Goal: Task Accomplishment & Management: Manage account settings

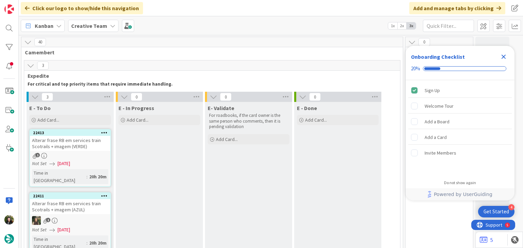
click at [505, 57] on icon "Close Checklist" at bounding box center [503, 57] width 4 height 4
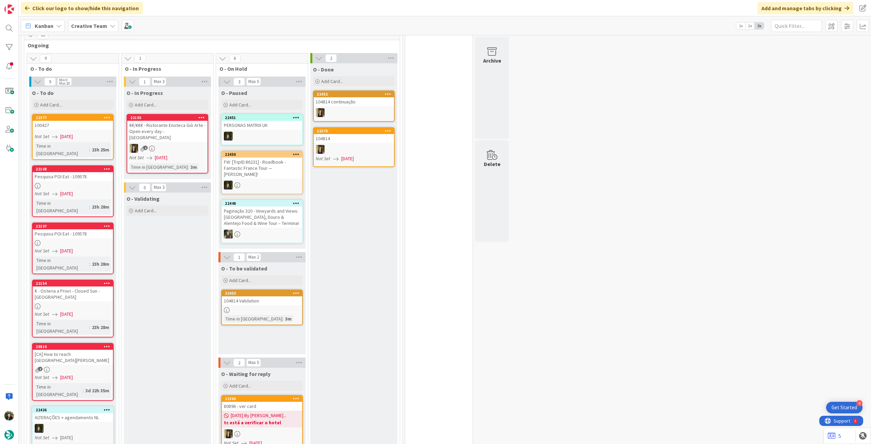
scroll to position [317, 0]
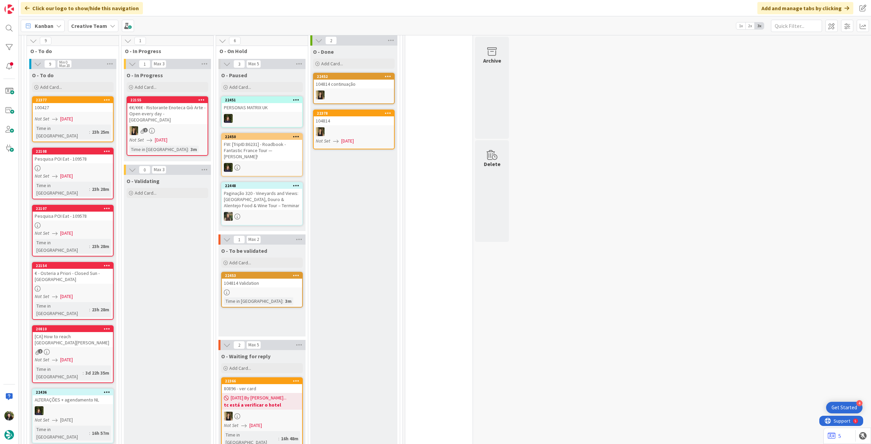
click at [94, 248] on div "[CA] How to reach [GEOGRAPHIC_DATA][PERSON_NAME]" at bounding box center [73, 339] width 80 height 15
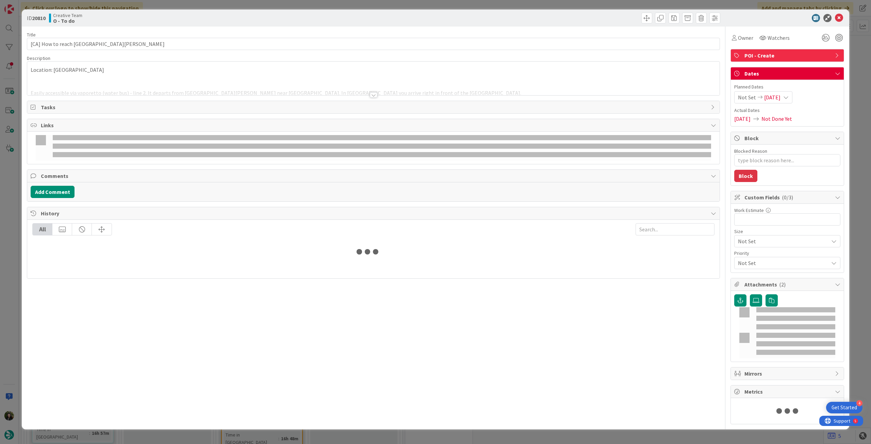
type input "[CA] How to reach [GEOGRAPHIC_DATA][PERSON_NAME]"
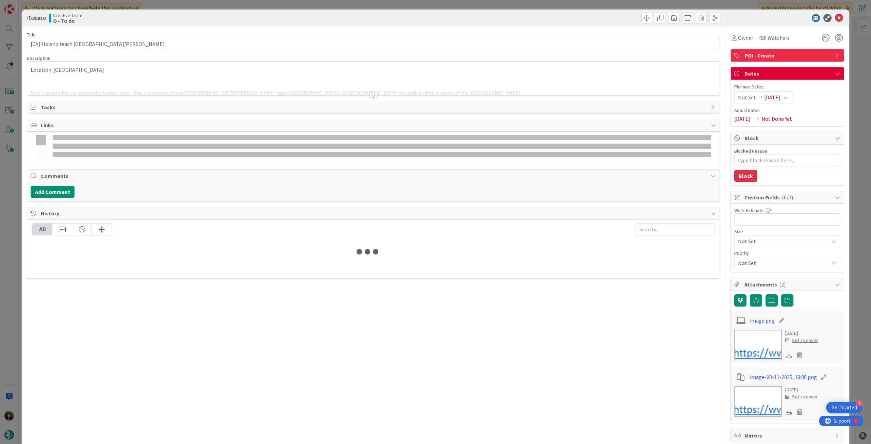
type textarea "x"
type input "[CA] How to reach [GEOGRAPHIC_DATA][PERSON_NAME]"
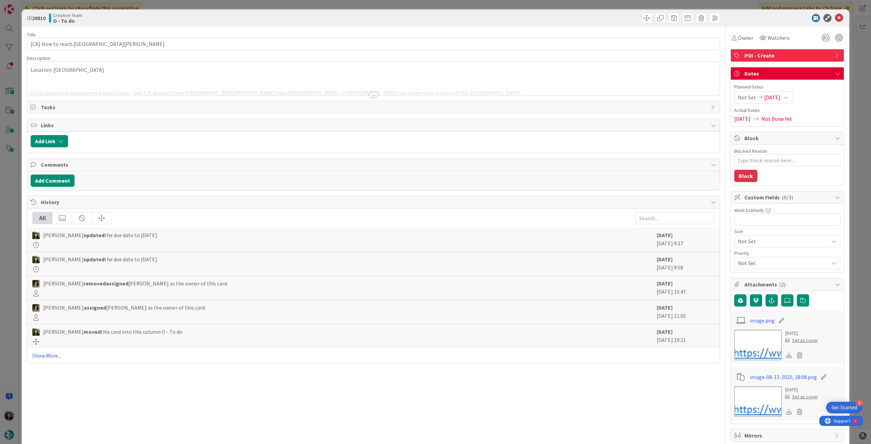
click at [522, 96] on div "Not Set [DATE]" at bounding box center [763, 97] width 58 height 12
type textarea "x"
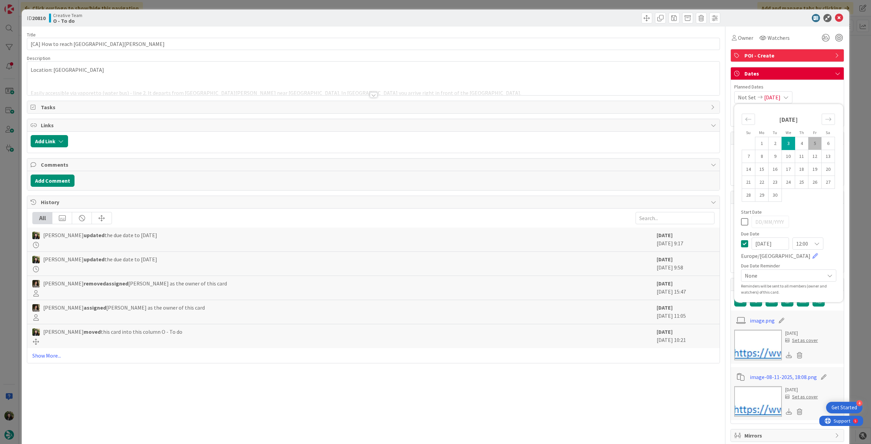
click at [522, 241] on icon at bounding box center [744, 244] width 7 height 8
type input "[DATE]"
type input "[CA] How to reach [GEOGRAPHIC_DATA][PERSON_NAME]"
click at [522, 17] on icon at bounding box center [839, 18] width 8 height 8
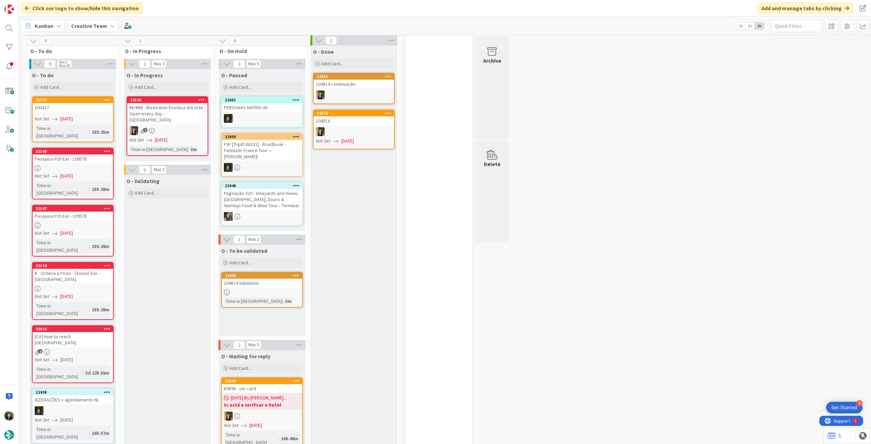
click at [92, 248] on div "Time in [GEOGRAPHIC_DATA] : 23h 28m" at bounding box center [73, 309] width 76 height 15
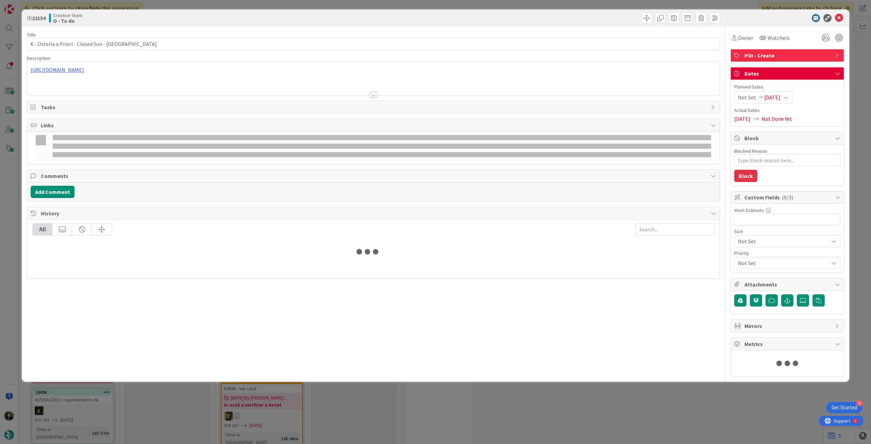
type textarea "x"
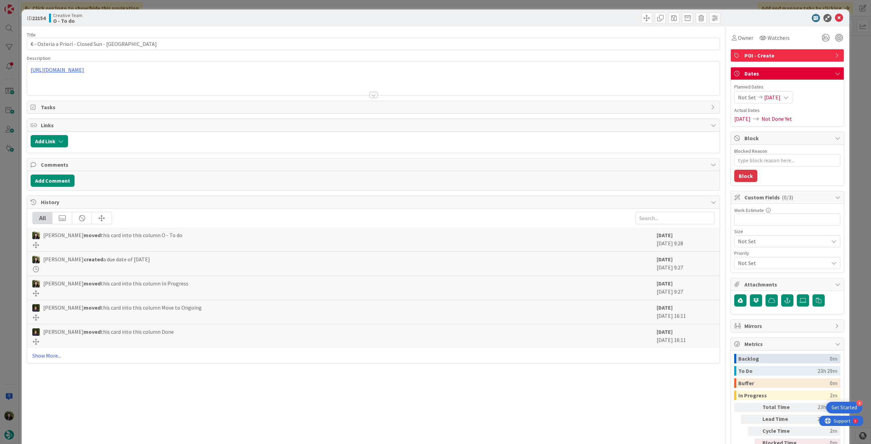
click at [522, 100] on span "[DATE]" at bounding box center [772, 97] width 16 height 8
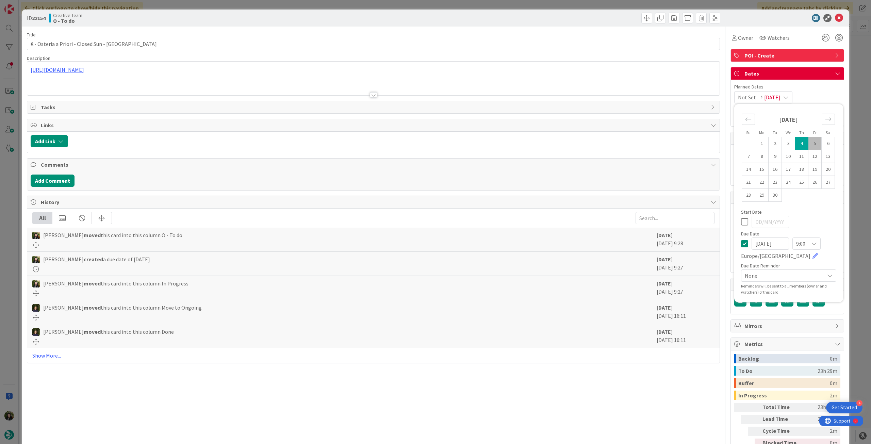
click at [522, 241] on div "[DATE] 9:00 [GEOGRAPHIC_DATA]/[GEOGRAPHIC_DATA]" at bounding box center [788, 248] width 95 height 22
click at [522, 242] on icon at bounding box center [744, 244] width 7 height 8
type input "[DATE]"
click at [522, 19] on icon at bounding box center [839, 18] width 8 height 8
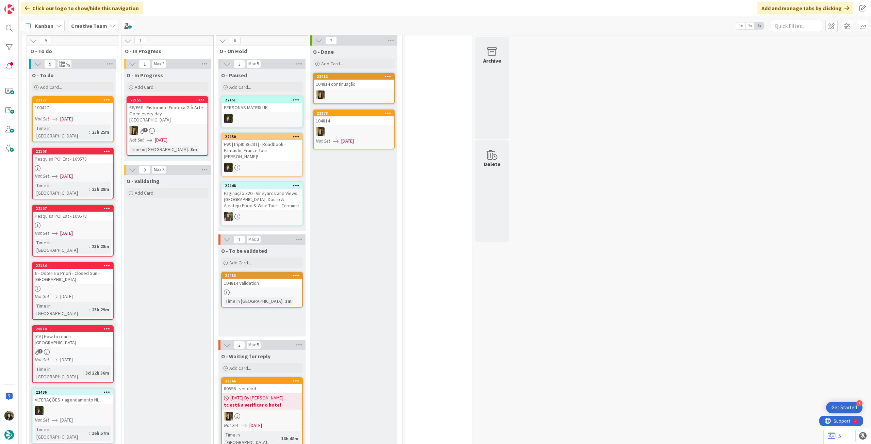
click at [89, 166] on div "O - To do Add Card... 22377 100427 Not Set [DATE] Time in [GEOGRAPHIC_DATA] : 2…" at bounding box center [72, 367] width 87 height 597
click at [86, 212] on div "Pesquisa POI Eat - 109578" at bounding box center [73, 216] width 80 height 9
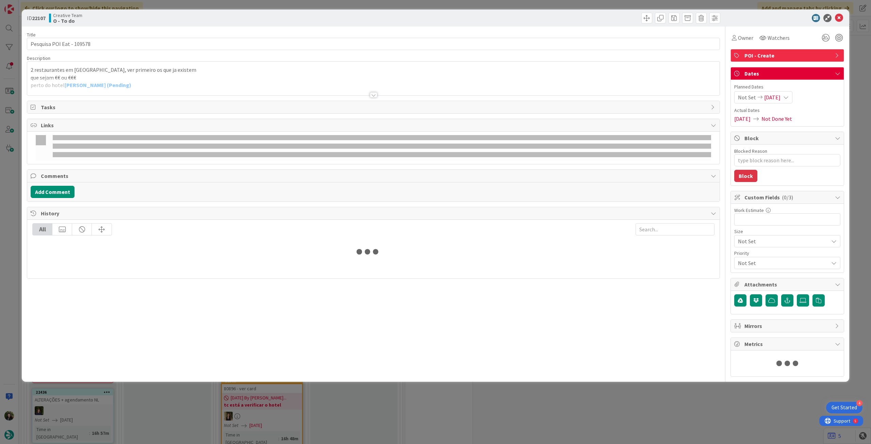
type textarea "x"
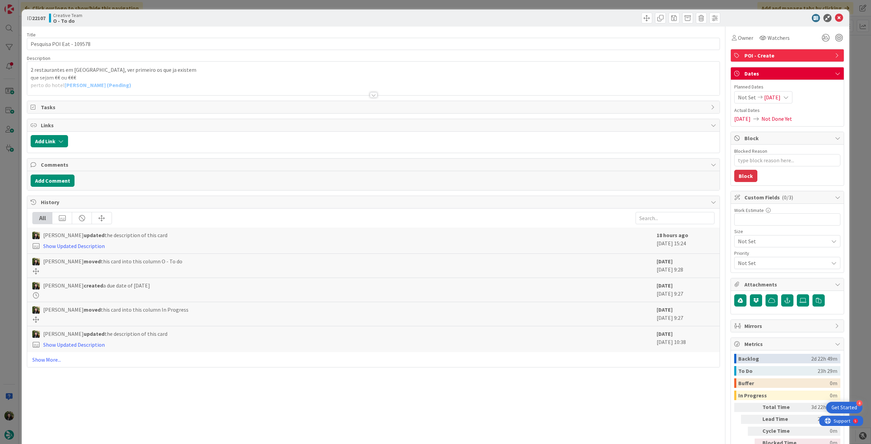
click at [522, 91] on div "Not Set [DATE]" at bounding box center [763, 97] width 58 height 12
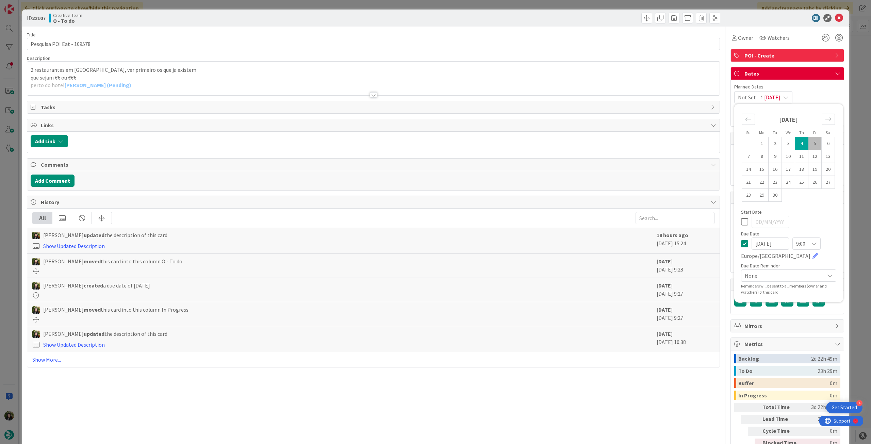
click at [522, 244] on icon at bounding box center [744, 244] width 7 height 8
type input "[DATE]"
click at [522, 17] on icon at bounding box center [839, 18] width 8 height 8
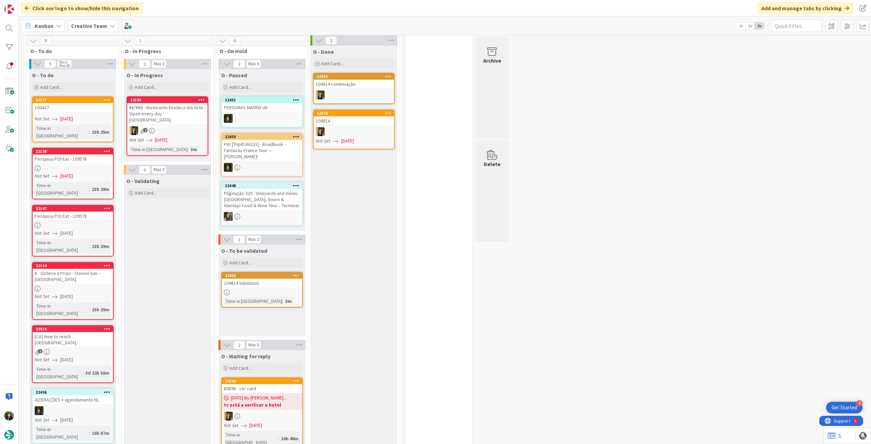
click at [80, 165] on div at bounding box center [73, 168] width 80 height 6
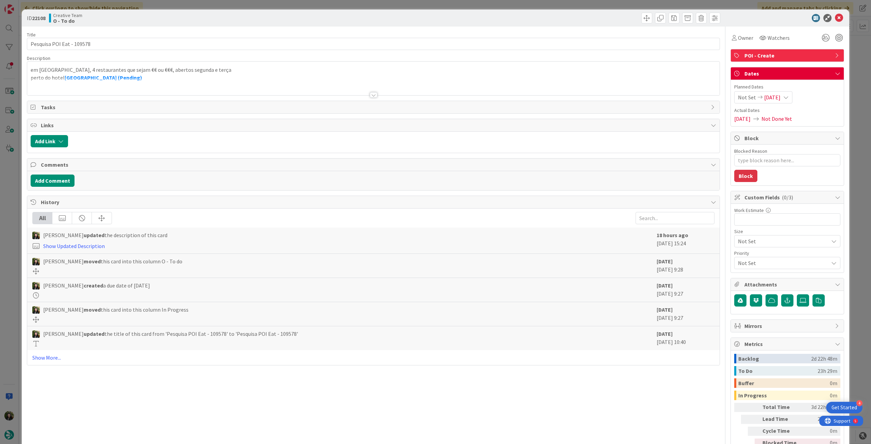
type textarea "x"
click at [522, 94] on span "[DATE]" at bounding box center [772, 97] width 16 height 8
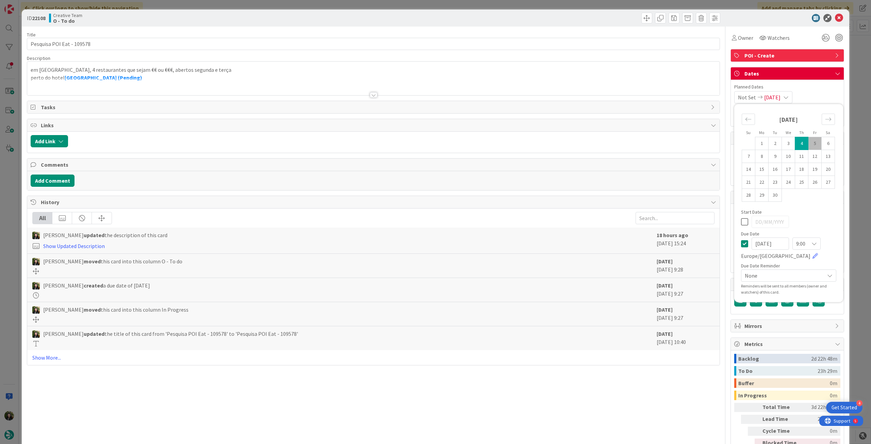
click at [522, 240] on icon at bounding box center [744, 244] width 7 height 8
type input "[DATE]"
click at [522, 16] on icon at bounding box center [839, 18] width 8 height 8
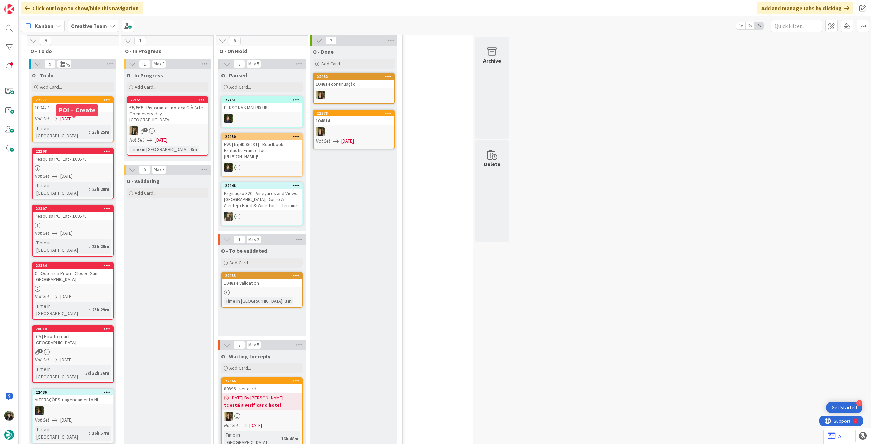
click at [90, 128] on div "23h 25m" at bounding box center [100, 131] width 21 height 7
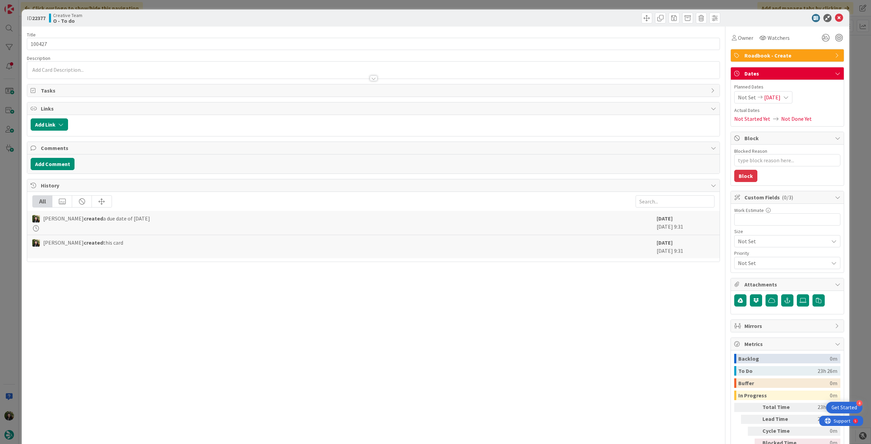
type textarea "x"
click at [522, 92] on div "Not Set [DATE]" at bounding box center [763, 97] width 58 height 12
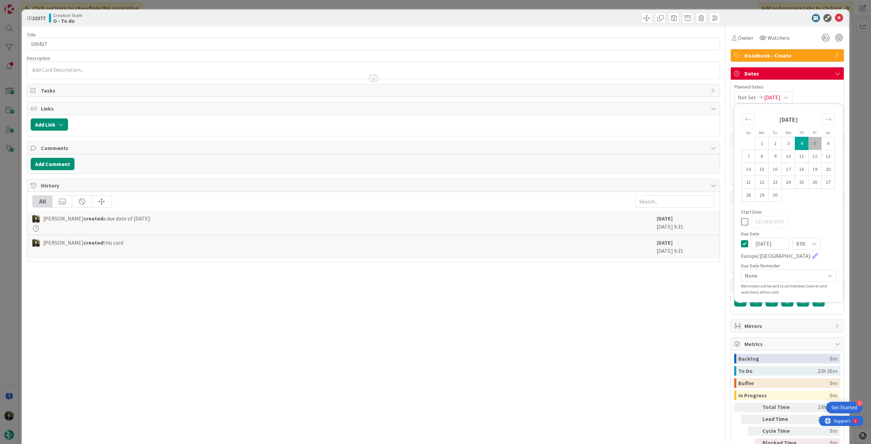
click at [522, 245] on icon at bounding box center [744, 244] width 7 height 8
type input "[DATE]"
click at [522, 16] on icon at bounding box center [839, 18] width 8 height 8
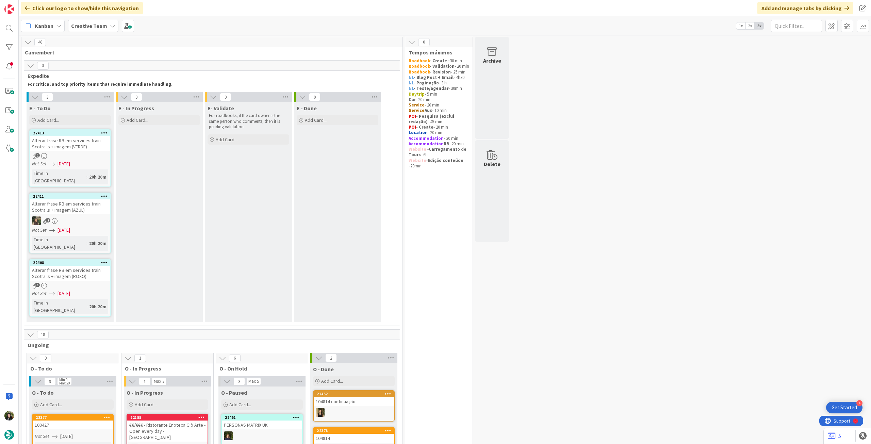
click at [48, 146] on div "Alterar frase RB em services train Scotrails + imagem (VERDE)" at bounding box center [70, 143] width 80 height 15
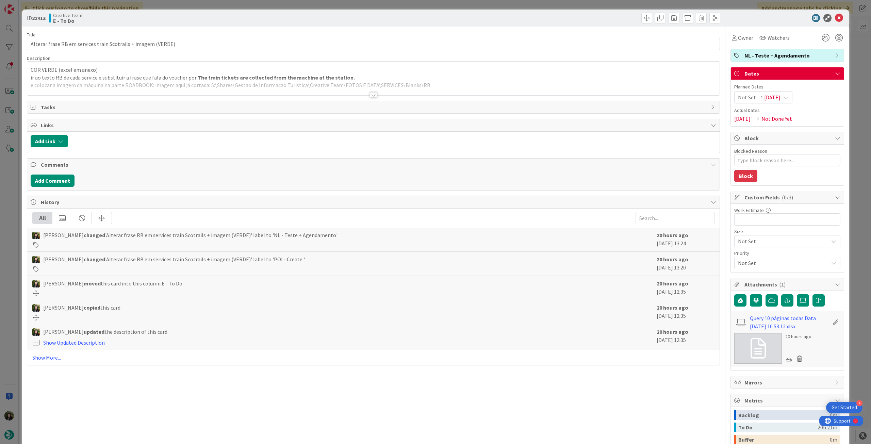
type textarea "x"
click at [522, 99] on span "[DATE]" at bounding box center [772, 97] width 16 height 8
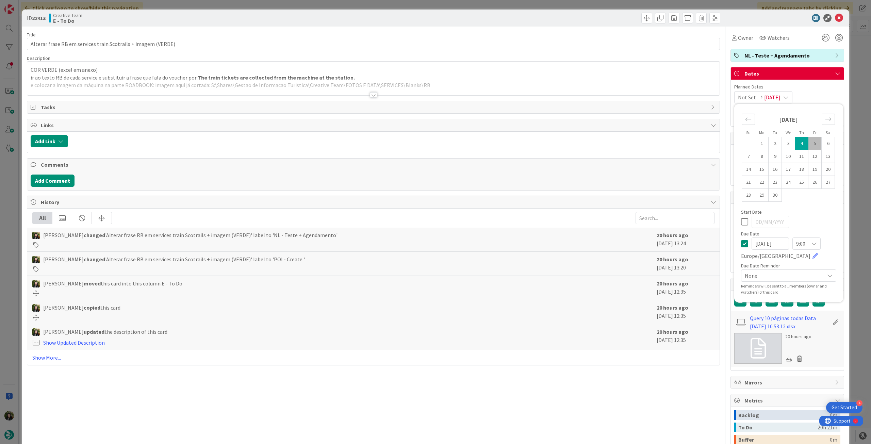
click at [522, 241] on icon at bounding box center [744, 244] width 7 height 8
type input "[DATE]"
click at [522, 18] on icon at bounding box center [839, 18] width 8 height 8
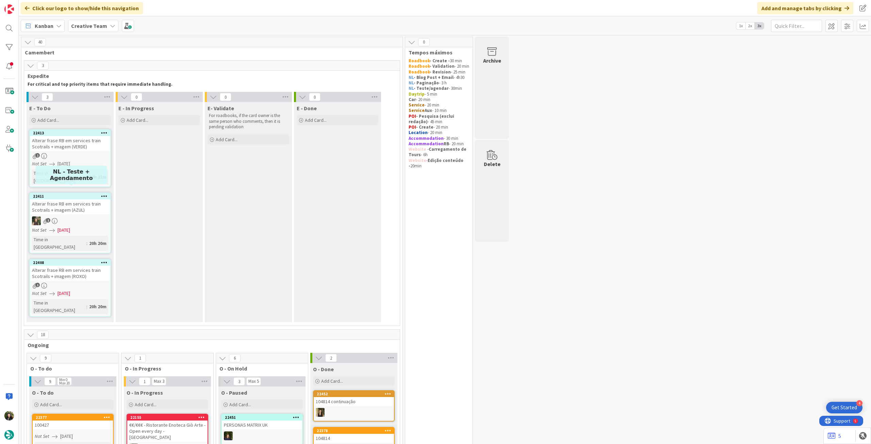
click at [68, 216] on div "1" at bounding box center [70, 220] width 80 height 9
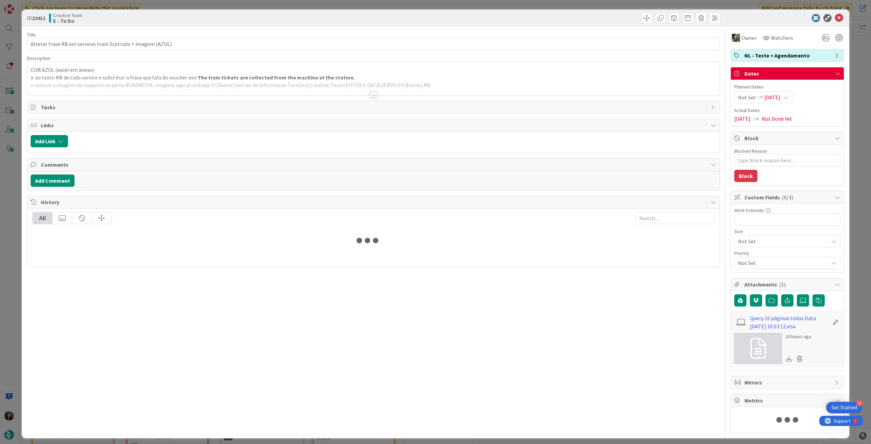
type textarea "x"
click at [522, 95] on span "[DATE]" at bounding box center [772, 97] width 16 height 8
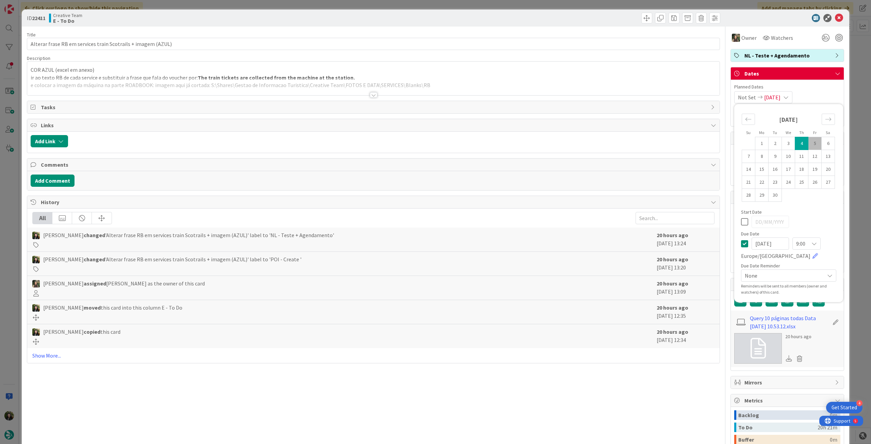
click at [522, 241] on icon at bounding box center [744, 244] width 7 height 8
type input "[DATE]"
click at [522, 17] on icon at bounding box center [839, 18] width 8 height 8
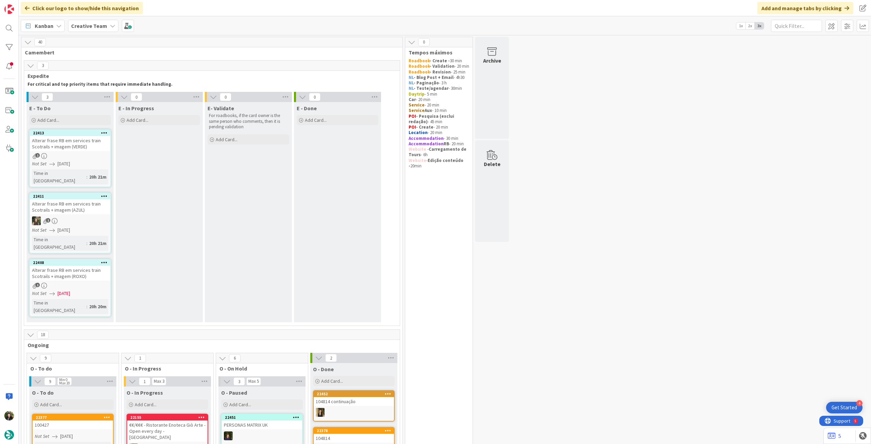
click at [84, 248] on div "Alterar frase RB em services train Scotrails + imagem (ROXO)" at bounding box center [70, 273] width 80 height 15
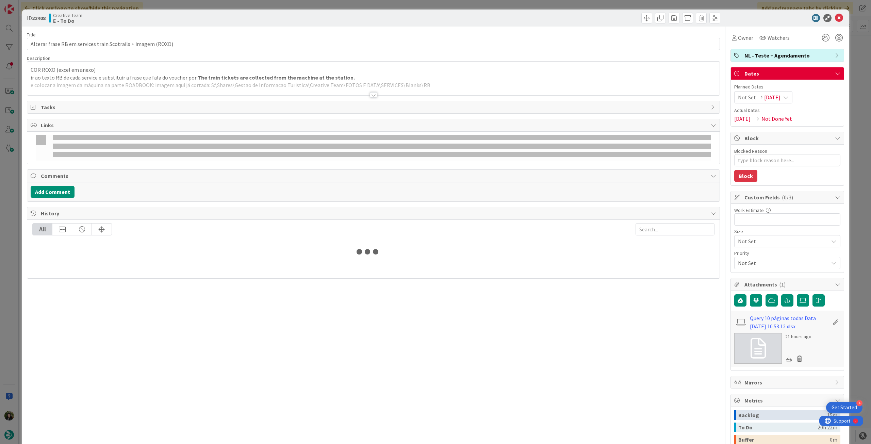
type textarea "x"
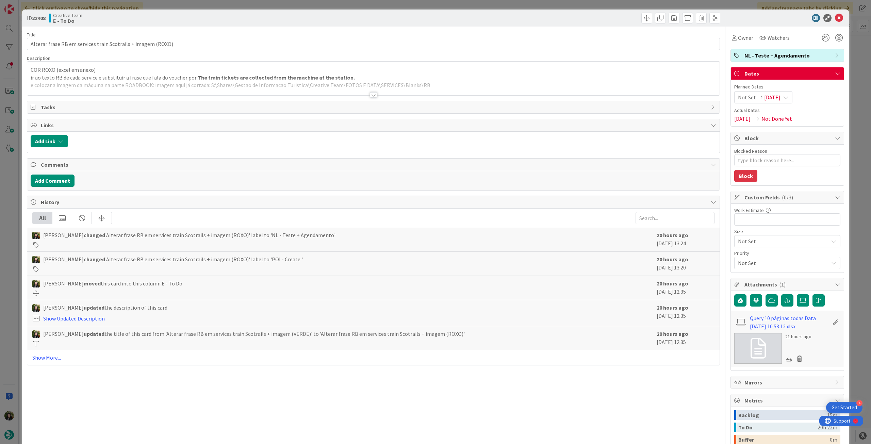
click at [522, 97] on span "[DATE]" at bounding box center [772, 97] width 16 height 8
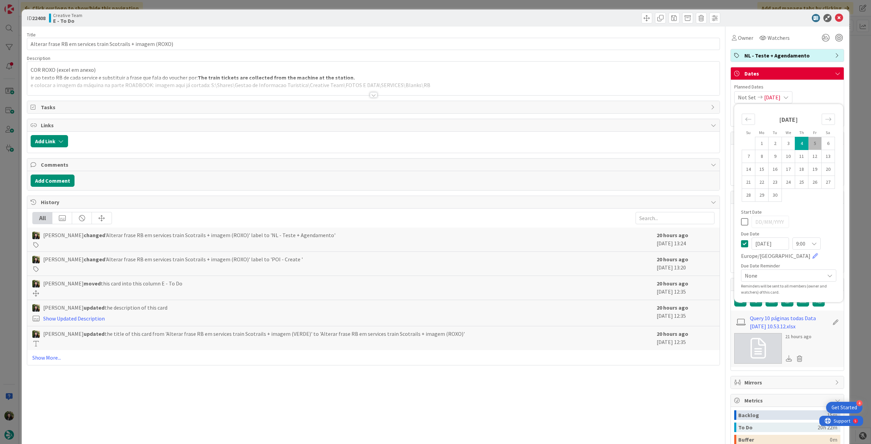
click at [522, 244] on div "[DATE] 9:00 [GEOGRAPHIC_DATA]/[GEOGRAPHIC_DATA]" at bounding box center [788, 248] width 95 height 22
click at [522, 244] on icon at bounding box center [744, 244] width 7 height 8
type input "[DATE]"
click at [522, 19] on icon at bounding box center [839, 18] width 8 height 8
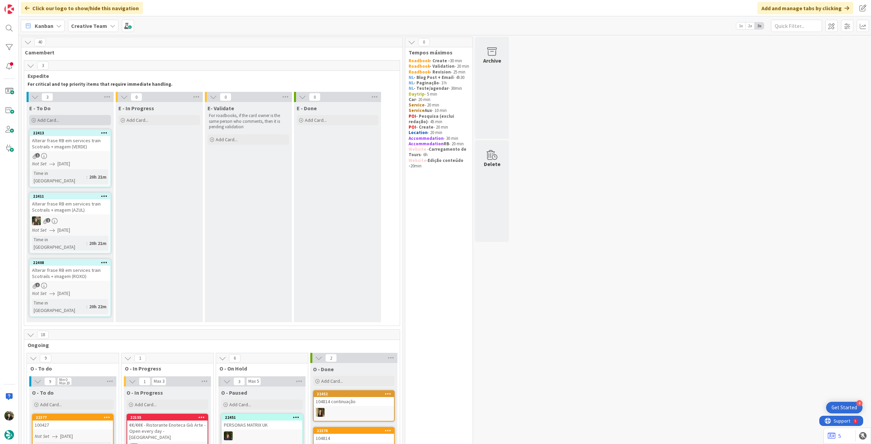
click at [76, 119] on div "Add Card..." at bounding box center [70, 120] width 82 height 10
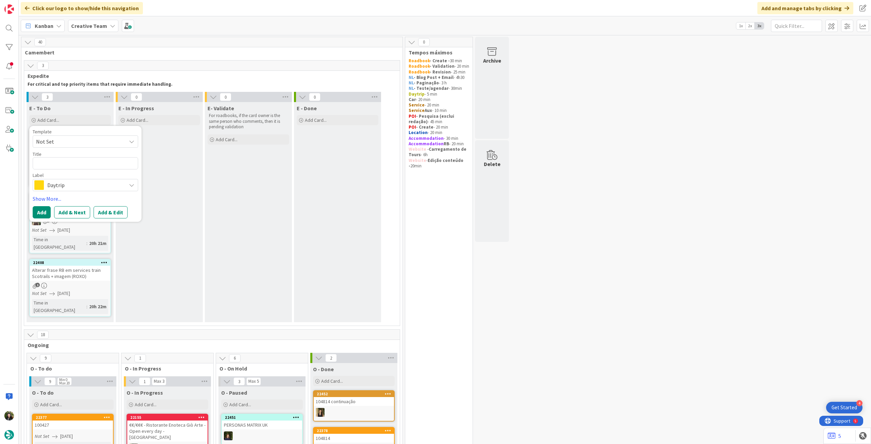
click at [70, 183] on span "Daytrip" at bounding box center [85, 185] width 76 height 10
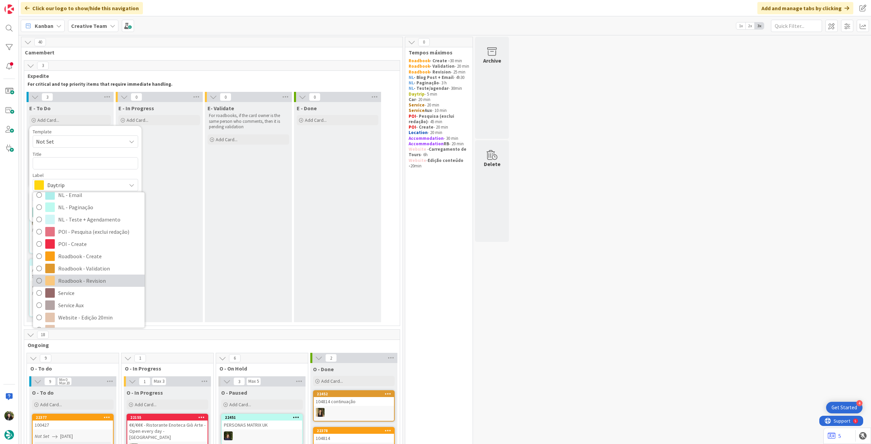
scroll to position [90, 0]
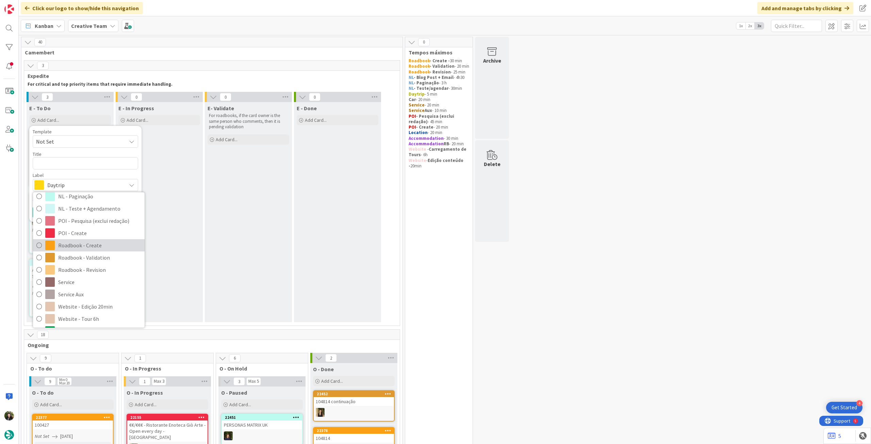
click at [88, 246] on span "Roadbook - Create" at bounding box center [99, 245] width 83 height 10
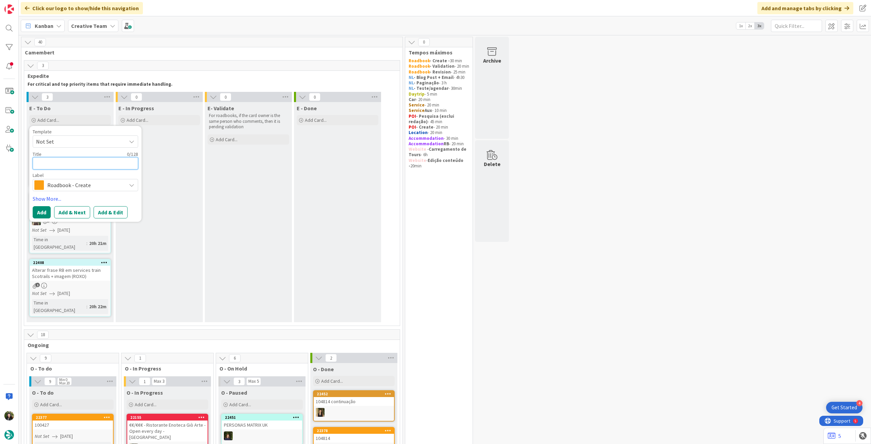
click at [82, 166] on textarea at bounding box center [85, 163] width 105 height 12
paste textarea "100627"
type textarea "x"
type textarea "100627"
click at [46, 209] on button "Add" at bounding box center [42, 212] width 18 height 12
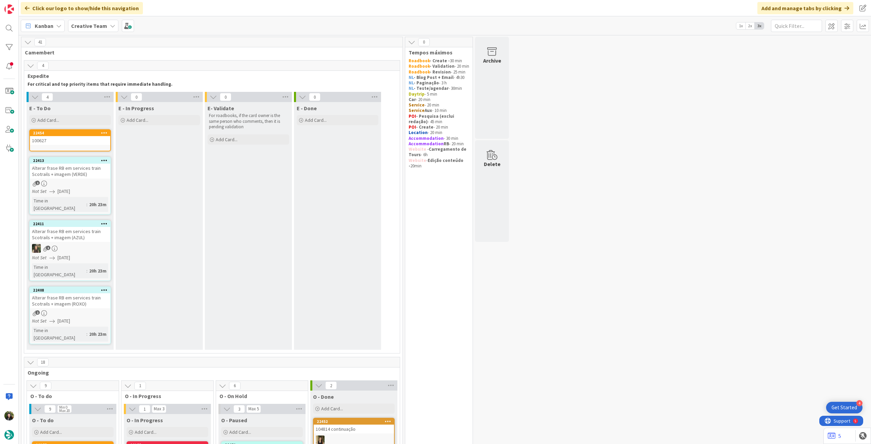
click at [59, 142] on div "100627" at bounding box center [70, 140] width 80 height 9
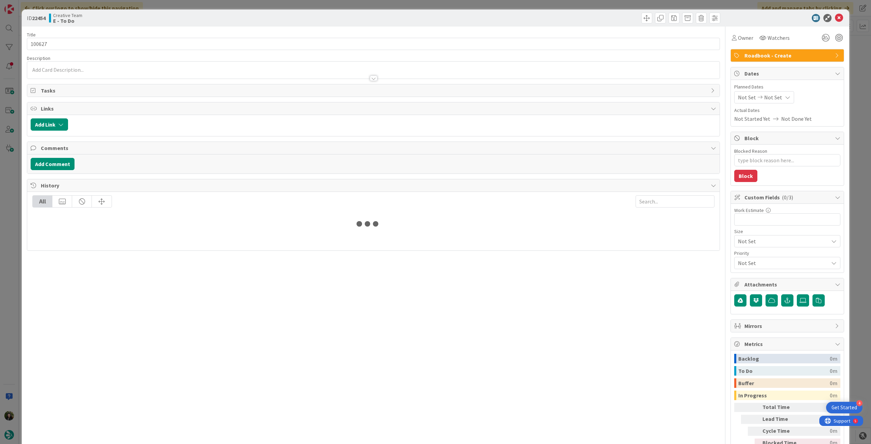
click at [522, 94] on div "Not Set Not Set" at bounding box center [764, 97] width 60 height 12
type textarea "x"
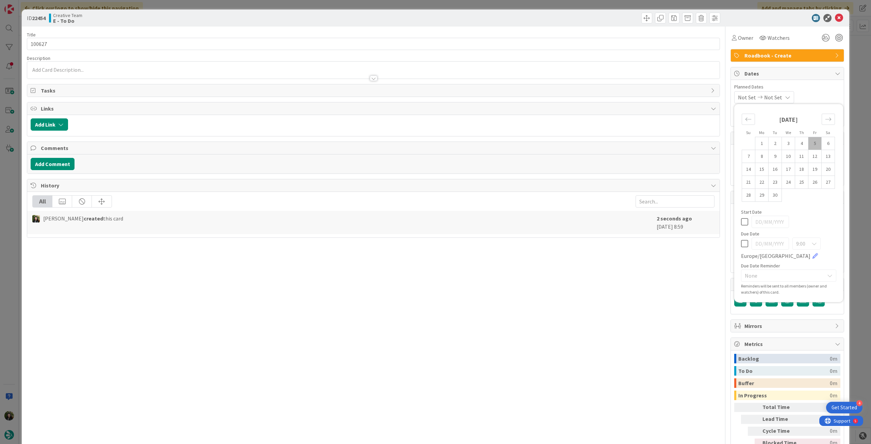
click at [522, 243] on icon at bounding box center [744, 244] width 7 height 8
type input "[DATE]"
click at [522, 19] on icon at bounding box center [839, 18] width 8 height 8
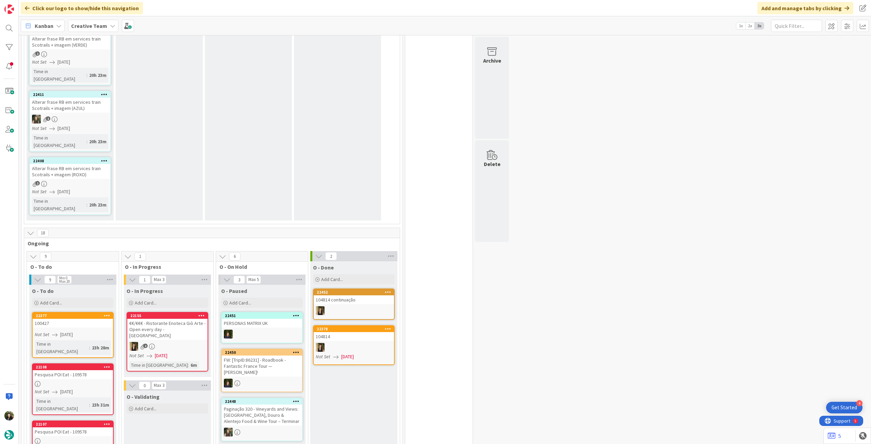
scroll to position [272, 0]
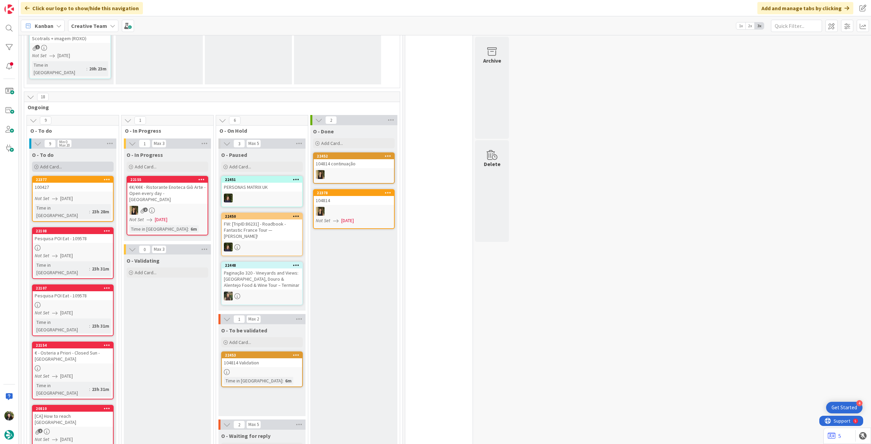
click at [80, 162] on div "Add Card..." at bounding box center [73, 167] width 82 height 10
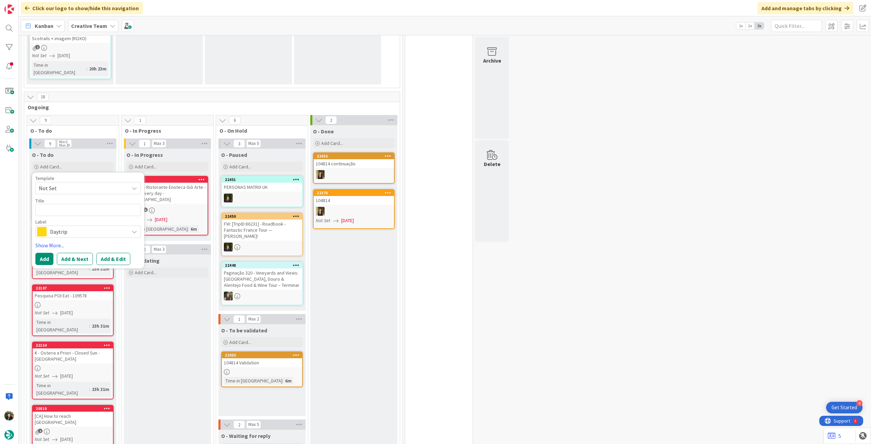
click at [80, 227] on span "Daytrip" at bounding box center [88, 232] width 76 height 10
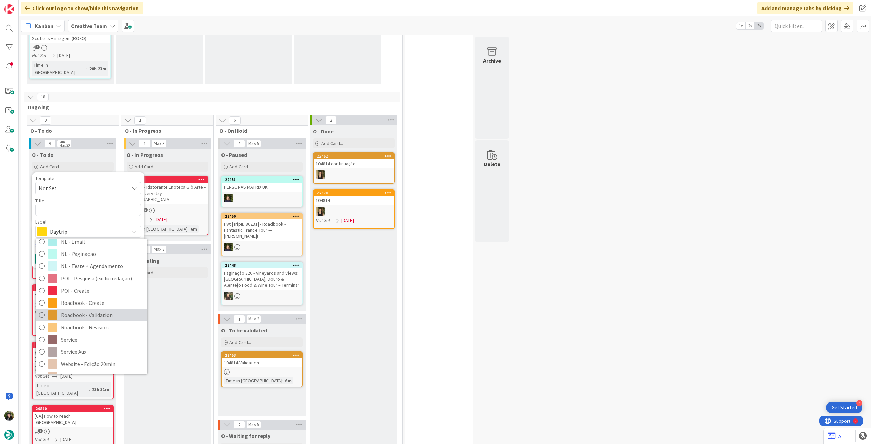
scroll to position [90, 0]
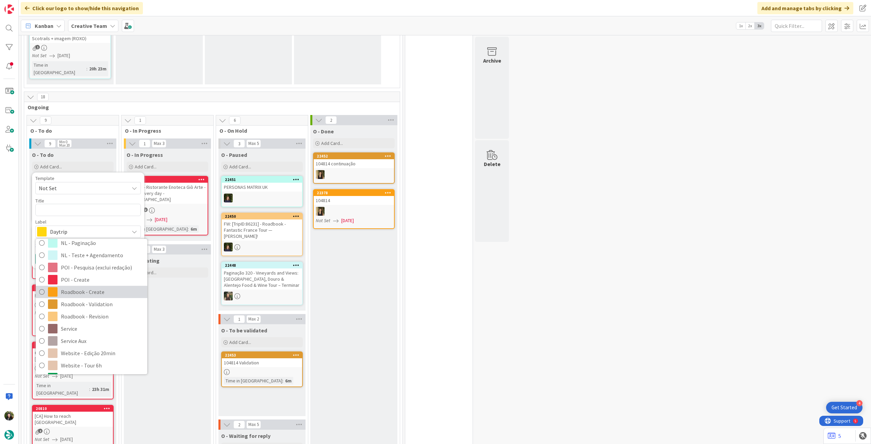
click at [97, 248] on span "Roadbook - Create" at bounding box center [102, 292] width 83 height 10
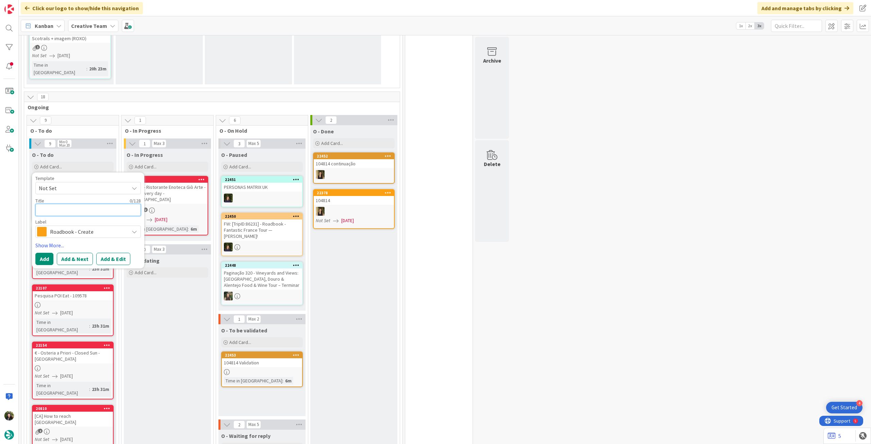
click at [76, 204] on textarea at bounding box center [87, 210] width 105 height 12
paste textarea "88475"
type textarea "x"
type textarea "88475"
click at [45, 248] on button "Add" at bounding box center [44, 259] width 18 height 12
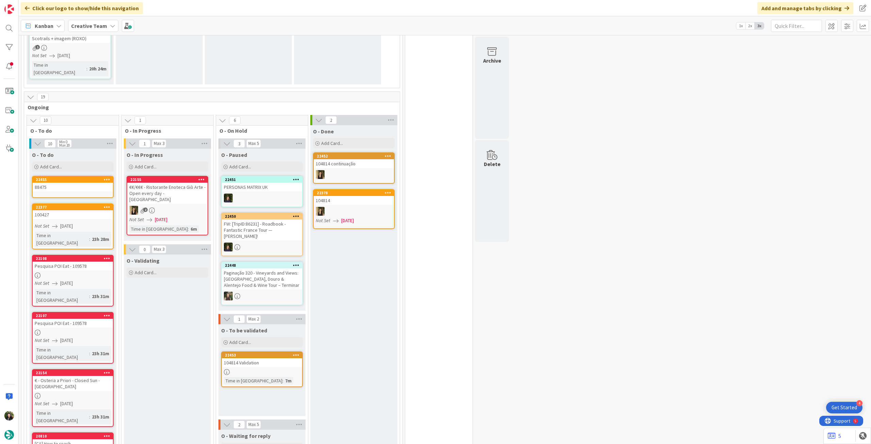
click at [76, 183] on div "88475" at bounding box center [73, 187] width 80 height 9
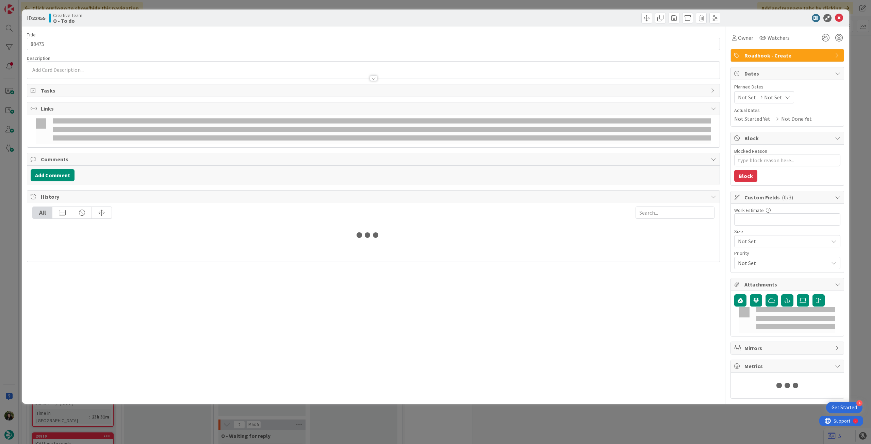
click at [522, 94] on div "Not Set Not Set" at bounding box center [764, 97] width 60 height 12
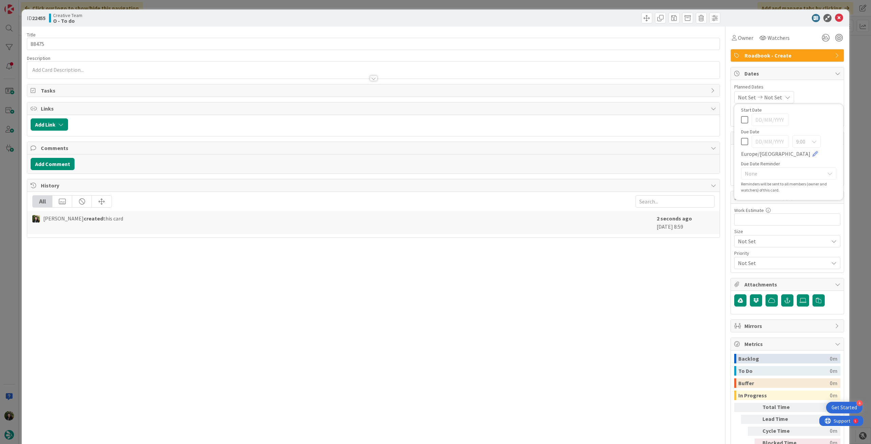
type textarea "x"
click at [522, 245] on icon at bounding box center [744, 244] width 7 height 8
type input "[DATE]"
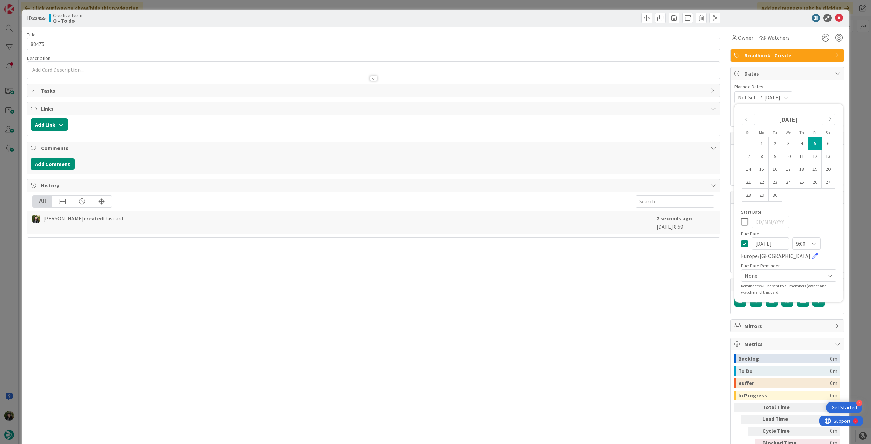
type textarea "x"
click at [522, 17] on icon at bounding box center [839, 18] width 8 height 8
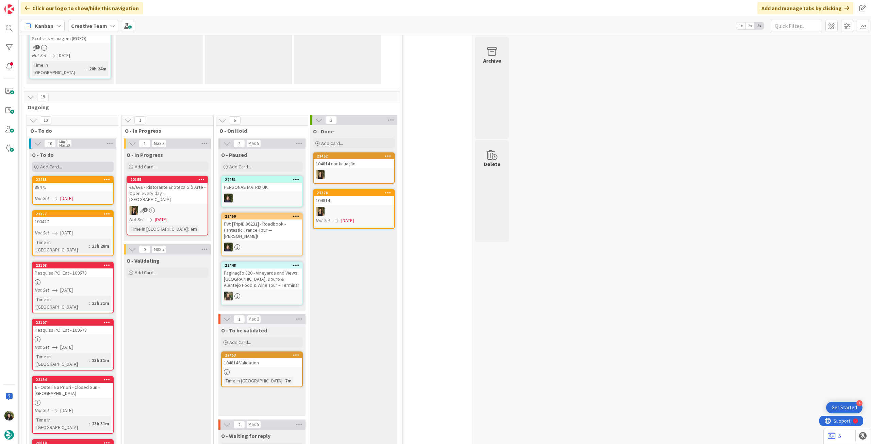
click at [67, 162] on div "Add Card..." at bounding box center [73, 167] width 82 height 10
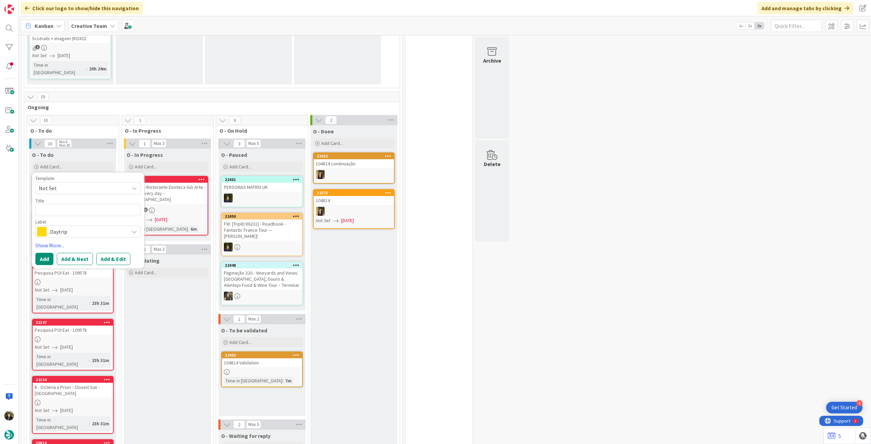
click at [68, 227] on span "Daytrip" at bounding box center [88, 232] width 76 height 10
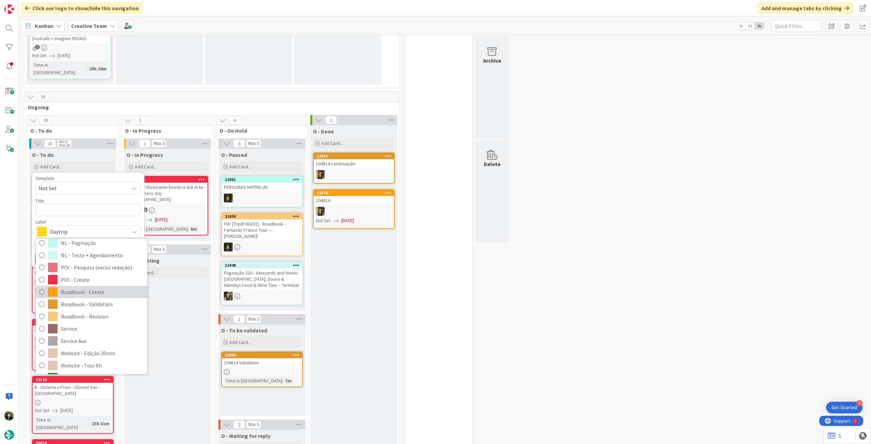
drag, startPoint x: 103, startPoint y: 269, endPoint x: 101, endPoint y: 258, distance: 11.4
click at [103, 248] on span "Roadbook - Create" at bounding box center [102, 292] width 83 height 10
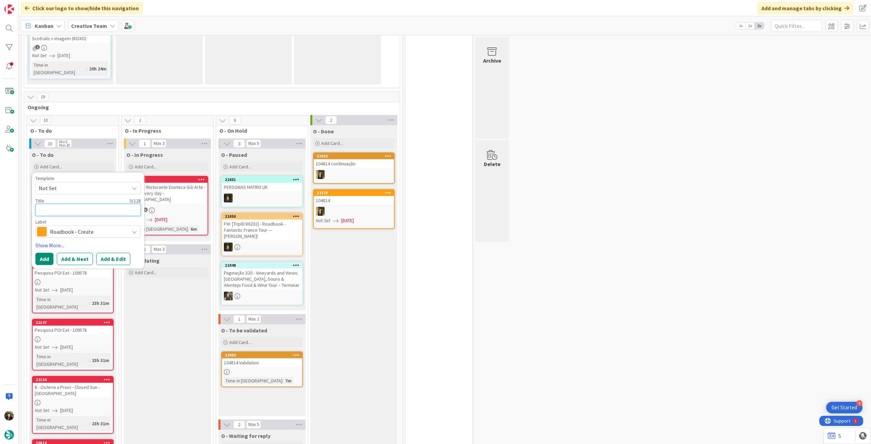
click at [97, 204] on textarea at bounding box center [87, 210] width 105 height 12
paste textarea "108417"
type textarea "108417"
type textarea "x"
type textarea "108417"
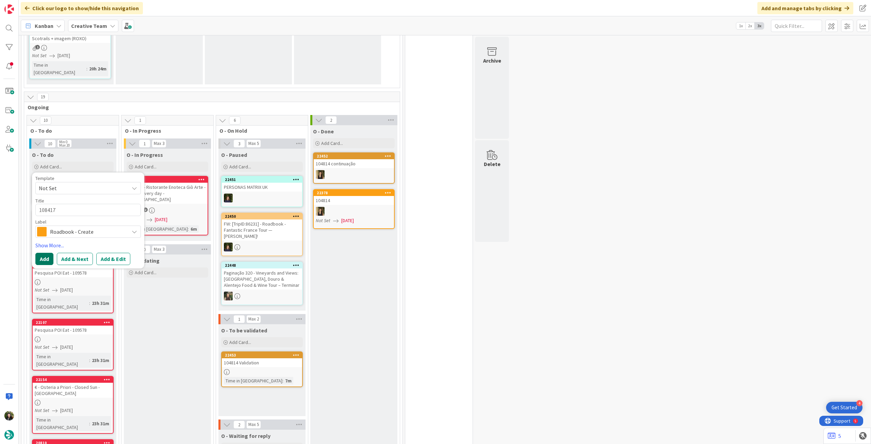
click at [43, 248] on button "Add" at bounding box center [44, 259] width 18 height 12
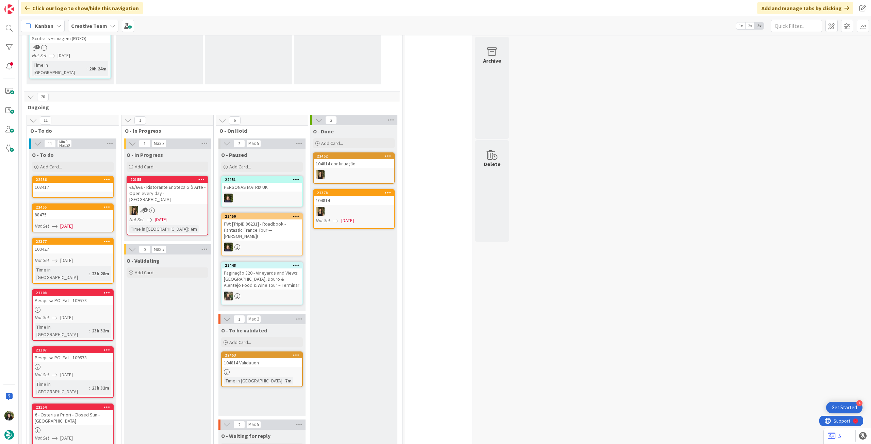
click at [70, 183] on div "108417" at bounding box center [73, 187] width 80 height 9
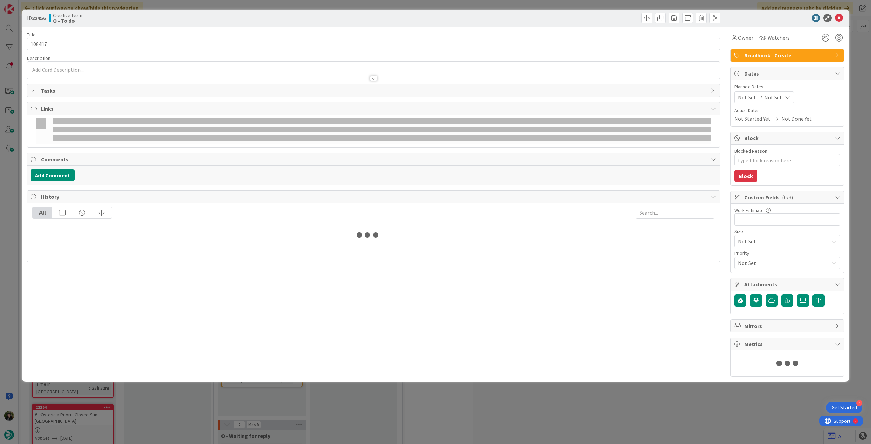
type textarea "x"
click at [522, 90] on div "Planned Dates Not Set Not Set" at bounding box center [787, 93] width 106 height 20
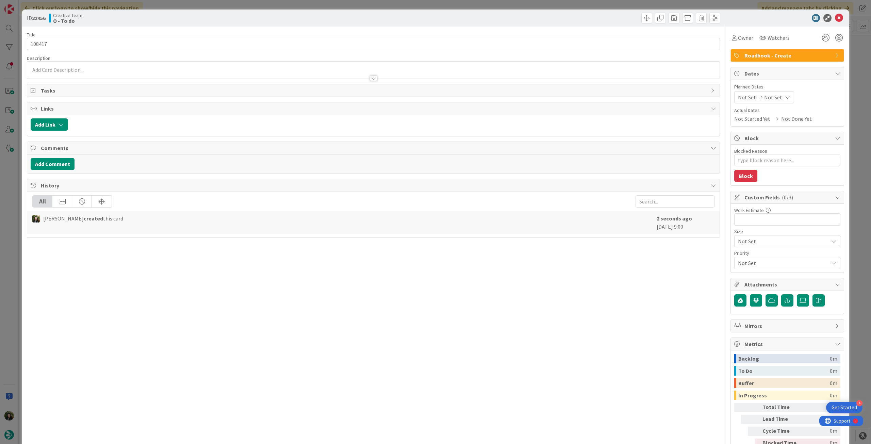
click at [522, 95] on div "Not Set Not Set" at bounding box center [764, 97] width 60 height 12
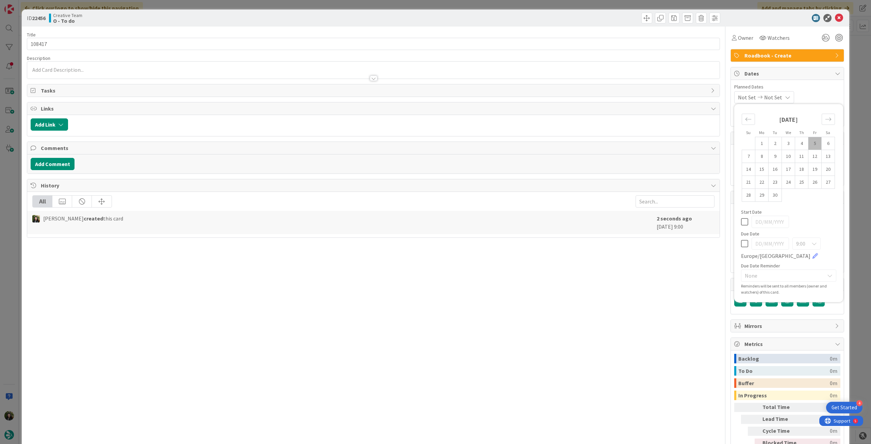
click at [522, 244] on icon at bounding box center [744, 244] width 7 height 8
type input "[DATE]"
click at [522, 18] on icon at bounding box center [839, 18] width 8 height 8
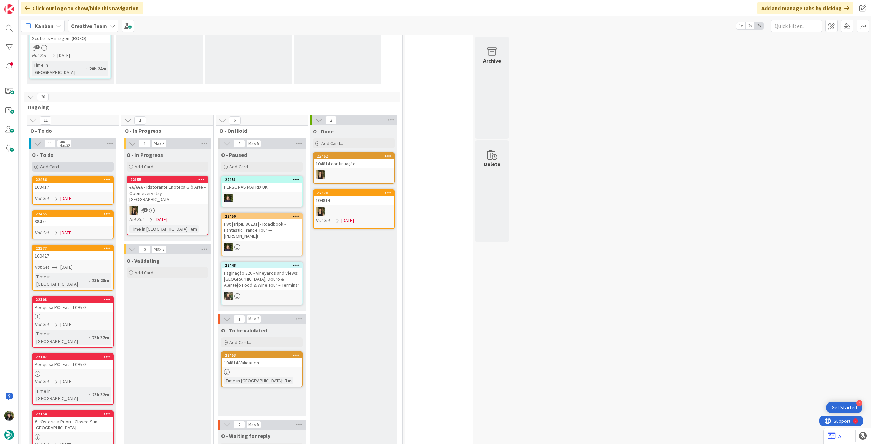
click at [66, 162] on div "Add Card..." at bounding box center [73, 167] width 82 height 10
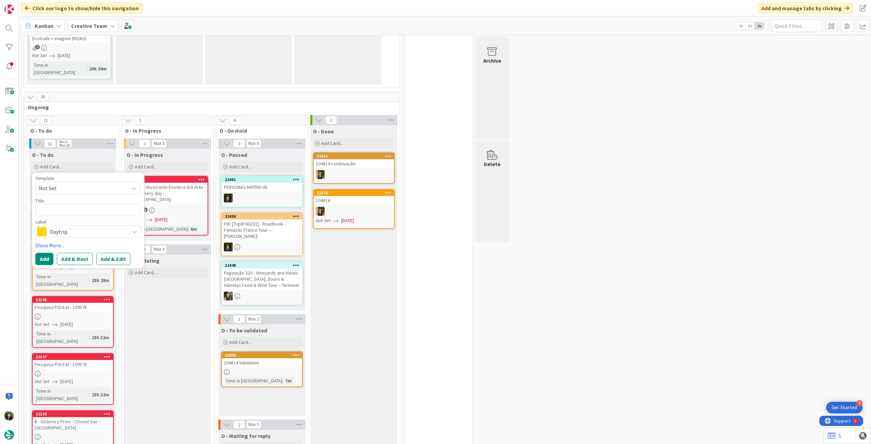
click at [75, 227] on span "Daytrip" at bounding box center [88, 232] width 76 height 10
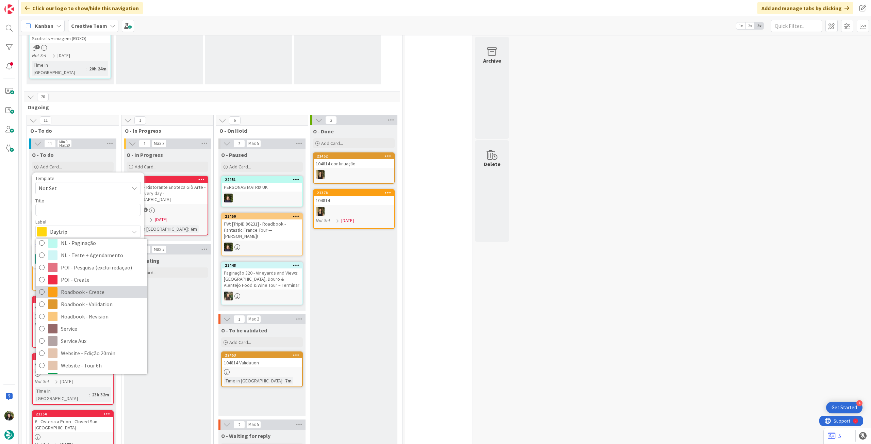
click at [91, 248] on link "Roadbook - Create" at bounding box center [92, 292] width 112 height 12
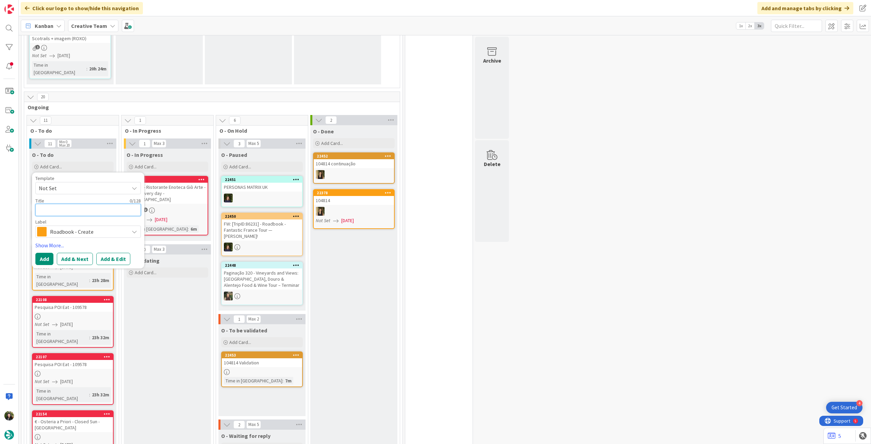
click at [82, 204] on textarea at bounding box center [87, 210] width 105 height 12
paste textarea "110093"
type textarea "x"
type textarea "110093"
click at [47, 248] on button "Add" at bounding box center [44, 259] width 18 height 12
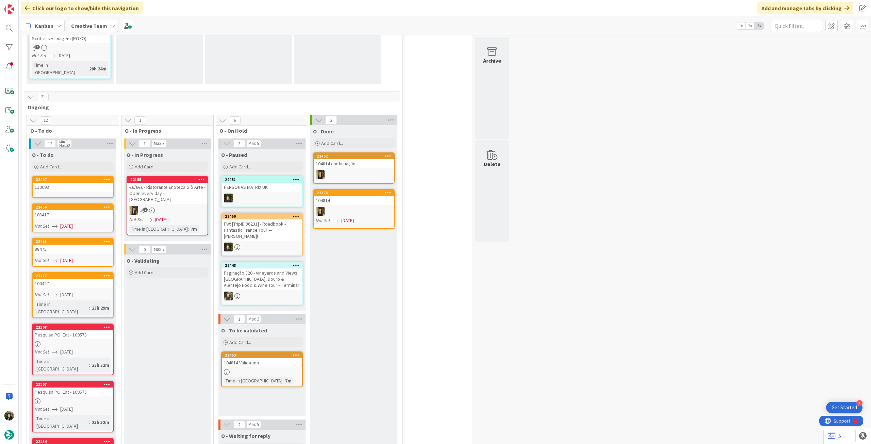
click at [74, 183] on div "110093" at bounding box center [73, 187] width 80 height 9
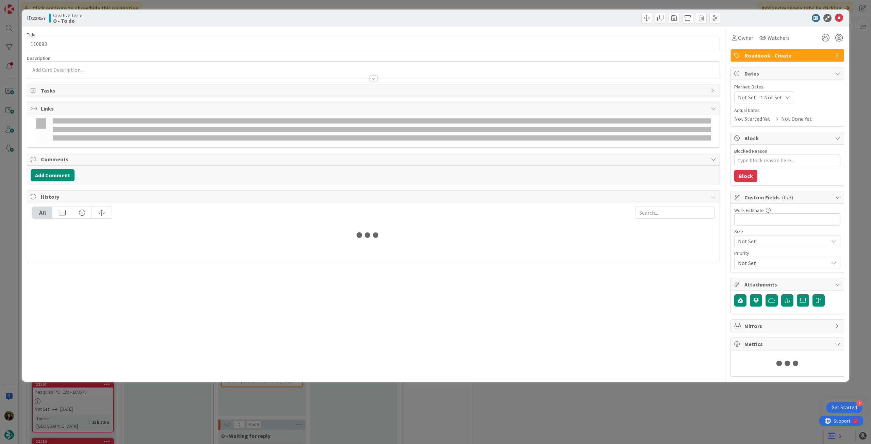
click at [522, 100] on div "Not Set Not Set" at bounding box center [764, 97] width 60 height 12
type textarea "x"
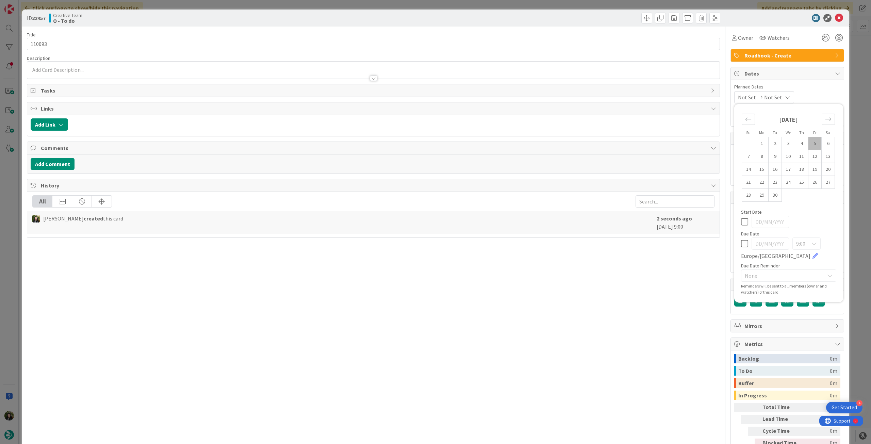
click at [522, 240] on icon at bounding box center [744, 244] width 7 height 8
type input "[DATE]"
click at [522, 15] on div at bounding box center [784, 18] width 120 height 8
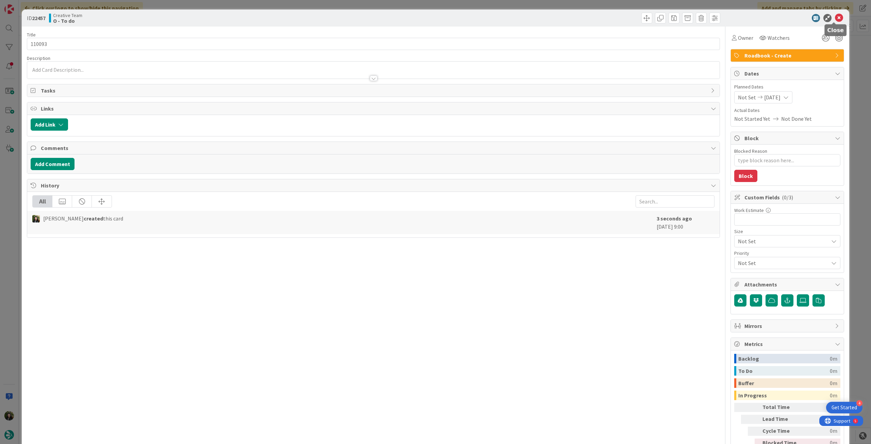
click at [522, 16] on icon at bounding box center [839, 18] width 8 height 8
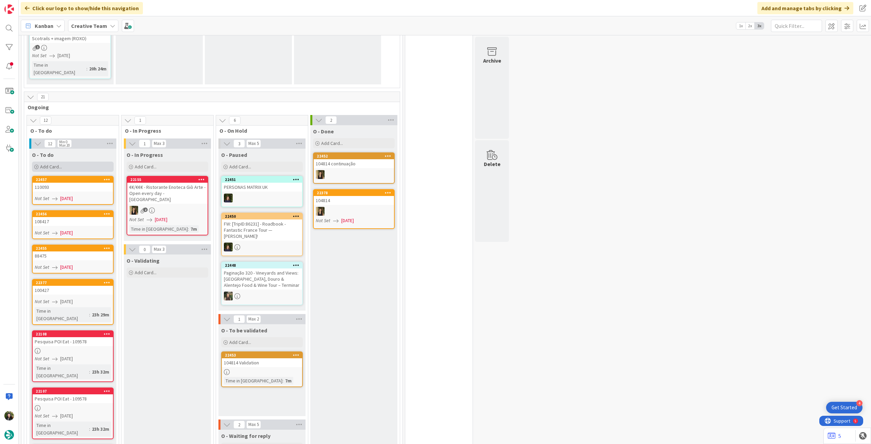
click at [65, 162] on div "Add Card..." at bounding box center [73, 167] width 82 height 10
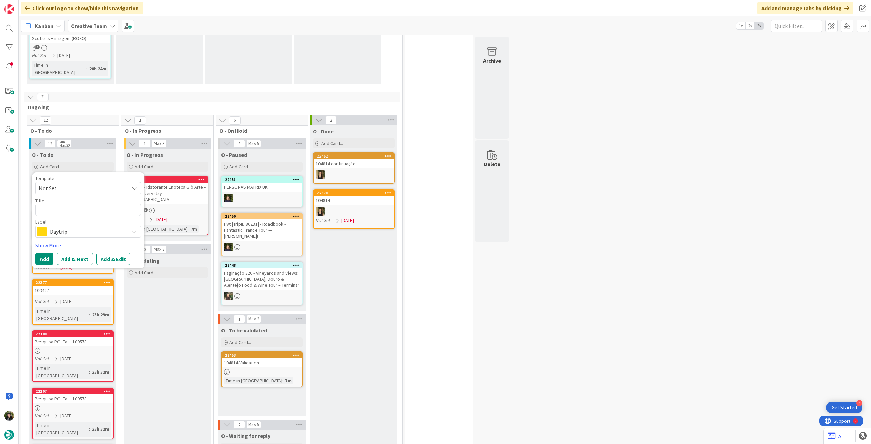
click at [74, 227] on span "Daytrip" at bounding box center [88, 232] width 76 height 10
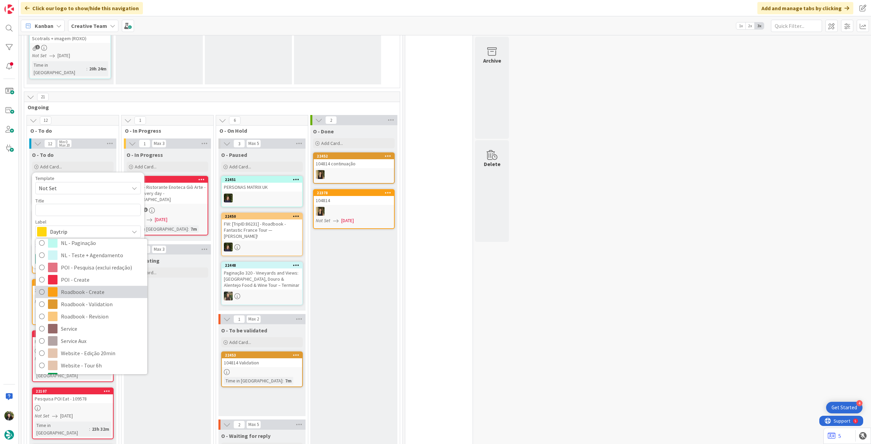
click at [90, 248] on span "Roadbook - Create" at bounding box center [102, 292] width 83 height 10
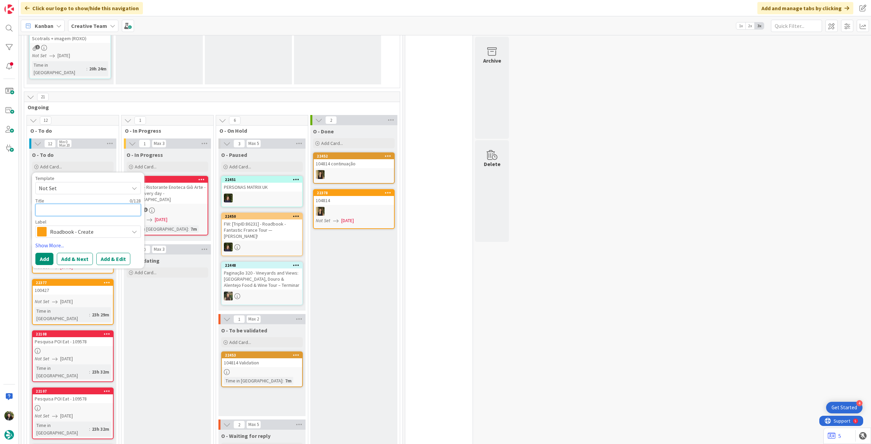
click at [67, 204] on textarea at bounding box center [87, 210] width 105 height 12
paste textarea "110909"
type textarea "x"
type textarea "110909"
click at [44, 248] on button "Add" at bounding box center [44, 259] width 18 height 12
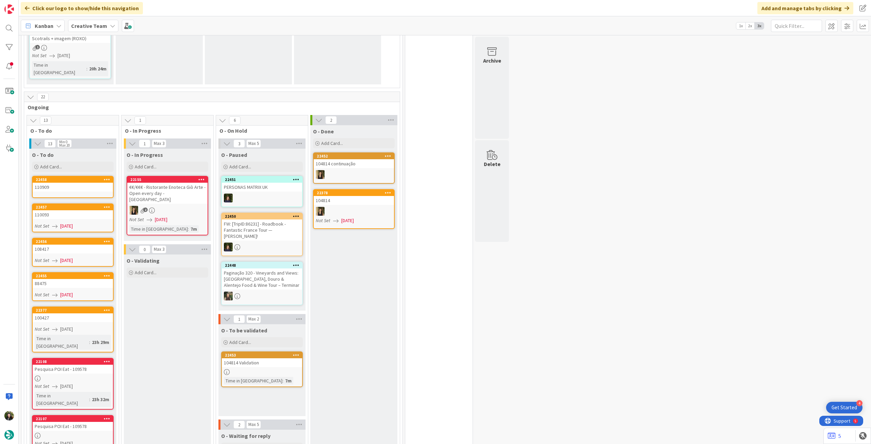
click at [71, 183] on div "110909" at bounding box center [73, 187] width 80 height 9
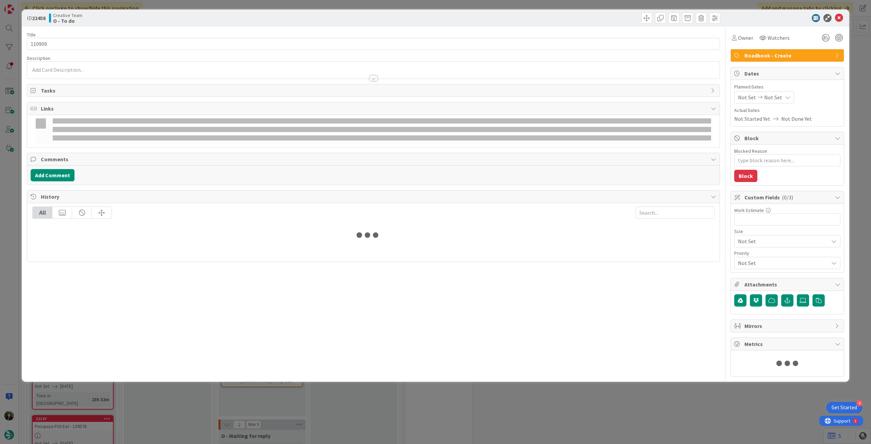
click at [522, 99] on div "Not Set Not Set" at bounding box center [764, 97] width 60 height 12
type textarea "x"
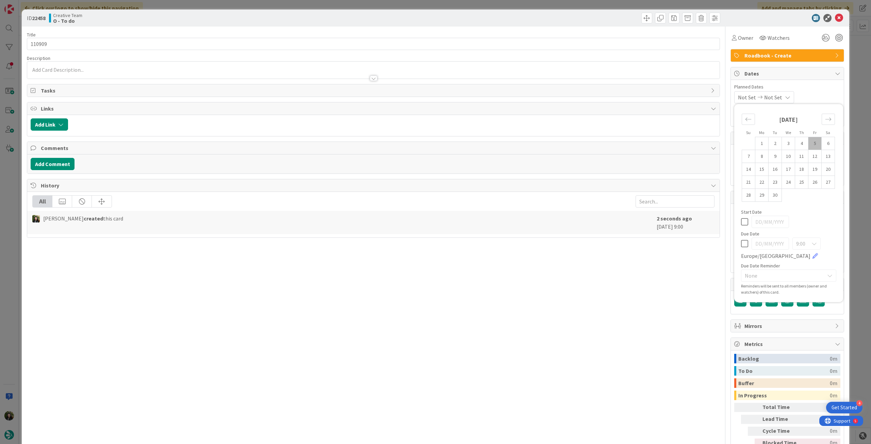
click at [522, 244] on div "Su Mo Tu We Th Fr Sa [DATE] 1 2 3 4 5 6 7 8 9 10 11 12 13 14 15 16 17 18 19 20 …" at bounding box center [789, 203] width 102 height 191
click at [522, 241] on icon at bounding box center [744, 244] width 7 height 8
type input "[DATE]"
click at [522, 16] on icon at bounding box center [839, 18] width 8 height 8
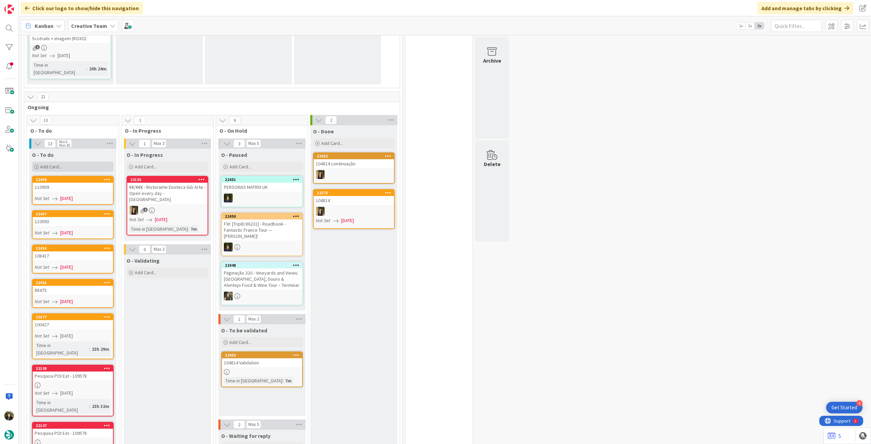
click at [71, 162] on div "Add Card..." at bounding box center [73, 167] width 82 height 10
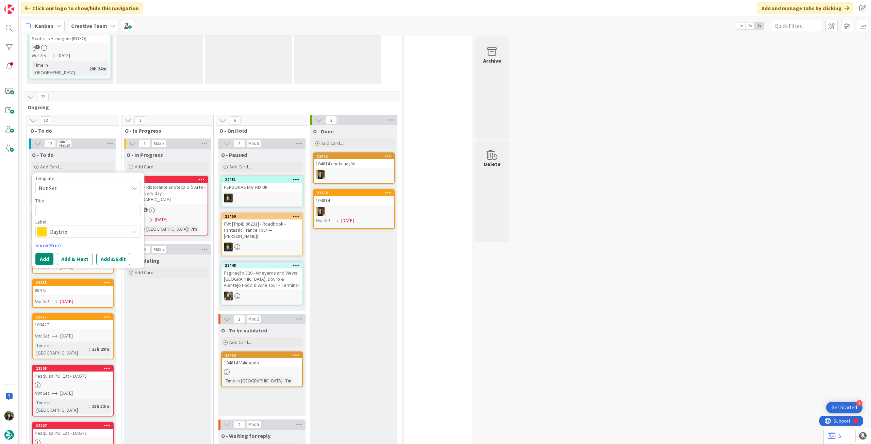
click at [67, 227] on span "Daytrip" at bounding box center [88, 232] width 76 height 10
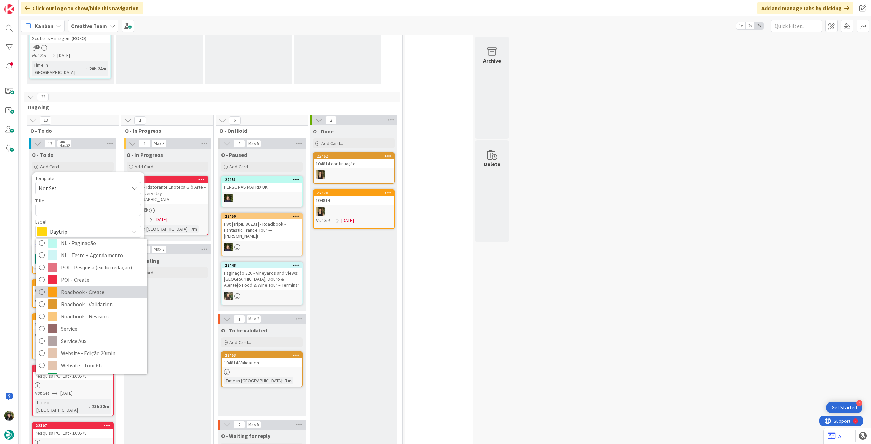
click at [85, 248] on span "Roadbook - Create" at bounding box center [102, 292] width 83 height 10
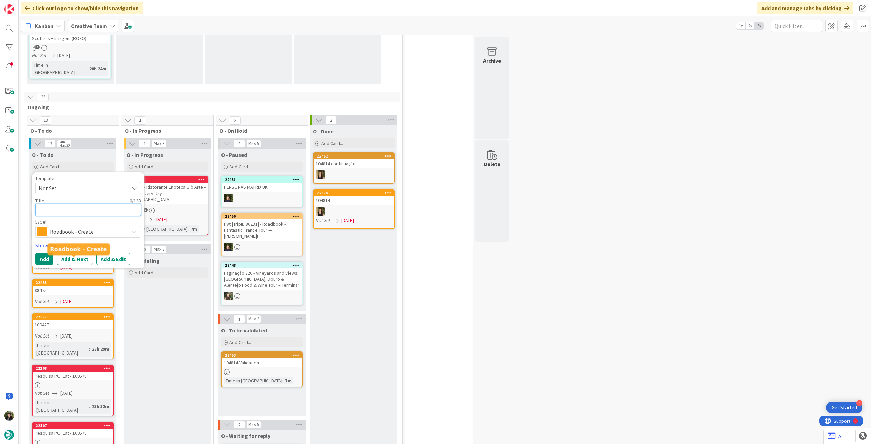
click at [69, 204] on textarea at bounding box center [87, 210] width 105 height 12
paste textarea "111204"
type textarea "x"
type textarea "111204"
click at [44, 248] on button "Add" at bounding box center [44, 259] width 18 height 12
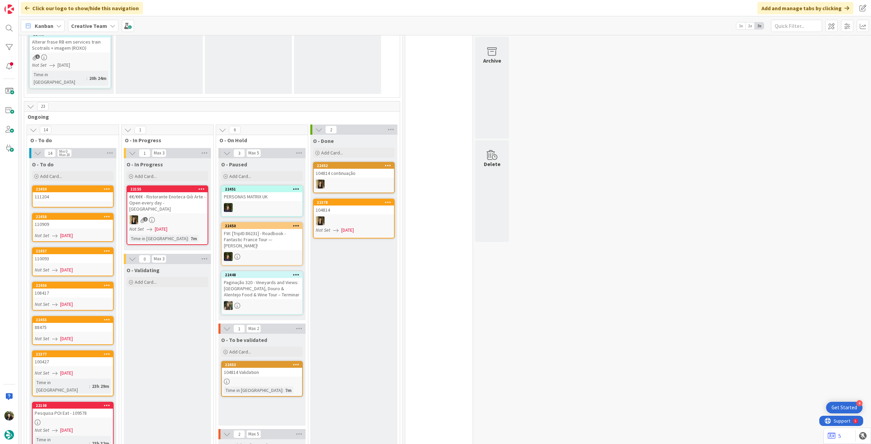
scroll to position [282, 0]
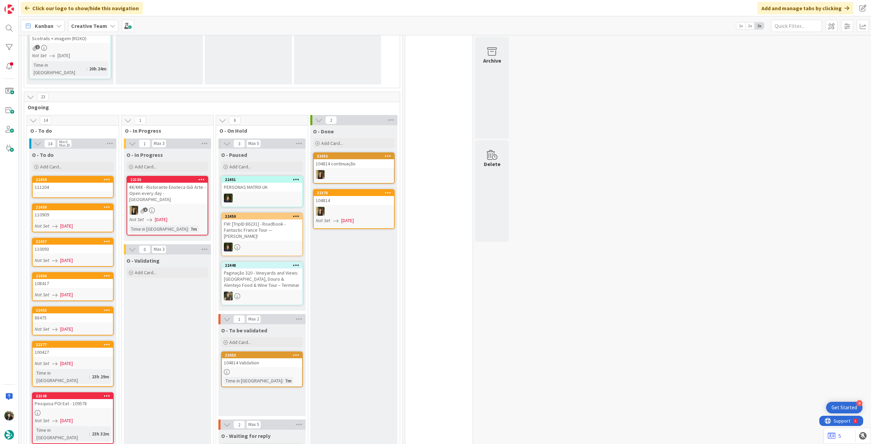
click at [74, 183] on div "111204" at bounding box center [73, 187] width 80 height 9
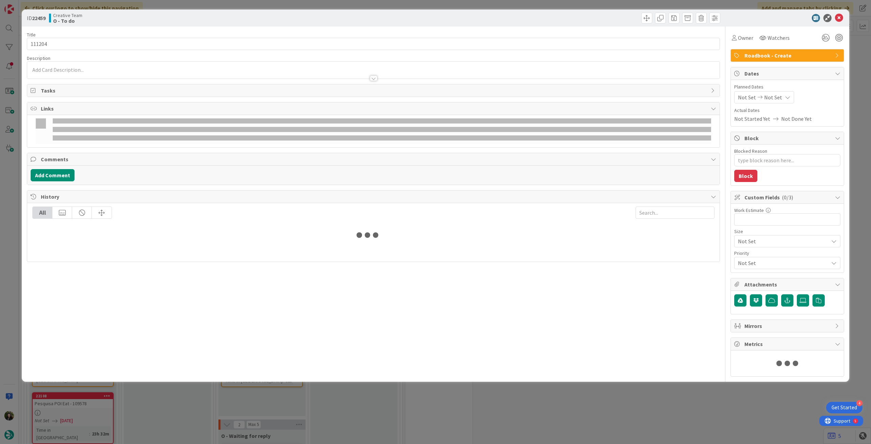
type textarea "x"
click at [522, 100] on span "Not Set" at bounding box center [773, 97] width 18 height 8
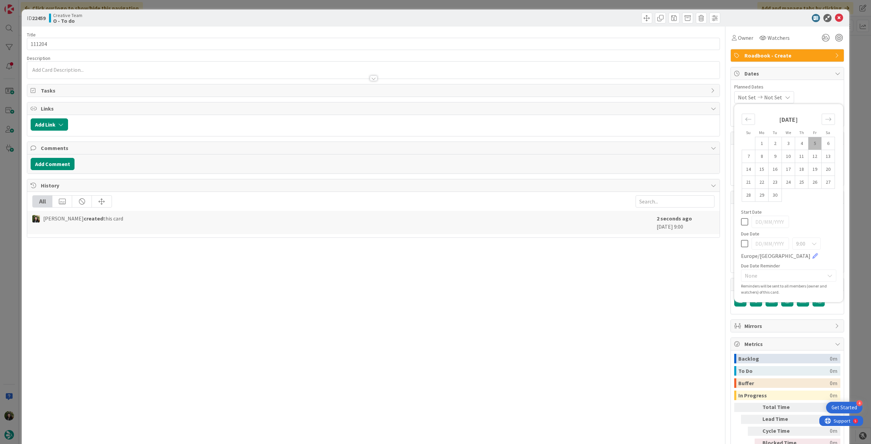
click at [522, 245] on icon at bounding box center [744, 244] width 7 height 8
type input "[DATE]"
click at [522, 16] on icon at bounding box center [839, 18] width 8 height 8
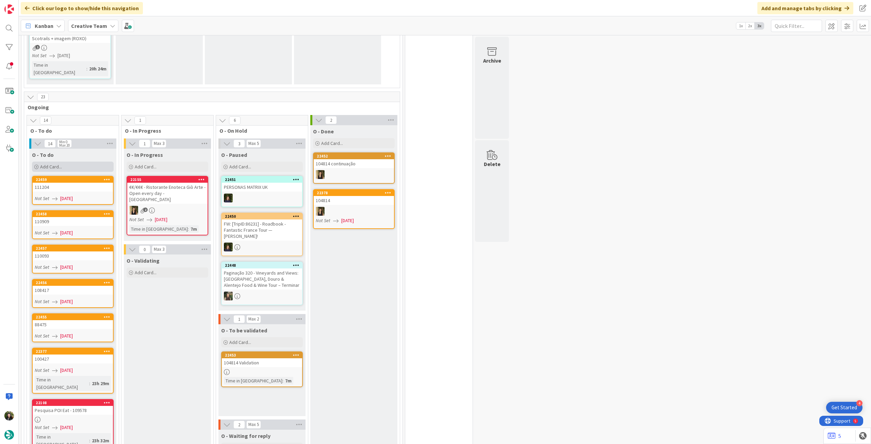
click at [71, 162] on div "Add Card..." at bounding box center [73, 167] width 82 height 10
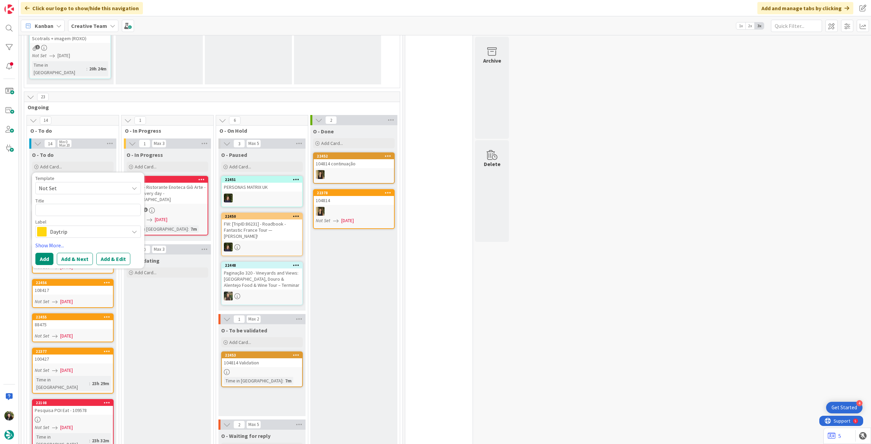
click at [81, 227] on span "Daytrip" at bounding box center [88, 232] width 76 height 10
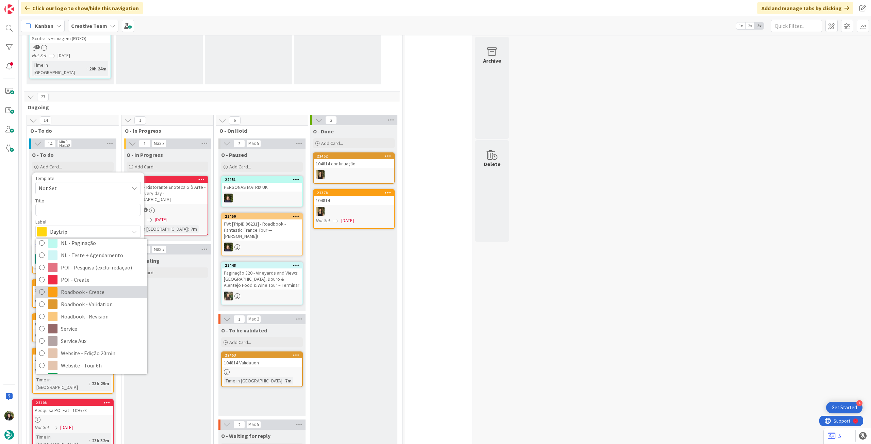
click at [89, 248] on span "Roadbook - Create" at bounding box center [102, 292] width 83 height 10
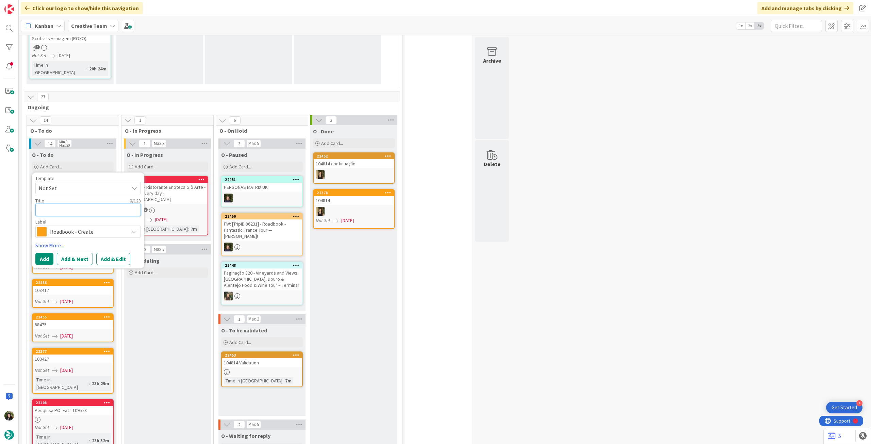
click at [80, 204] on textarea at bounding box center [87, 210] width 105 height 12
paste textarea "101260"
type textarea "x"
type textarea "101260"
click at [41, 248] on button "Add" at bounding box center [44, 259] width 18 height 12
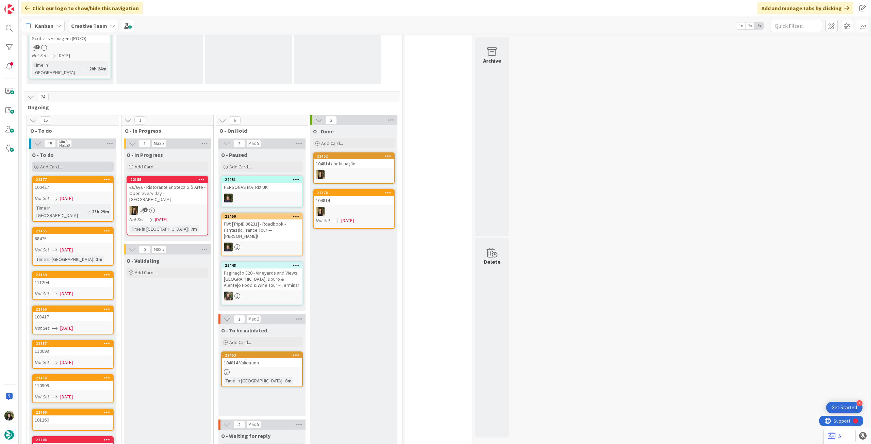
click at [66, 162] on div "Add Card..." at bounding box center [73, 167] width 82 height 10
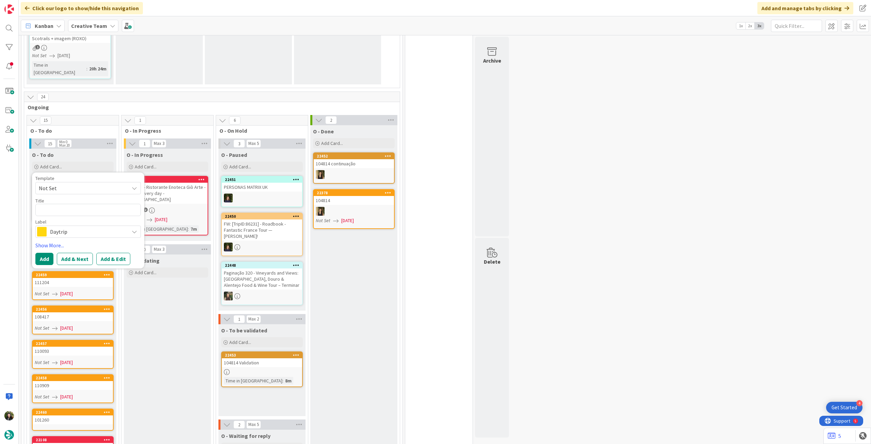
click at [77, 227] on span "Daytrip" at bounding box center [88, 232] width 76 height 10
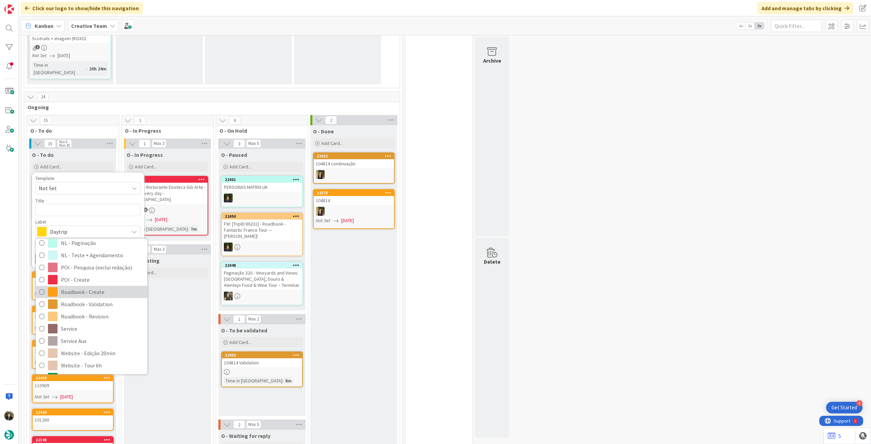
click at [85, 248] on span "Roadbook - Create" at bounding box center [102, 292] width 83 height 10
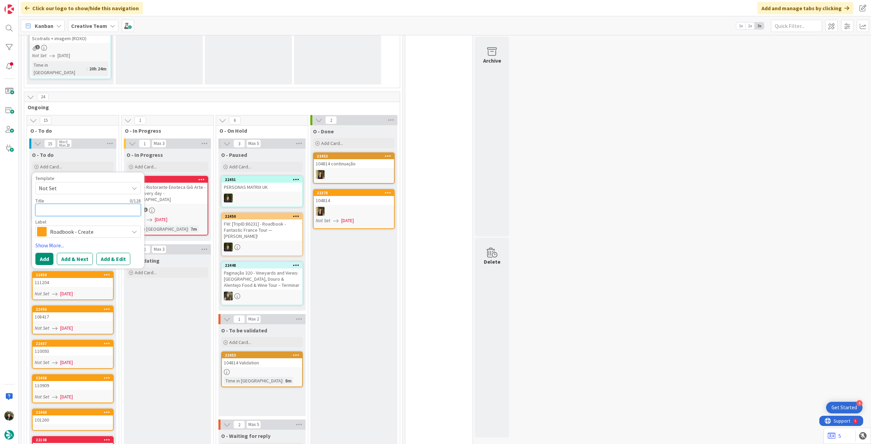
click at [67, 204] on textarea at bounding box center [87, 210] width 105 height 12
paste textarea "105998"
type textarea "x"
type textarea "105998"
click at [43, 248] on button "Add" at bounding box center [44, 259] width 18 height 12
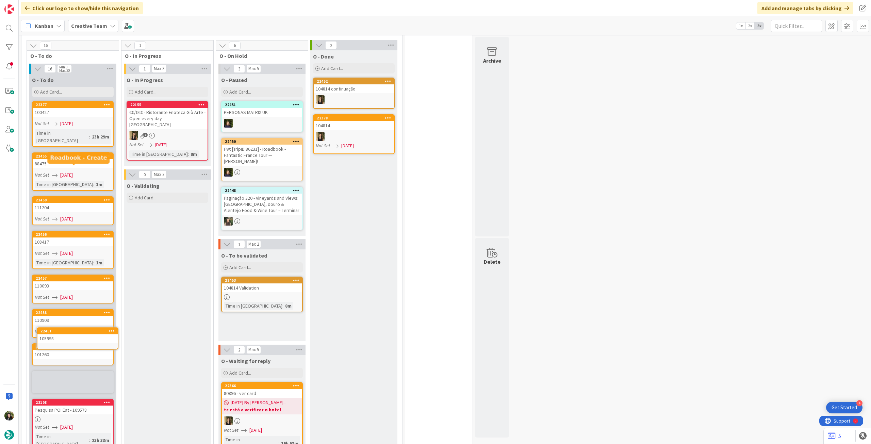
scroll to position [360, 0]
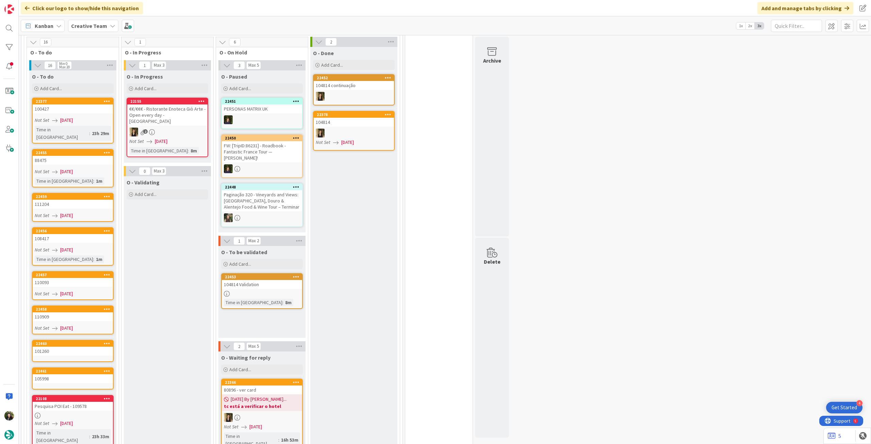
click at [66, 248] on div "105998" at bounding box center [73, 378] width 80 height 9
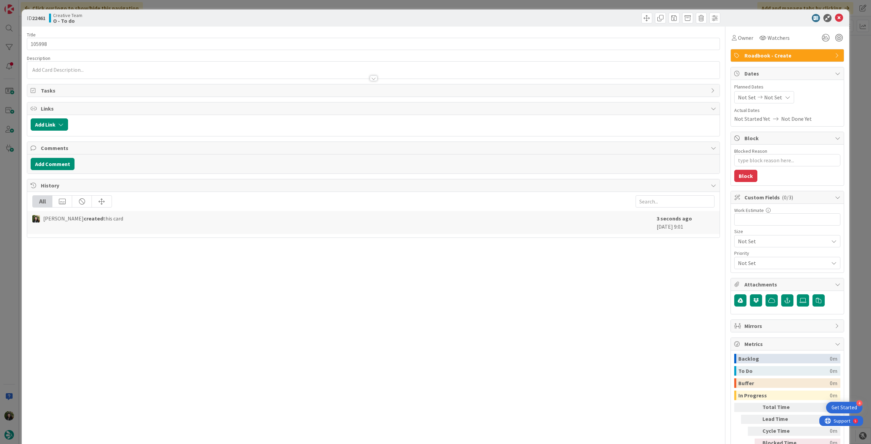
type textarea "x"
click at [522, 97] on div "Not Set Not Set" at bounding box center [764, 97] width 60 height 12
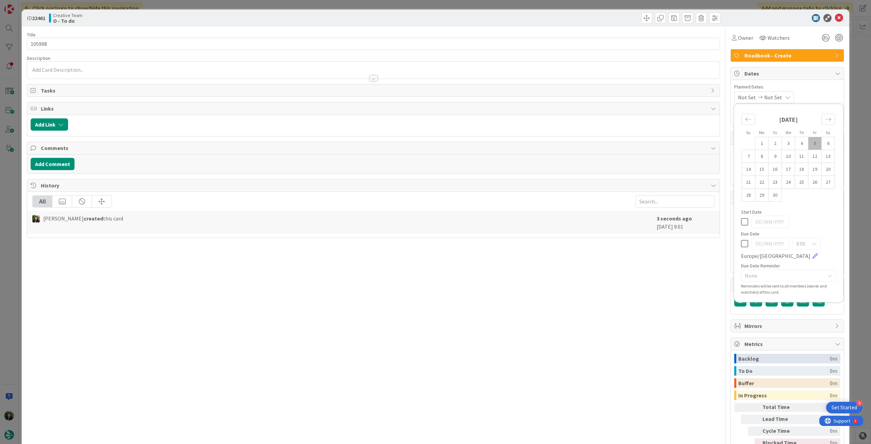
click at [522, 241] on icon at bounding box center [744, 244] width 7 height 8
type input "[DATE]"
click at [522, 19] on icon at bounding box center [839, 18] width 8 height 8
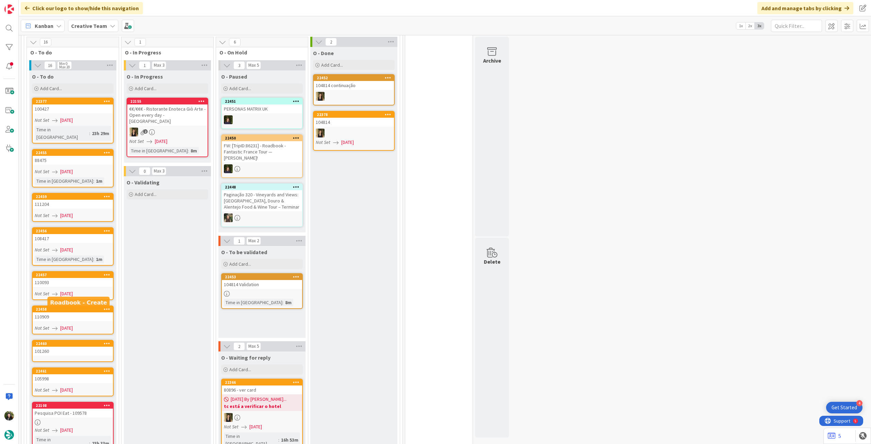
click at [68, 248] on div "101260" at bounding box center [73, 351] width 80 height 9
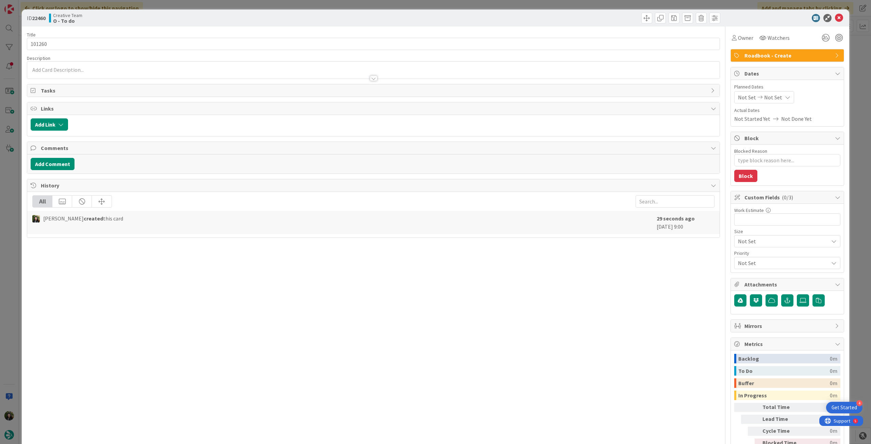
type textarea "x"
click at [522, 96] on icon at bounding box center [787, 97] width 5 height 5
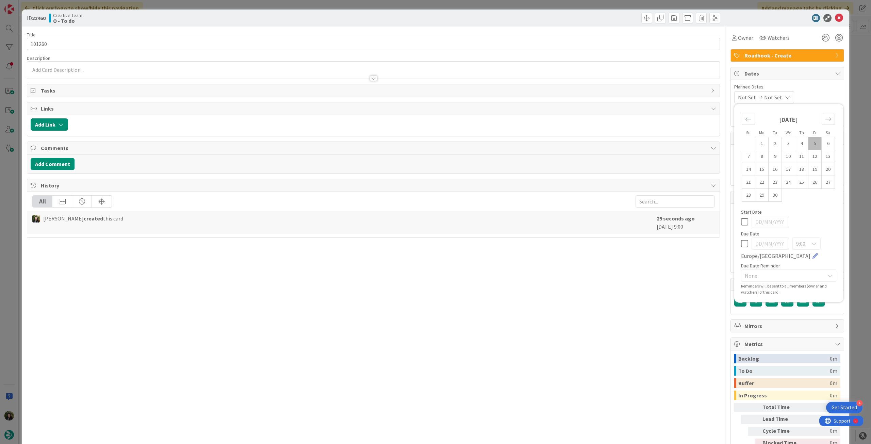
click at [522, 246] on icon at bounding box center [744, 244] width 7 height 8
type input "[DATE]"
click at [522, 18] on icon at bounding box center [839, 18] width 8 height 8
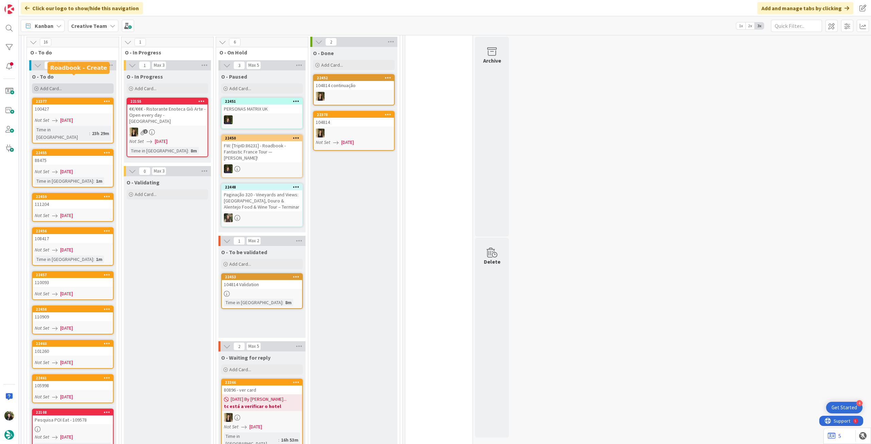
click at [65, 83] on div "Add Card..." at bounding box center [73, 88] width 82 height 10
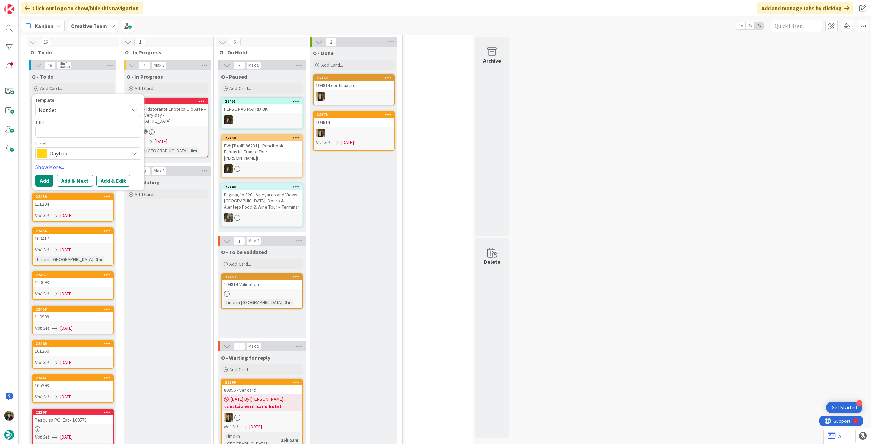
click at [73, 149] on span "Daytrip" at bounding box center [88, 154] width 76 height 10
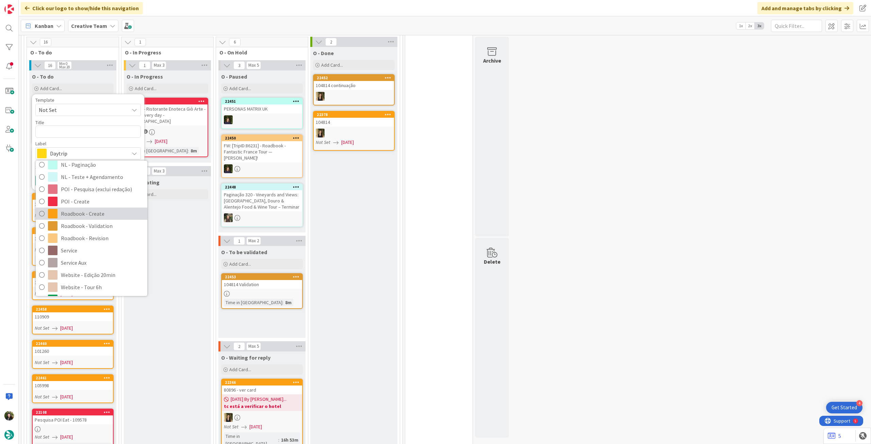
click at [93, 209] on span "Roadbook - Create" at bounding box center [102, 214] width 83 height 10
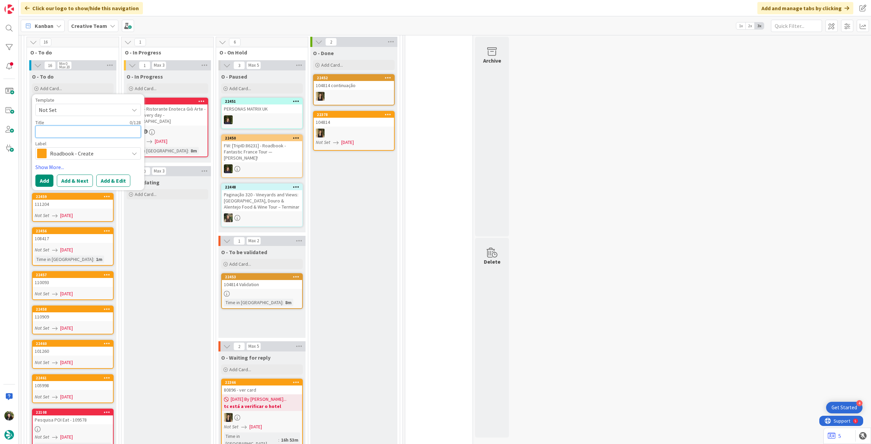
click at [86, 126] on textarea at bounding box center [87, 132] width 105 height 12
paste textarea "106787"
type textarea "x"
type textarea "106787"
click at [47, 175] on button "Add" at bounding box center [44, 181] width 18 height 12
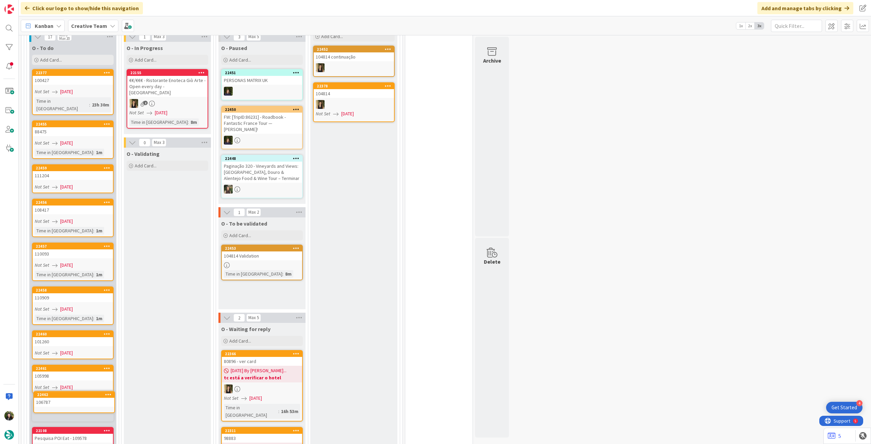
scroll to position [420, 0]
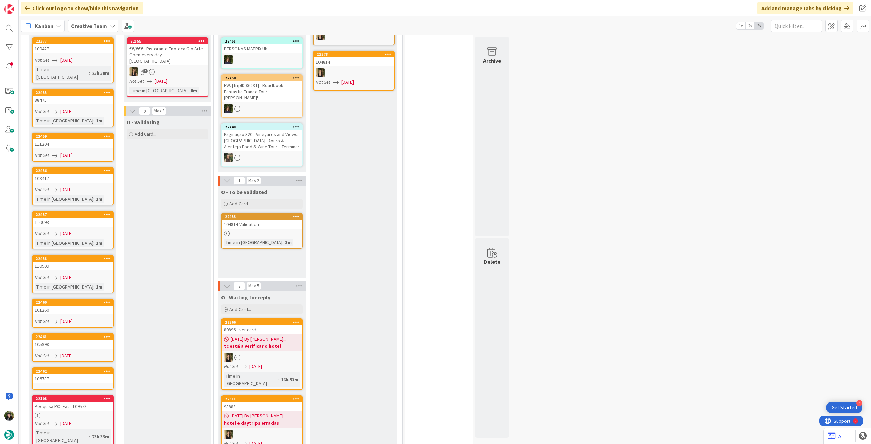
click at [73, 248] on div "106787" at bounding box center [73, 378] width 80 height 9
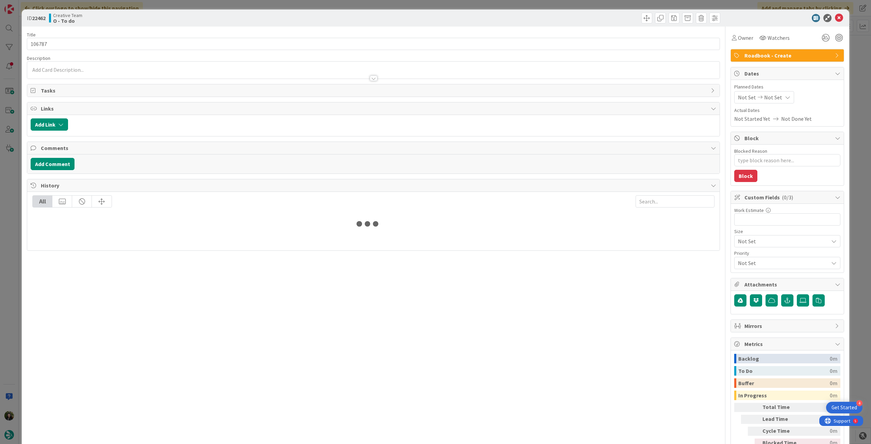
click at [522, 99] on icon at bounding box center [787, 97] width 5 height 5
type textarea "x"
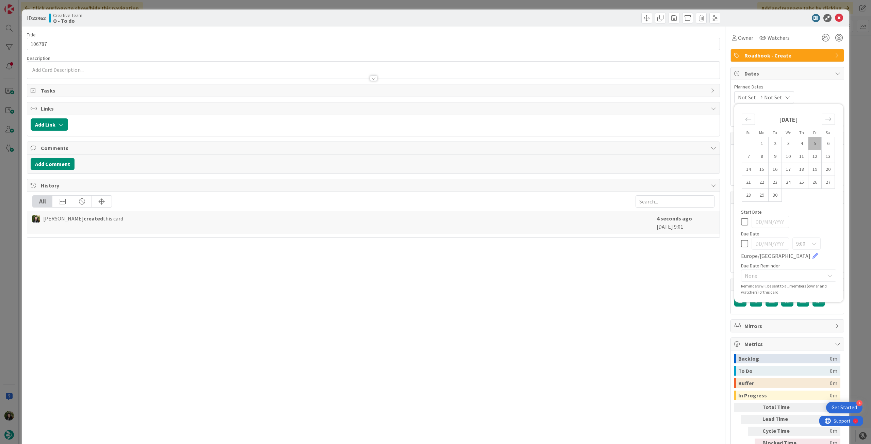
click at [522, 246] on icon at bounding box center [744, 244] width 7 height 8
type input "[DATE]"
click at [522, 18] on icon at bounding box center [839, 18] width 8 height 8
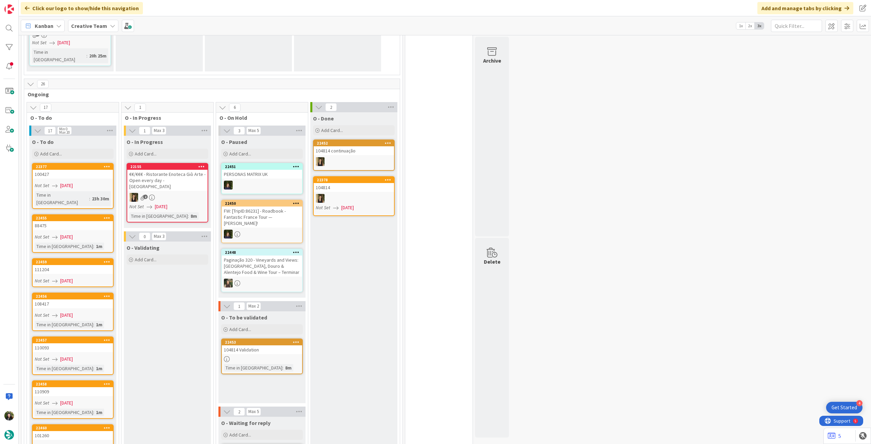
scroll to position [284, 0]
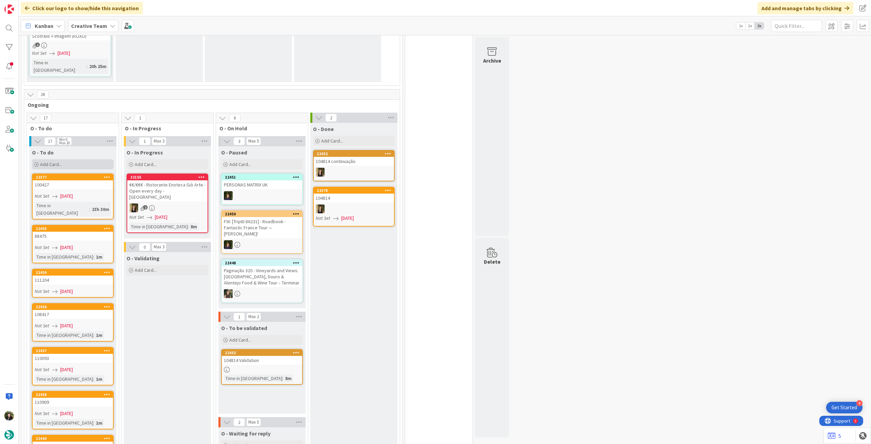
click at [70, 159] on div "Add Card..." at bounding box center [73, 164] width 82 height 10
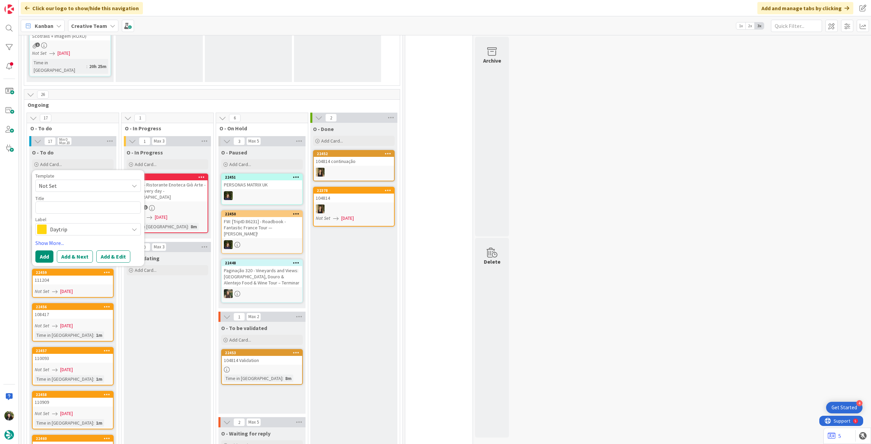
click at [71, 225] on span "Daytrip" at bounding box center [88, 230] width 76 height 10
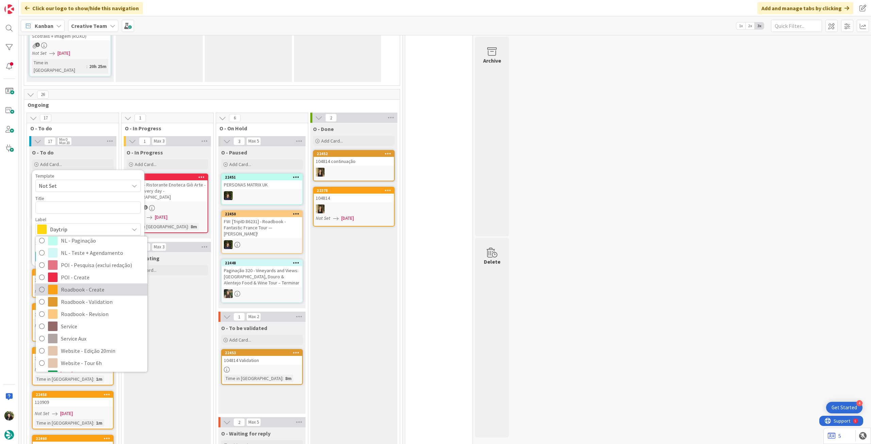
click at [104, 248] on span "Roadbook - Create" at bounding box center [102, 289] width 83 height 10
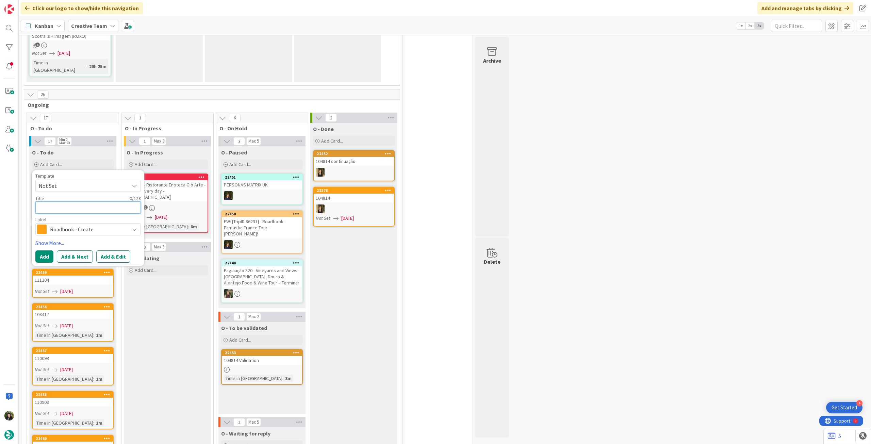
click at [75, 201] on textarea at bounding box center [87, 207] width 105 height 12
paste textarea "106883"
type textarea "x"
type textarea "106883"
click at [42, 248] on button "Add" at bounding box center [44, 256] width 18 height 12
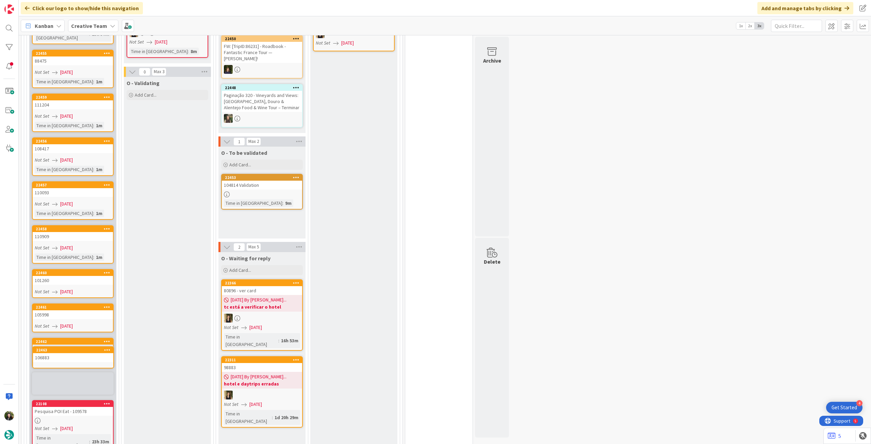
scroll to position [460, 0]
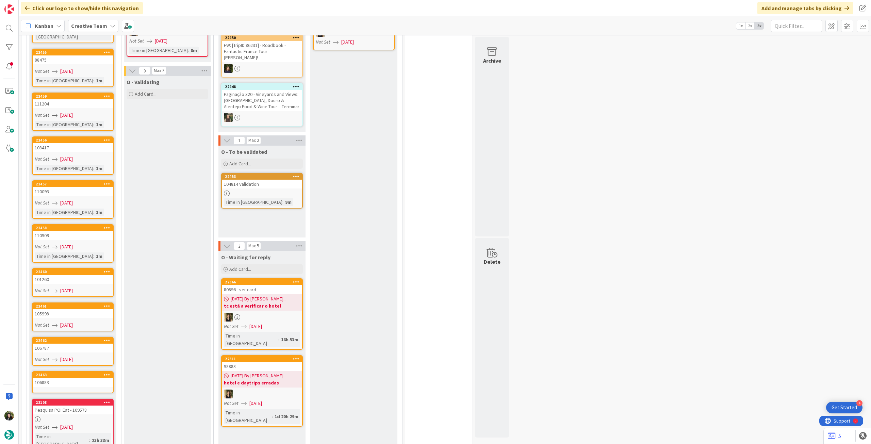
click at [72, 248] on div "106883" at bounding box center [73, 382] width 80 height 9
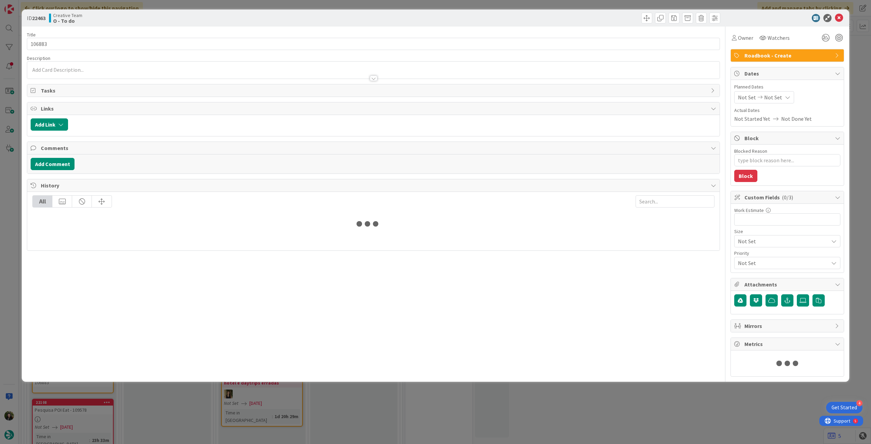
type textarea "x"
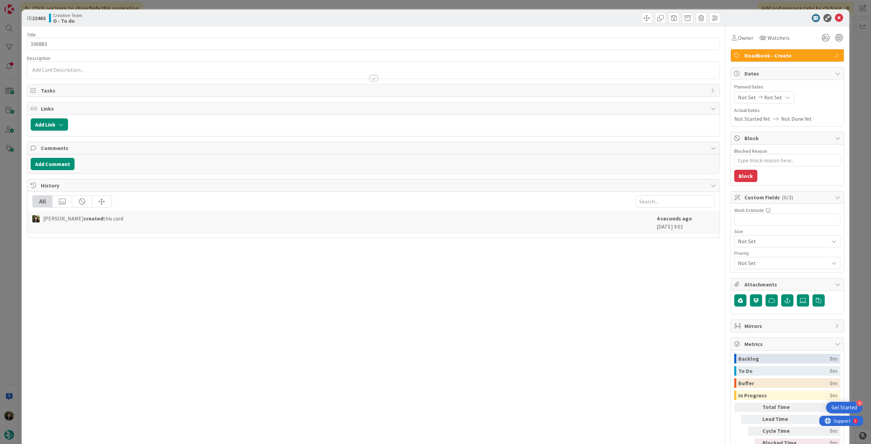
click at [522, 98] on icon at bounding box center [787, 97] width 5 height 5
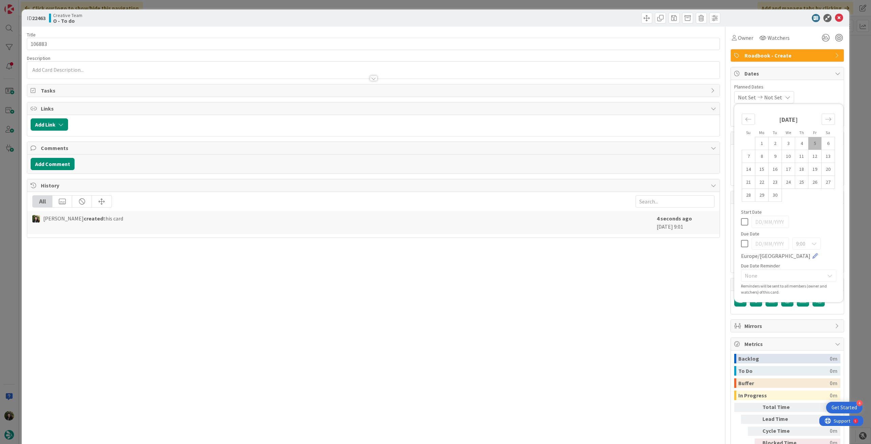
click at [522, 245] on icon at bounding box center [744, 244] width 7 height 8
type input "[DATE]"
click at [522, 17] on div at bounding box center [784, 18] width 120 height 8
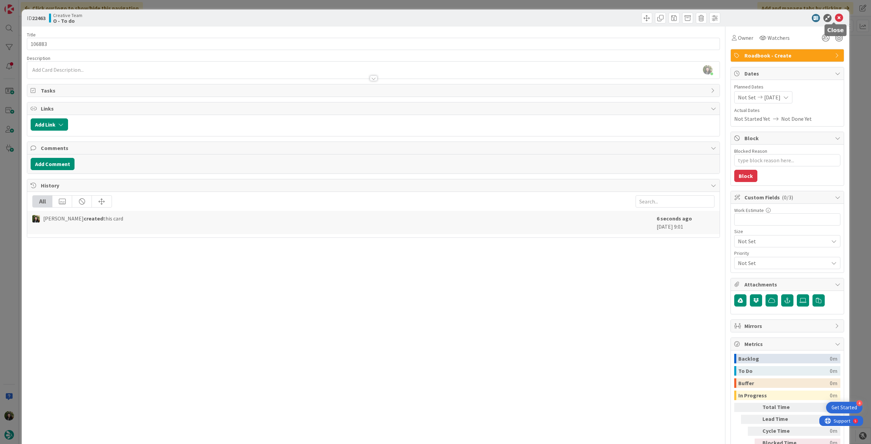
click at [522, 16] on icon at bounding box center [839, 18] width 8 height 8
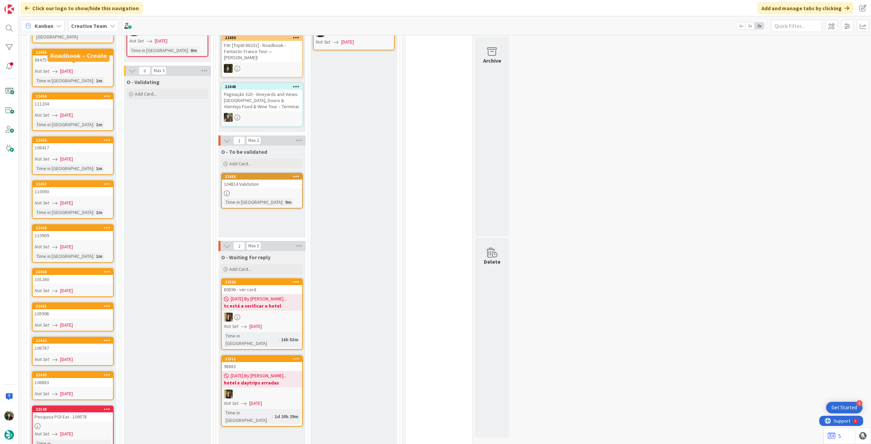
scroll to position [369, 0]
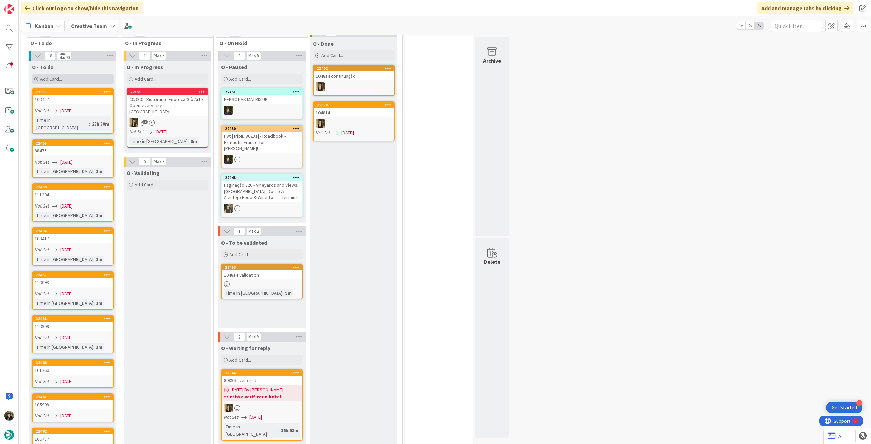
click at [75, 74] on div "Add Card..." at bounding box center [73, 79] width 82 height 10
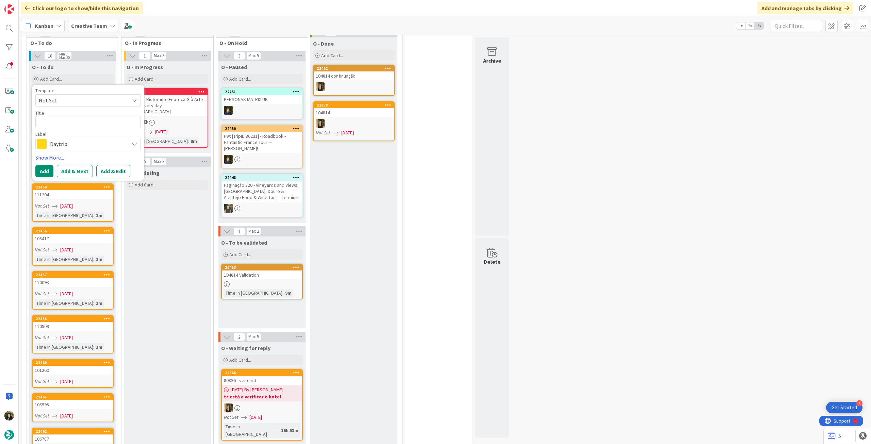
click at [83, 139] on span "Daytrip" at bounding box center [88, 144] width 76 height 10
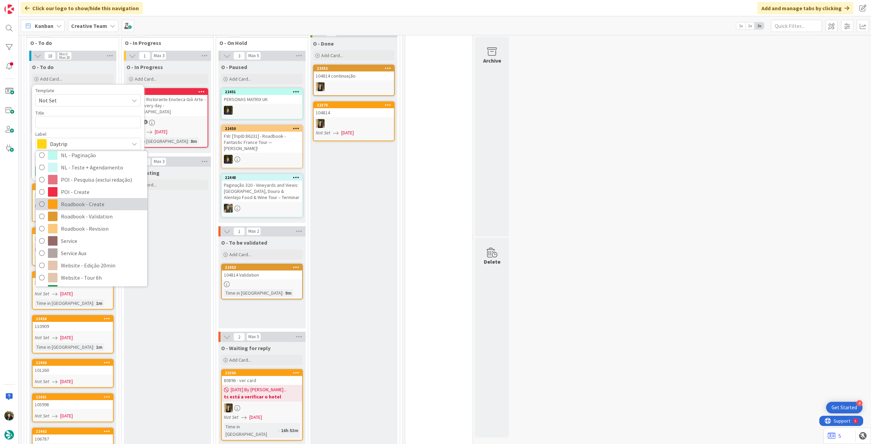
click at [83, 199] on span "Roadbook - Create" at bounding box center [102, 204] width 83 height 10
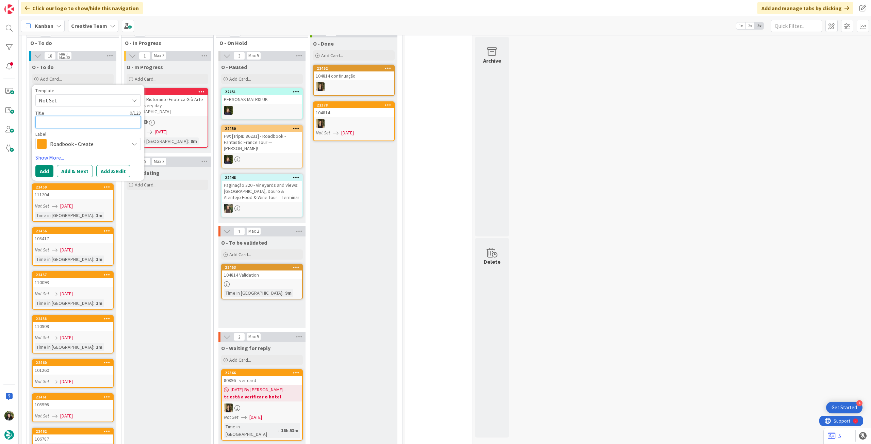
click at [77, 116] on textarea at bounding box center [87, 122] width 105 height 12
paste textarea "107020"
type textarea "x"
type textarea "107020"
click at [45, 165] on button "Add" at bounding box center [44, 171] width 18 height 12
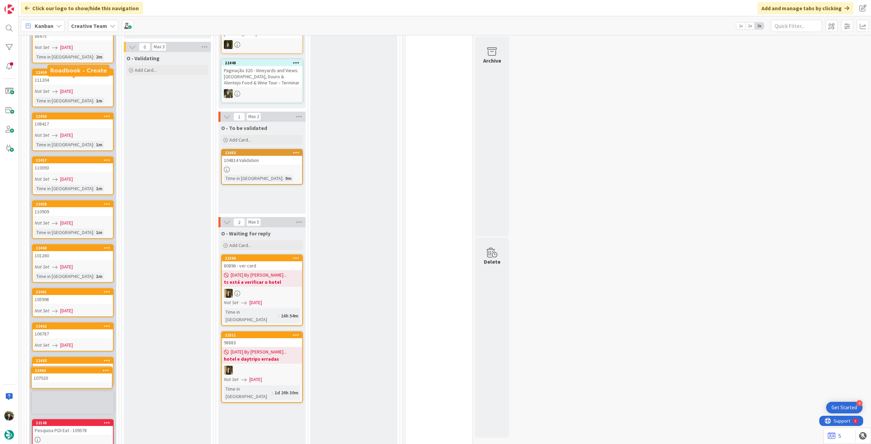
scroll to position [491, 0]
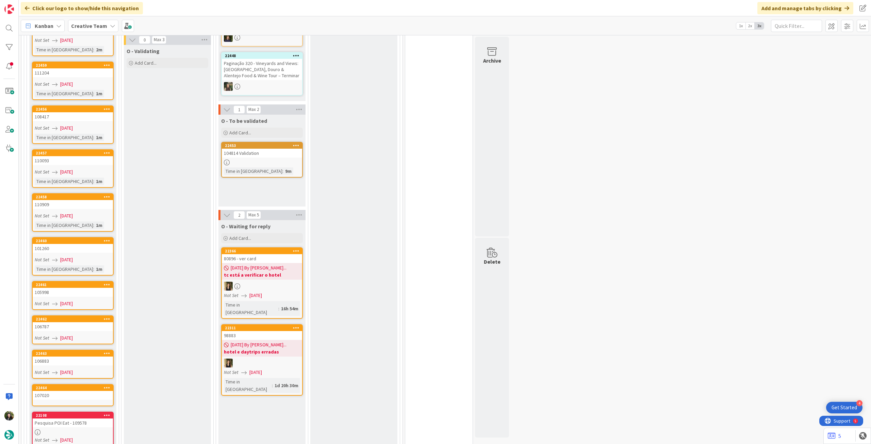
click at [67, 248] on div "107020" at bounding box center [73, 395] width 80 height 9
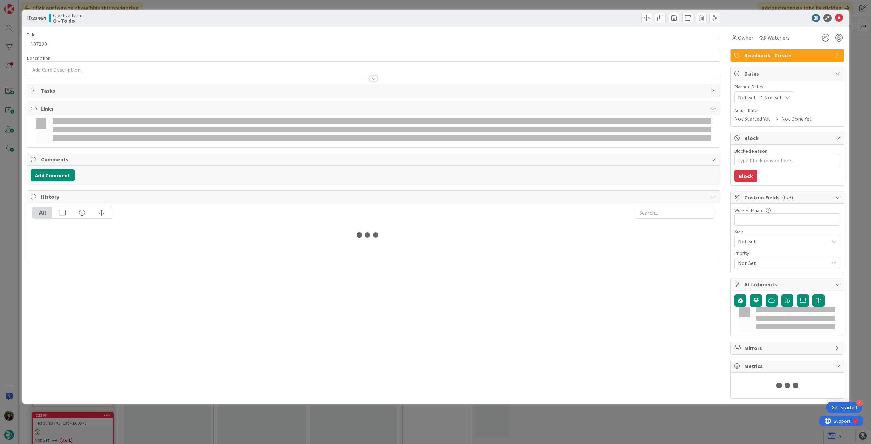
click at [522, 101] on span "Not Set" at bounding box center [773, 97] width 18 height 8
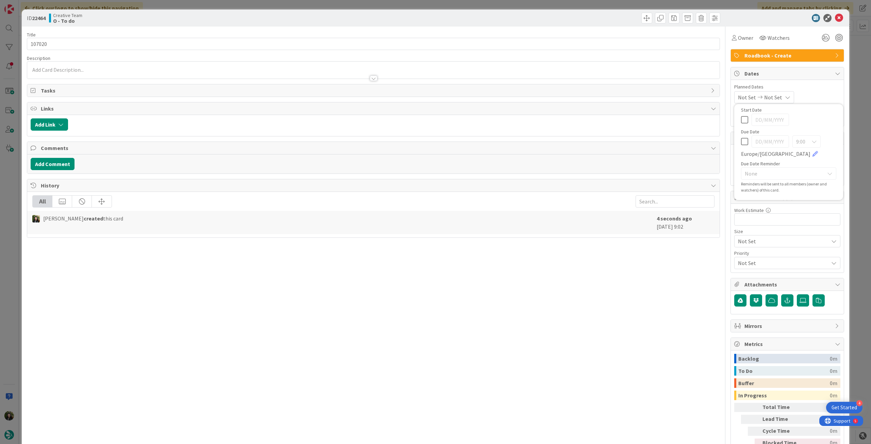
type textarea "x"
click at [522, 245] on icon at bounding box center [744, 244] width 7 height 8
type input "[DATE]"
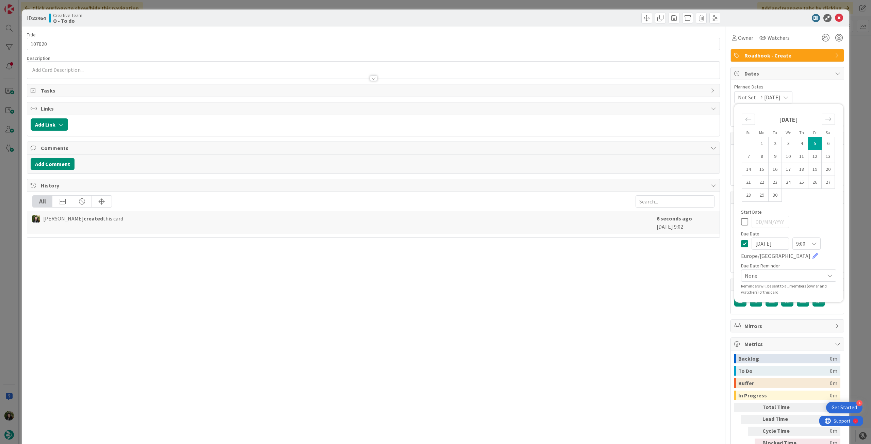
click at [522, 17] on icon at bounding box center [839, 18] width 8 height 8
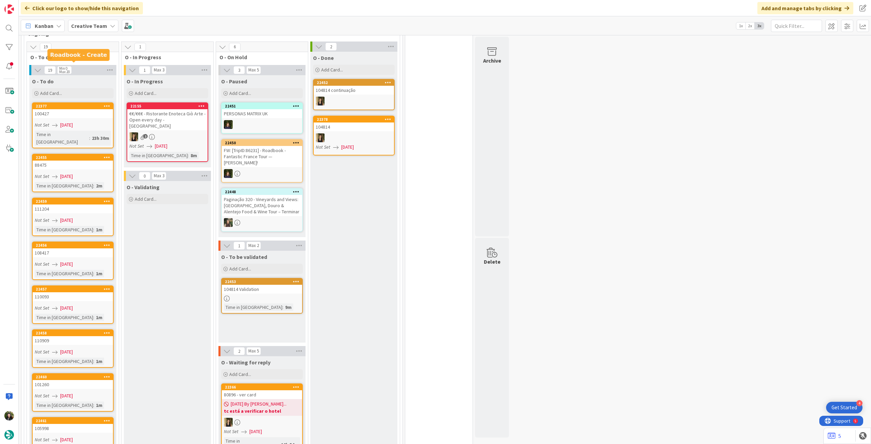
scroll to position [355, 0]
click at [76, 88] on div "Add Card..." at bounding box center [73, 93] width 82 height 10
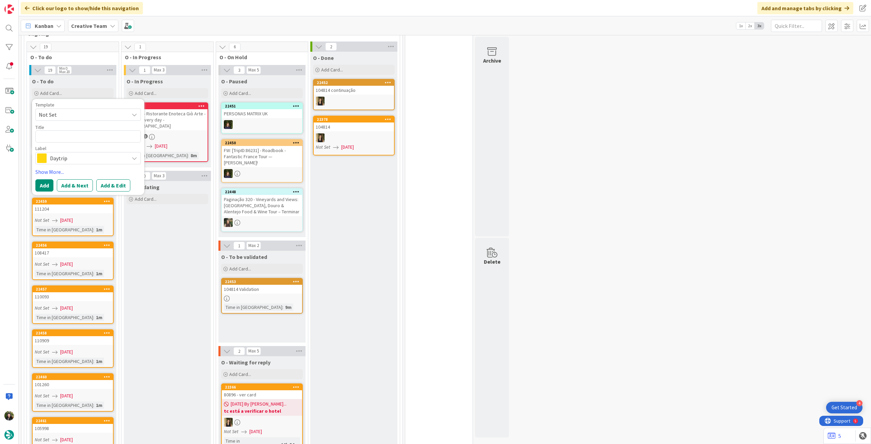
click at [86, 153] on span "Daytrip" at bounding box center [88, 158] width 76 height 10
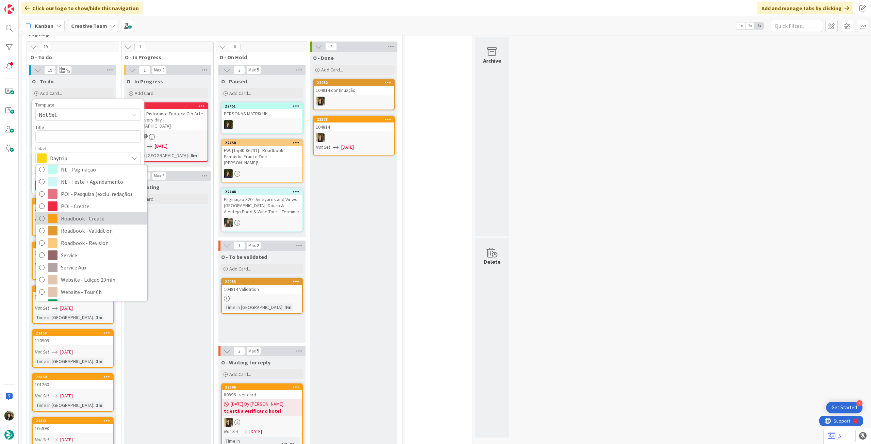
click at [85, 213] on span "Roadbook - Create" at bounding box center [102, 218] width 83 height 10
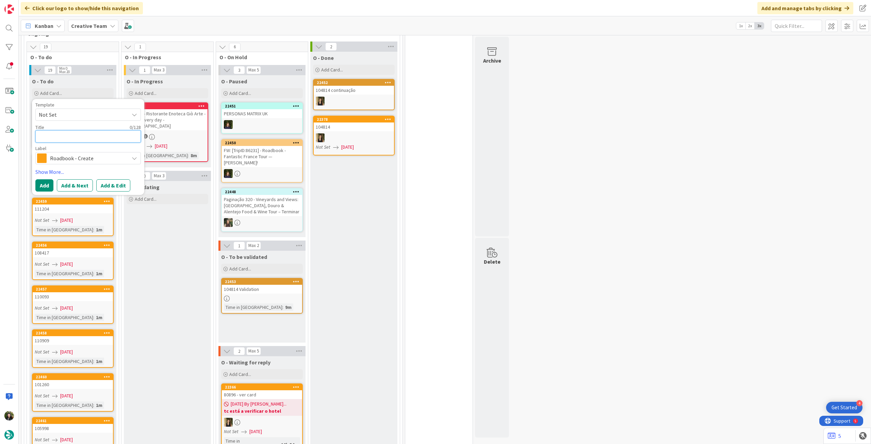
click at [78, 130] on textarea at bounding box center [87, 136] width 105 height 12
paste textarea "107105"
type textarea "x"
type textarea "107105"
click at [45, 179] on button "Add" at bounding box center [44, 185] width 18 height 12
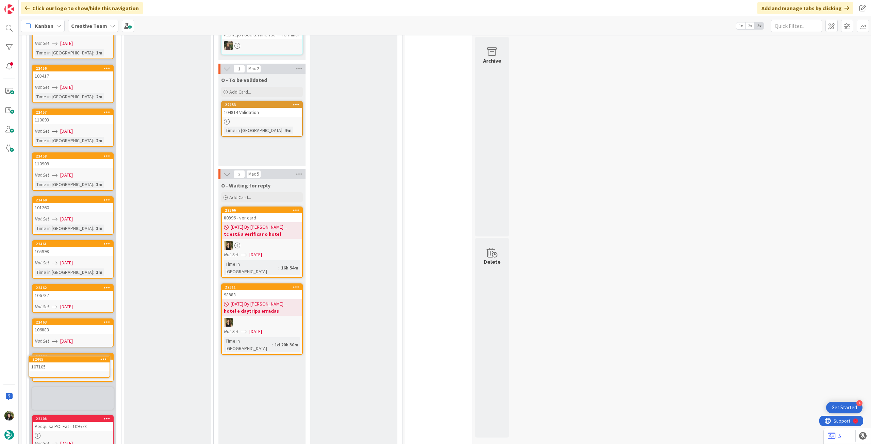
scroll to position [535, 0]
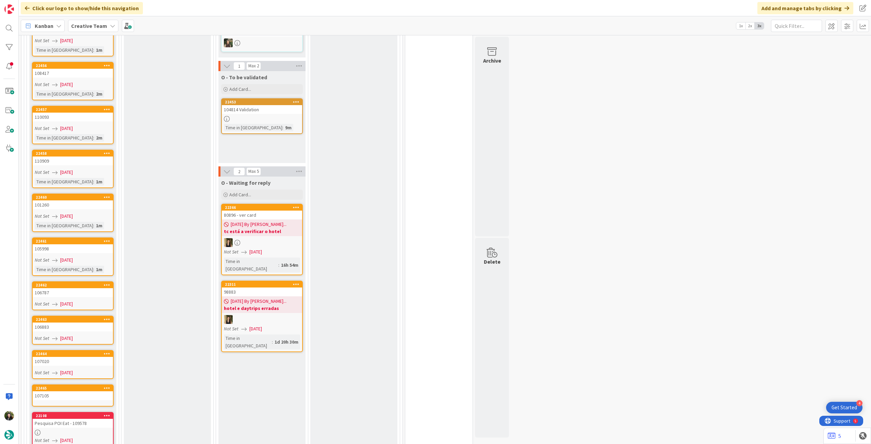
click at [69, 248] on div "107105" at bounding box center [73, 395] width 80 height 9
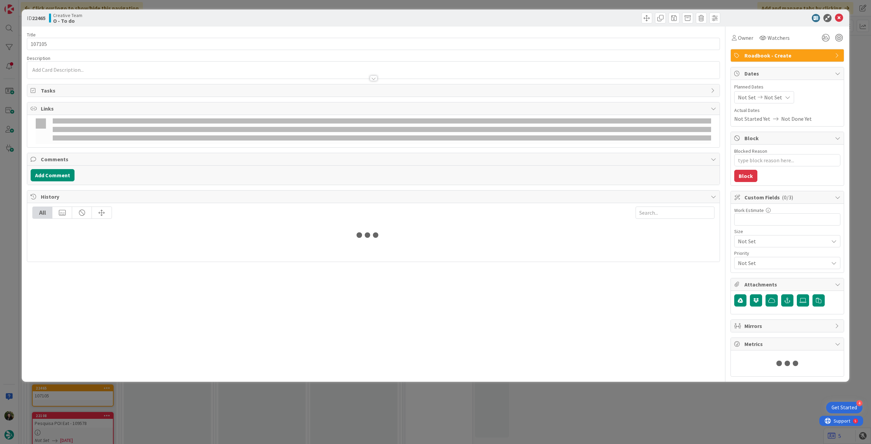
type textarea "x"
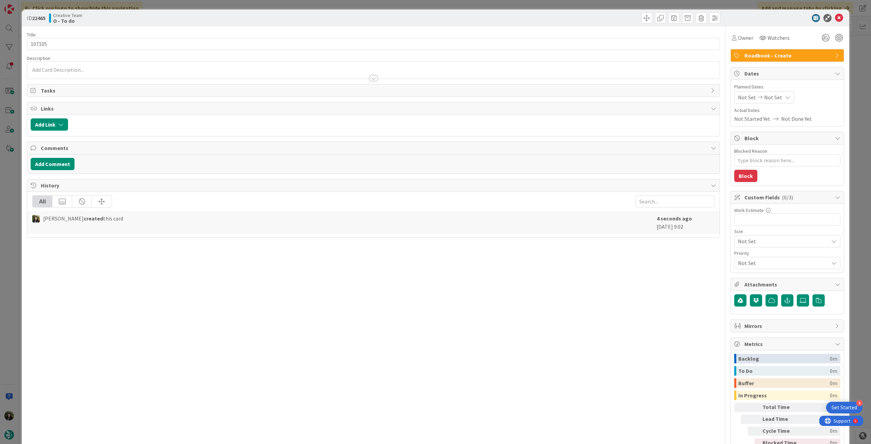
click at [522, 99] on icon at bounding box center [787, 97] width 5 height 5
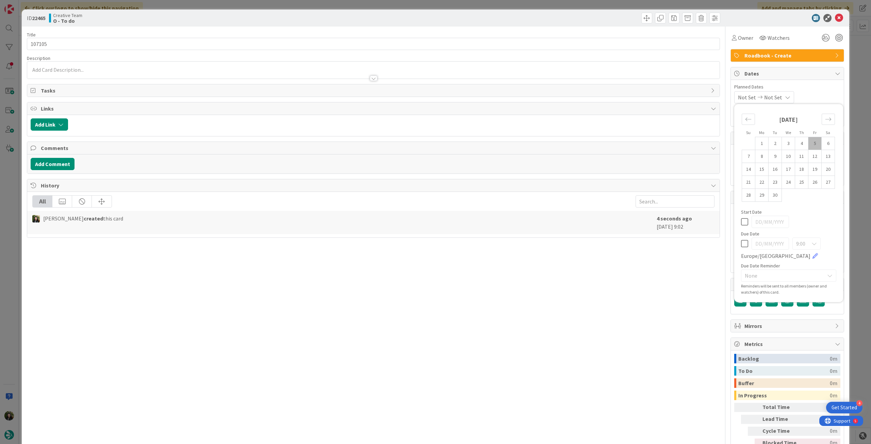
click at [522, 245] on icon at bounding box center [744, 244] width 7 height 8
type input "[DATE]"
click at [522, 19] on icon at bounding box center [839, 18] width 8 height 8
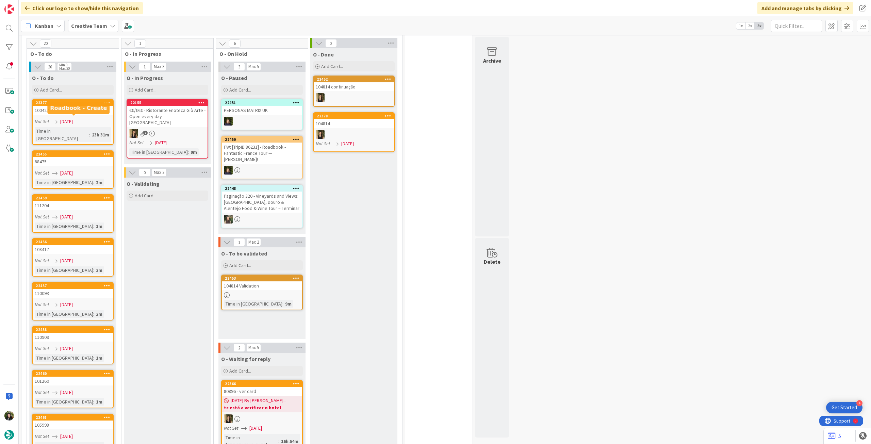
scroll to position [353, 0]
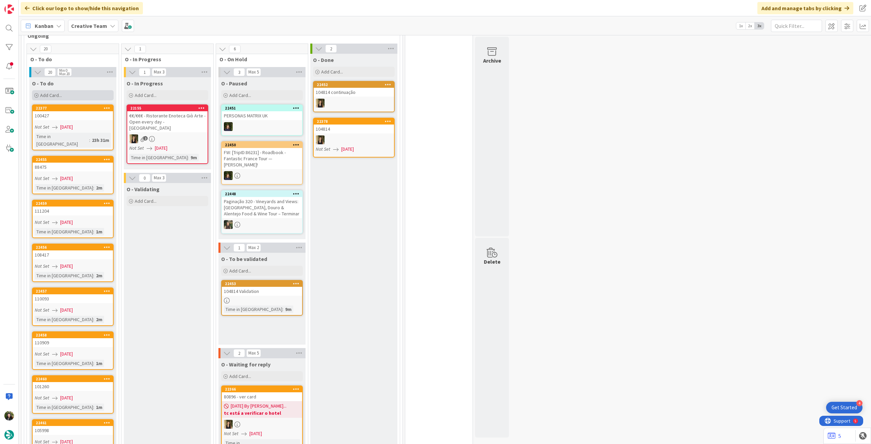
click at [79, 90] on div "Add Card..." at bounding box center [73, 95] width 82 height 10
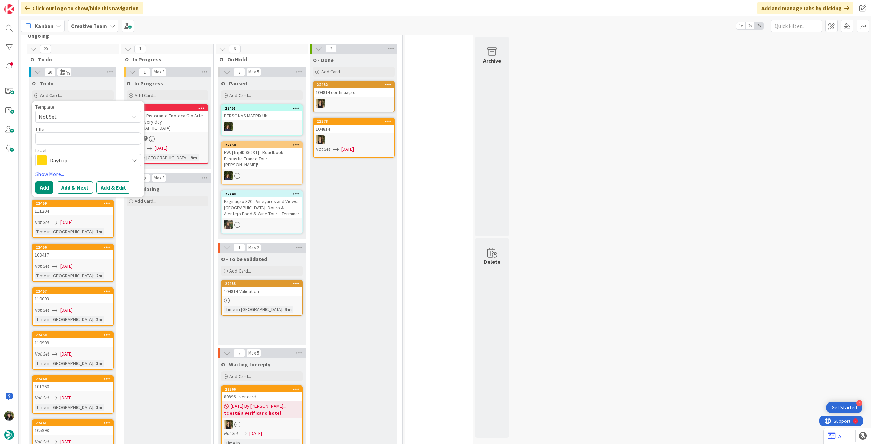
click at [85, 155] on span "Daytrip" at bounding box center [88, 160] width 76 height 10
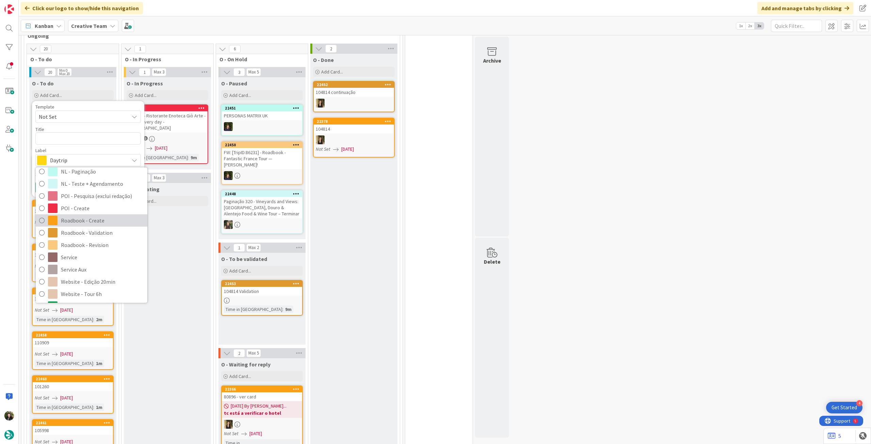
click at [94, 215] on span "Roadbook - Create" at bounding box center [102, 220] width 83 height 10
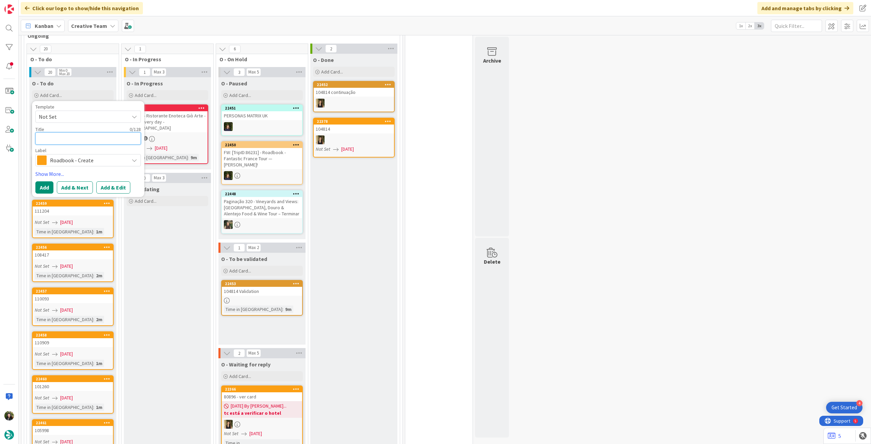
click at [64, 132] on textarea at bounding box center [87, 138] width 105 height 12
paste textarea "107546"
type textarea "x"
type textarea "107546"
click at [47, 181] on button "Add" at bounding box center [44, 187] width 18 height 12
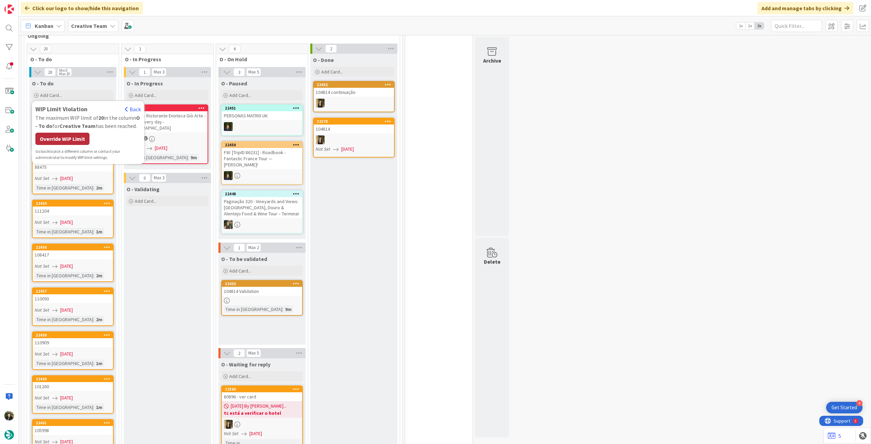
click at [73, 133] on div "Override WIP Limit" at bounding box center [62, 139] width 54 height 12
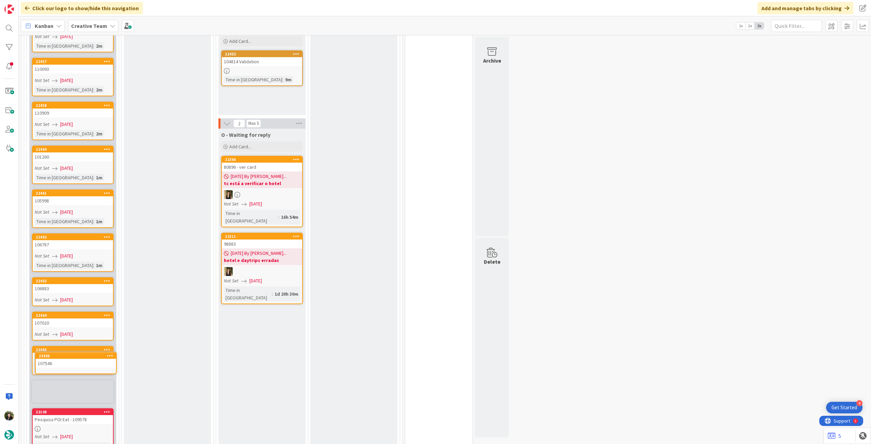
scroll to position [585, 0]
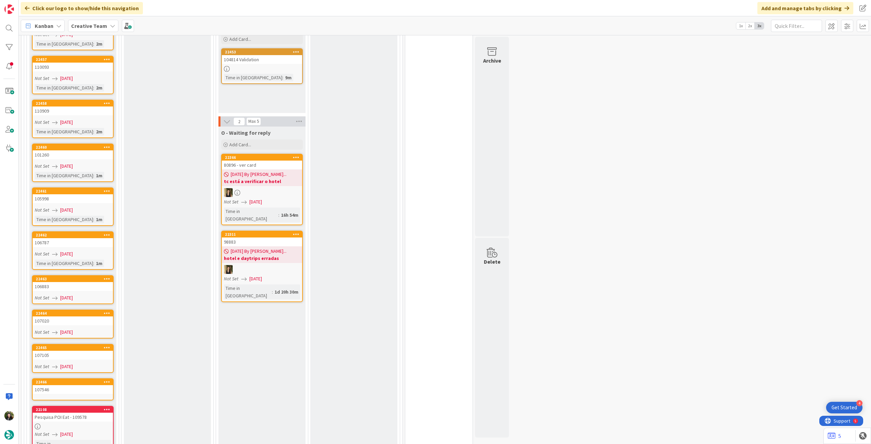
click at [81, 248] on div "107546" at bounding box center [73, 389] width 80 height 9
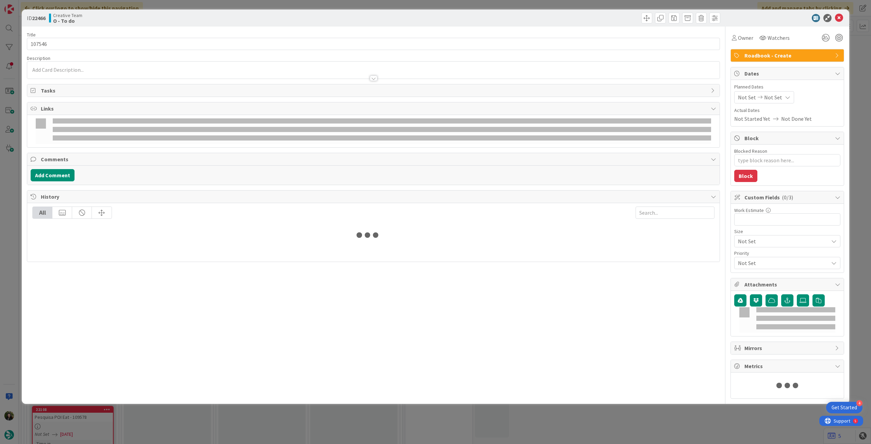
click at [522, 103] on div "Not Set Not Set" at bounding box center [764, 97] width 60 height 12
type textarea "x"
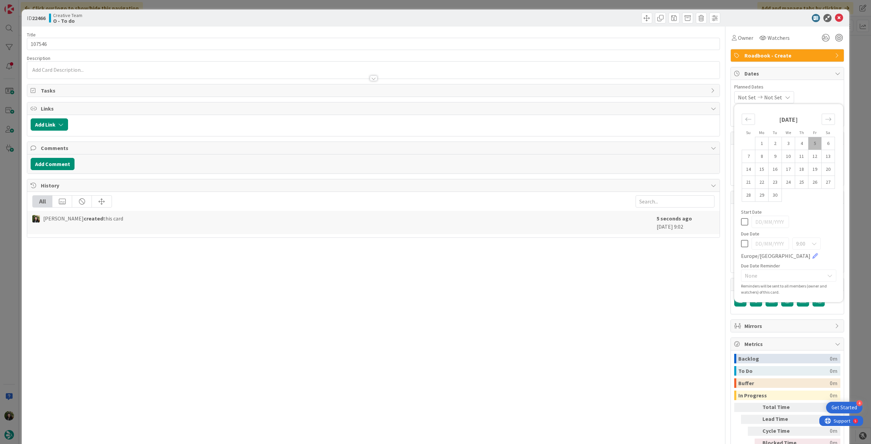
click at [522, 243] on div "9:00 [GEOGRAPHIC_DATA]/[GEOGRAPHIC_DATA]" at bounding box center [788, 248] width 95 height 22
click at [522, 241] on icon at bounding box center [744, 244] width 7 height 8
type input "[DATE]"
click at [522, 17] on icon at bounding box center [839, 18] width 8 height 8
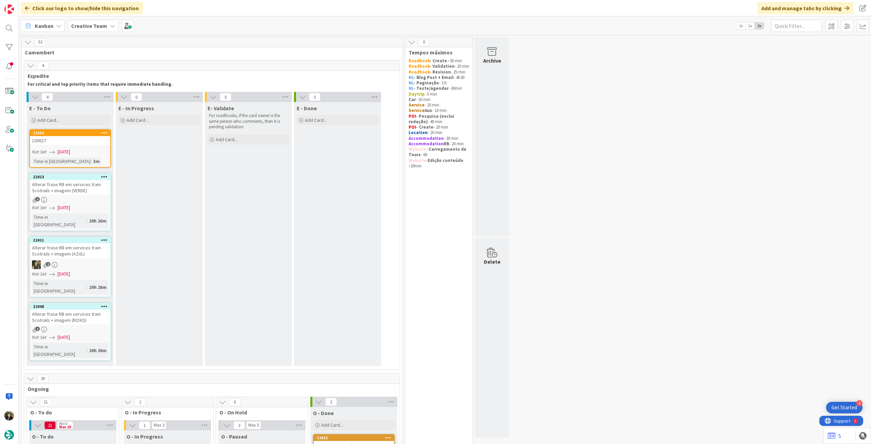
click at [83, 26] on b "Creative Team" at bounding box center [89, 25] width 36 height 7
click at [96, 92] on div "Creative Team - Análise" at bounding box center [126, 97] width 104 height 13
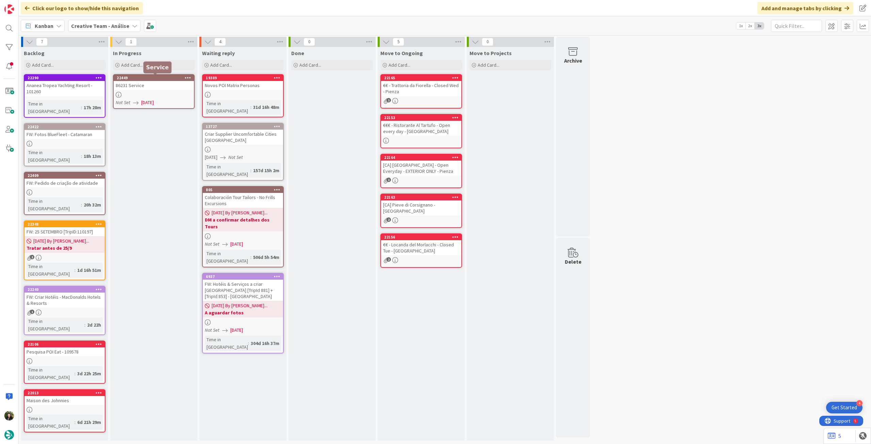
click at [149, 89] on div "86231 Service" at bounding box center [154, 85] width 80 height 9
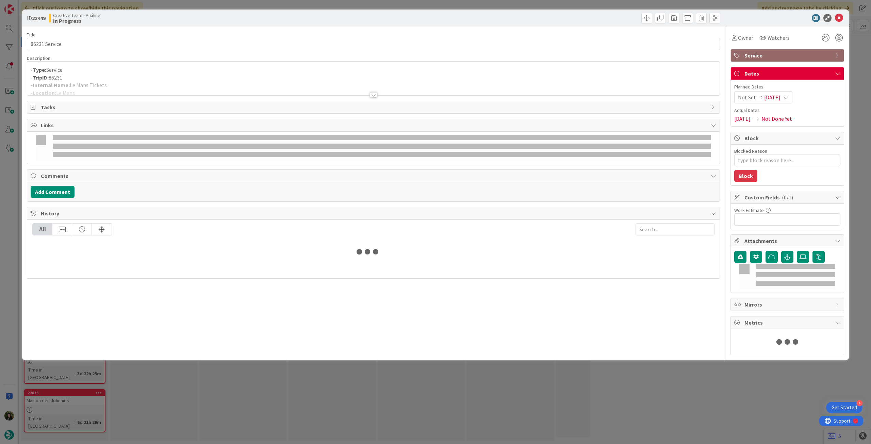
click at [149, 89] on div at bounding box center [373, 86] width 692 height 17
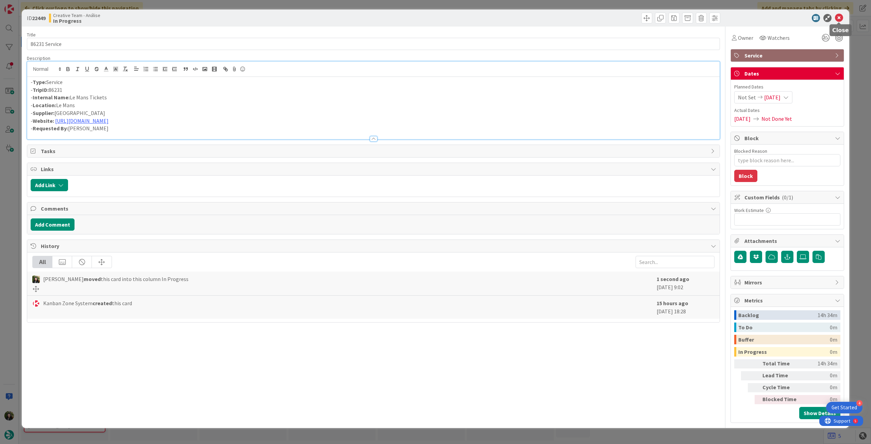
click at [522, 16] on icon at bounding box center [839, 18] width 8 height 8
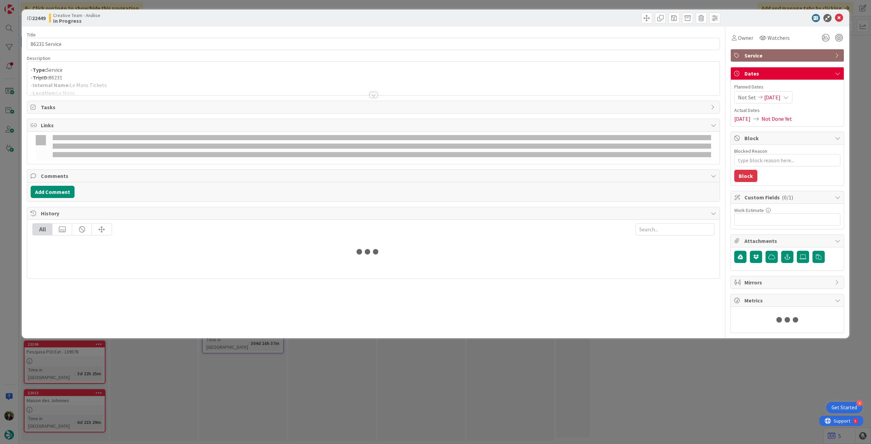
click at [60, 85] on div at bounding box center [373, 86] width 692 height 17
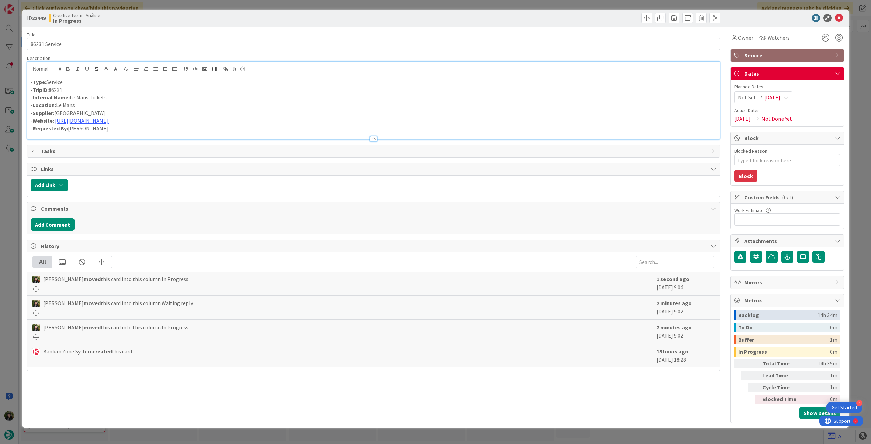
click at [29, 81] on div "- Type: Service - TripID: 86231 - Internal Name: [GEOGRAPHIC_DATA] Tickets - Lo…" at bounding box center [373, 108] width 692 height 62
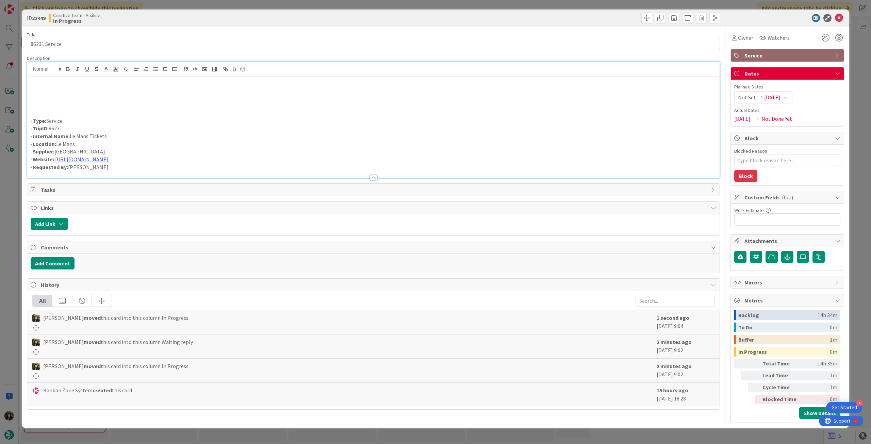
click at [67, 94] on p at bounding box center [374, 98] width 686 height 8
drag, startPoint x: 322, startPoint y: 97, endPoint x: 23, endPoint y: 96, distance: 298.7
click at [24, 96] on div "ID 22449 Creative Team - Análise In Progress Title 13 / 128 86231 Service Descr…" at bounding box center [435, 219] width 827 height 418
click at [68, 68] on icon "button" at bounding box center [68, 69] width 6 height 6
click at [245, 124] on div "info aqui - [URL][DOMAIN_NAME] criar com date constraint até 31 de março 2026. …" at bounding box center [373, 127] width 692 height 101
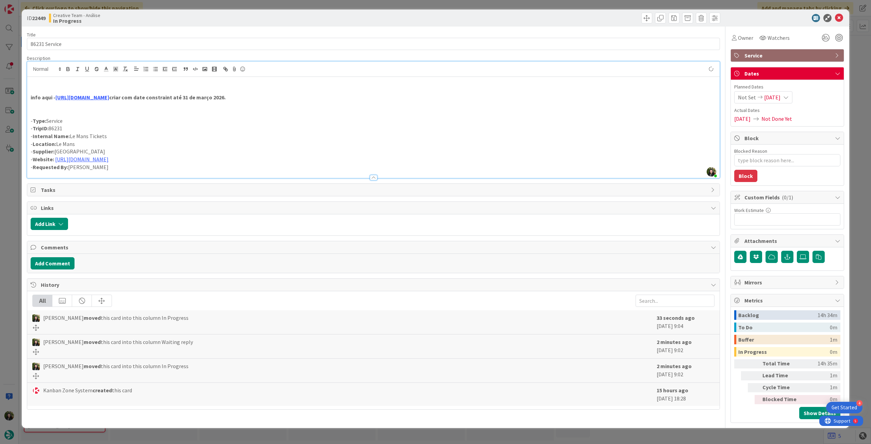
click at [522, 92] on div "Not Set [DATE]" at bounding box center [763, 97] width 58 height 12
type textarea "x"
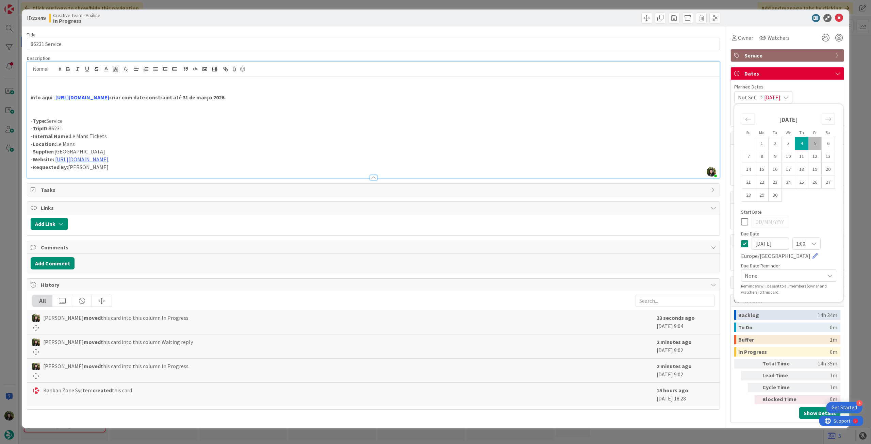
click at [522, 241] on icon at bounding box center [744, 244] width 7 height 8
type input "[DATE]"
click at [522, 16] on icon at bounding box center [839, 18] width 8 height 8
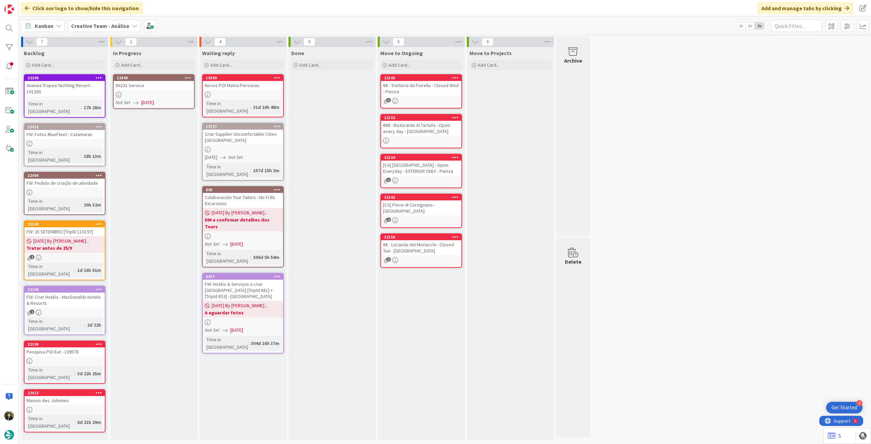
click at [188, 76] on icon at bounding box center [188, 77] width 6 height 5
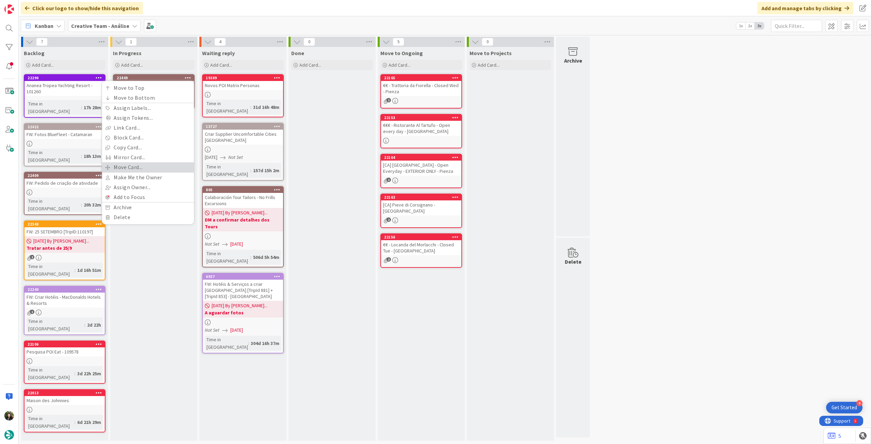
click at [154, 167] on link "Move Card..." at bounding box center [148, 167] width 92 height 10
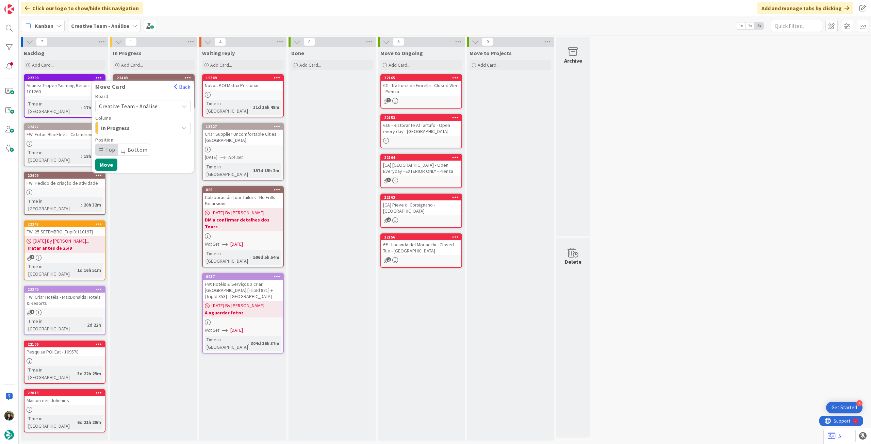
click at [142, 107] on span "Creative Team - Análise" at bounding box center [128, 106] width 59 height 7
click at [135, 136] on span "Creative Team" at bounding box center [147, 138] width 79 height 10
click at [139, 128] on span "E - To Do" at bounding box center [126, 127] width 51 height 9
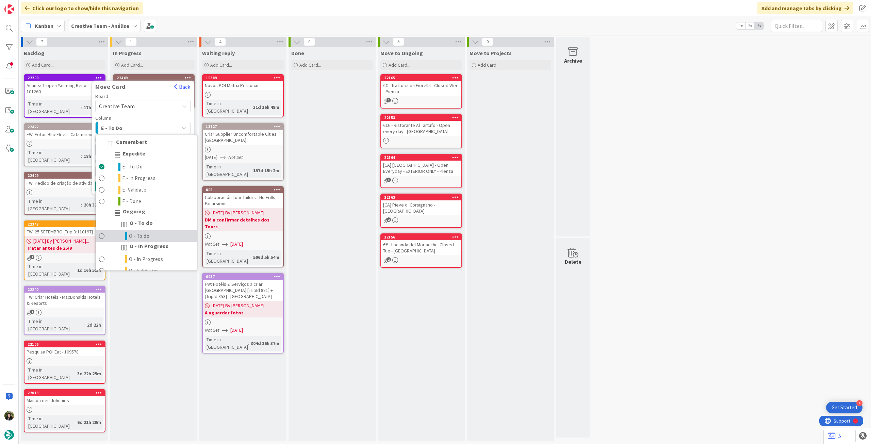
click at [156, 236] on link "O - To do" at bounding box center [146, 236] width 101 height 12
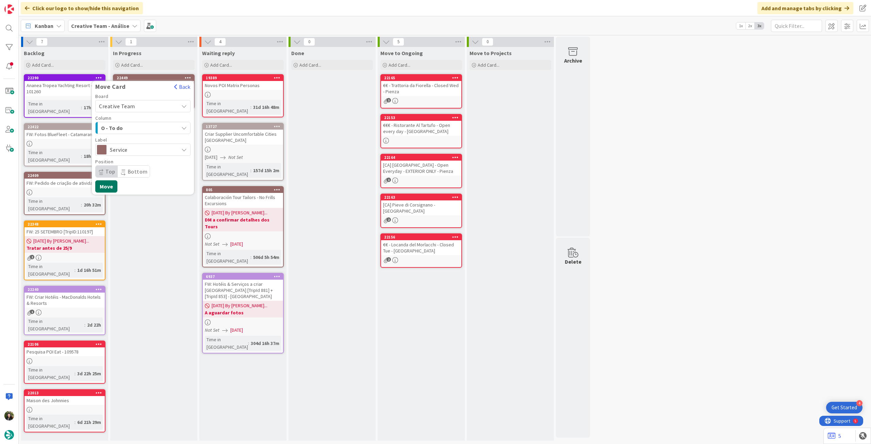
click at [108, 182] on button "Move" at bounding box center [106, 186] width 22 height 12
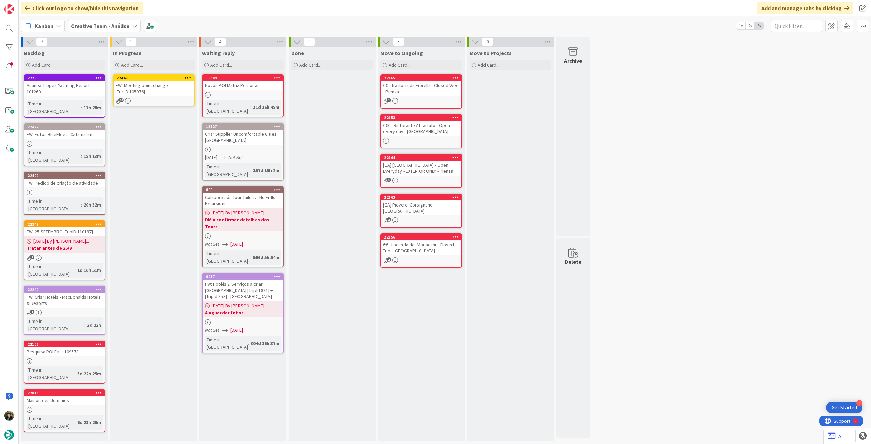
click at [150, 91] on div "FW: Meeting point change [TripID:105076]" at bounding box center [154, 88] width 80 height 15
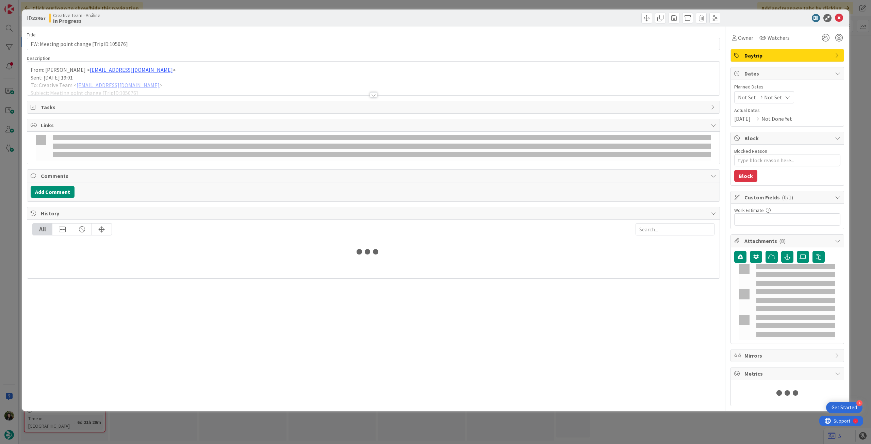
click at [522, 96] on span "Not Set" at bounding box center [773, 97] width 18 height 8
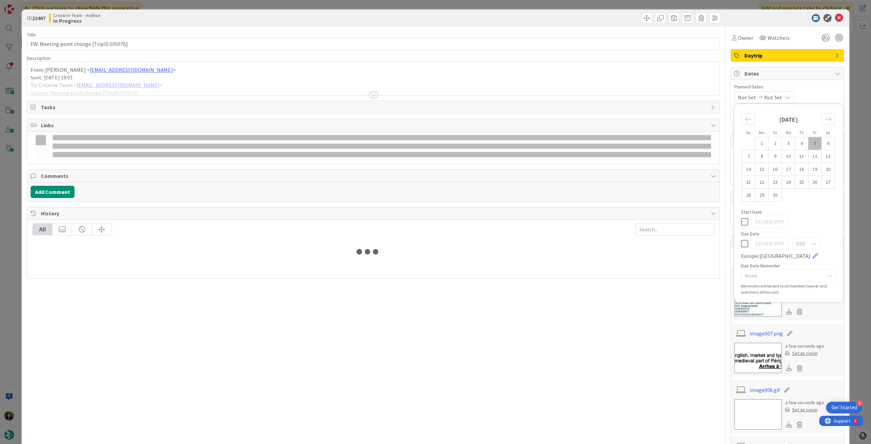
type textarea "x"
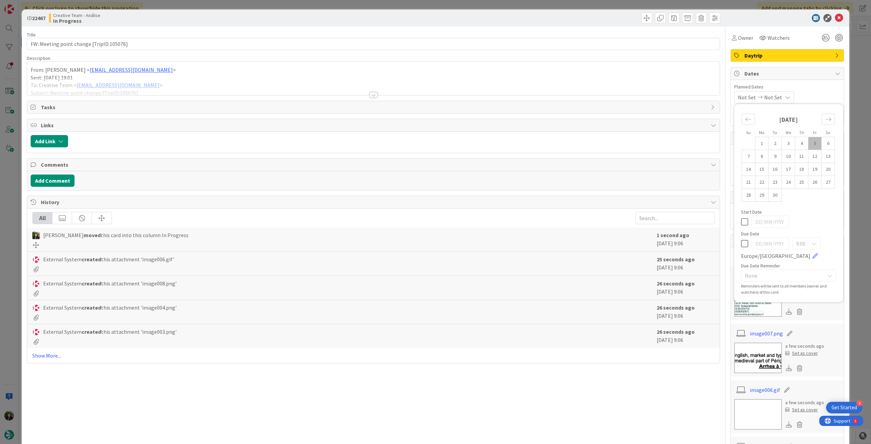
click at [522, 248] on div "9:00 [GEOGRAPHIC_DATA]/[GEOGRAPHIC_DATA]" at bounding box center [788, 248] width 95 height 22
click at [522, 245] on icon at bounding box center [744, 244] width 7 height 8
type input "[DATE]"
click at [138, 74] on div "From: [PERSON_NAME] < [EMAIL_ADDRESS][DOMAIN_NAME] > Sent: [DATE] 19:01 To: Cre…" at bounding box center [373, 79] width 692 height 34
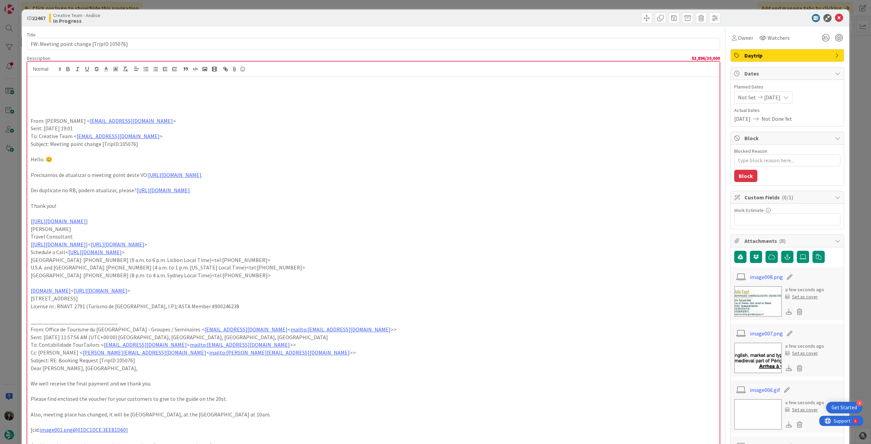
click at [46, 93] on p at bounding box center [374, 90] width 686 height 8
click at [31, 120] on p "From: [PERSON_NAME] < [EMAIL_ADDRESS][DOMAIN_NAME] >" at bounding box center [374, 121] width 686 height 8
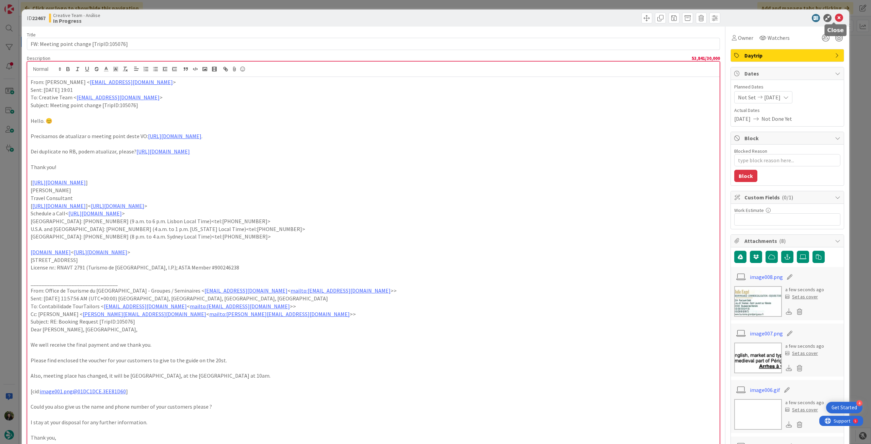
click at [522, 17] on icon at bounding box center [839, 18] width 8 height 8
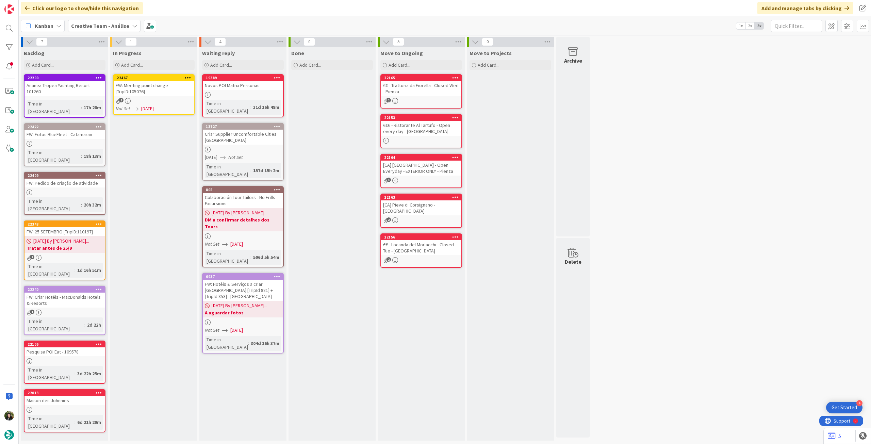
click at [135, 102] on div "8" at bounding box center [154, 101] width 80 height 6
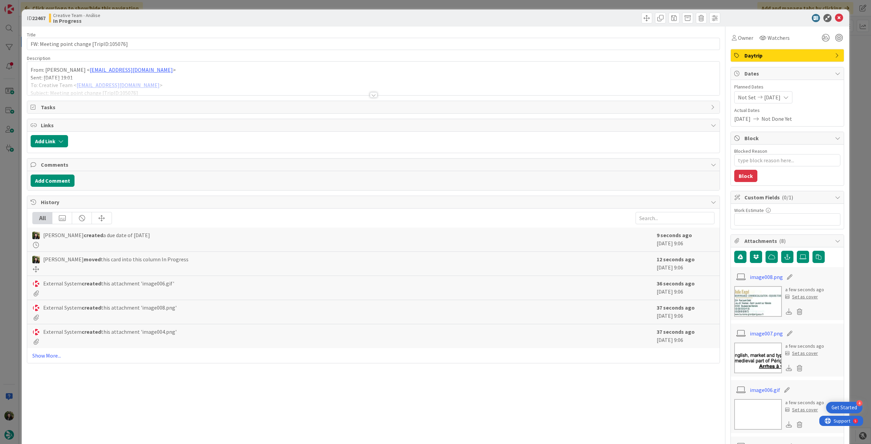
click at [140, 85] on div at bounding box center [373, 86] width 692 height 17
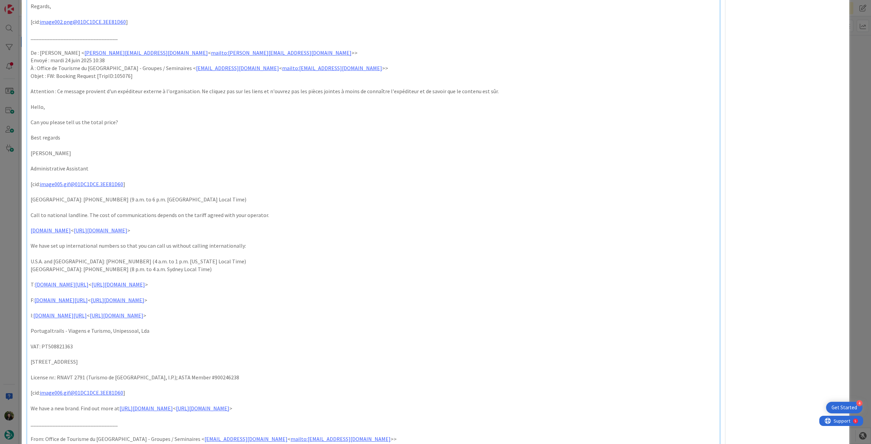
scroll to position [1996, 0]
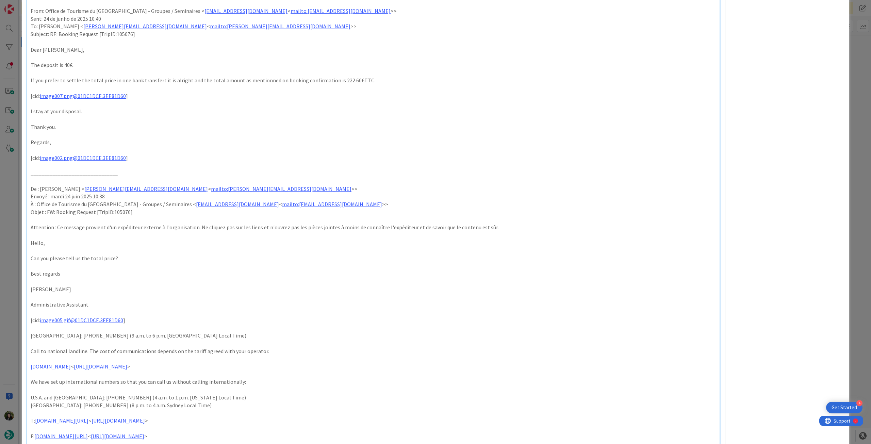
click at [522, 175] on div "ID 22467 Creative Team - Análise In Progress Title 40 / 128 FW: Meeting point c…" at bounding box center [435, 222] width 871 height 444
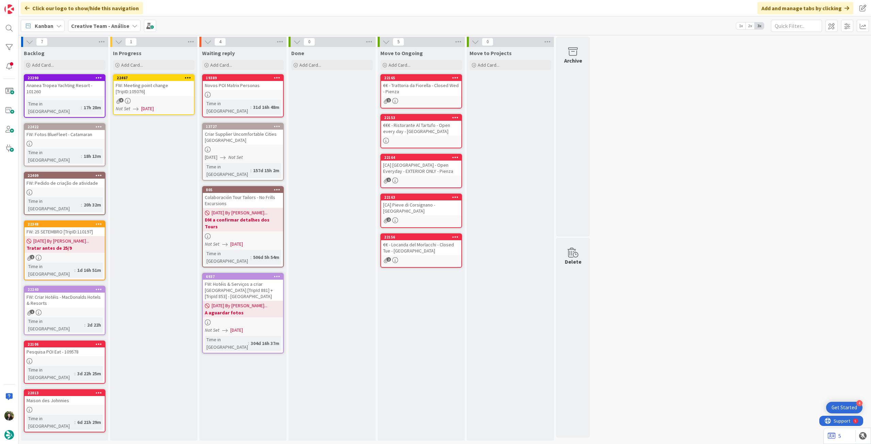
click at [174, 96] on link "22467 FW: Meeting point change [TripID:105076] 8 Not Set [DATE]" at bounding box center [154, 94] width 82 height 41
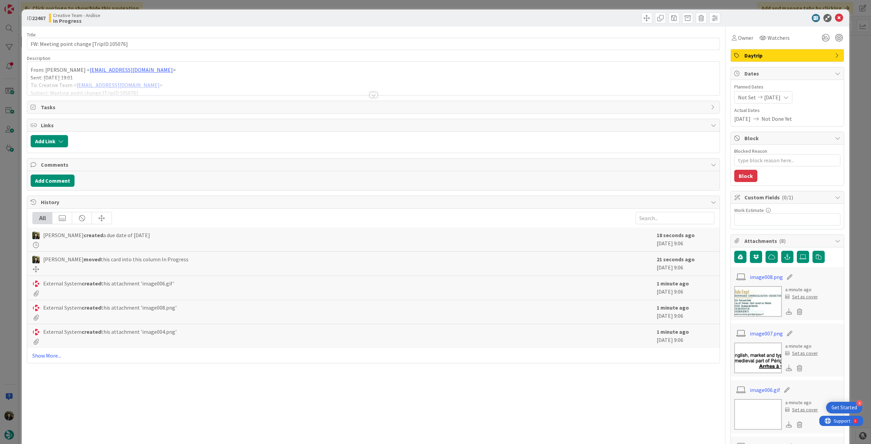
click at [370, 96] on div at bounding box center [373, 94] width 7 height 5
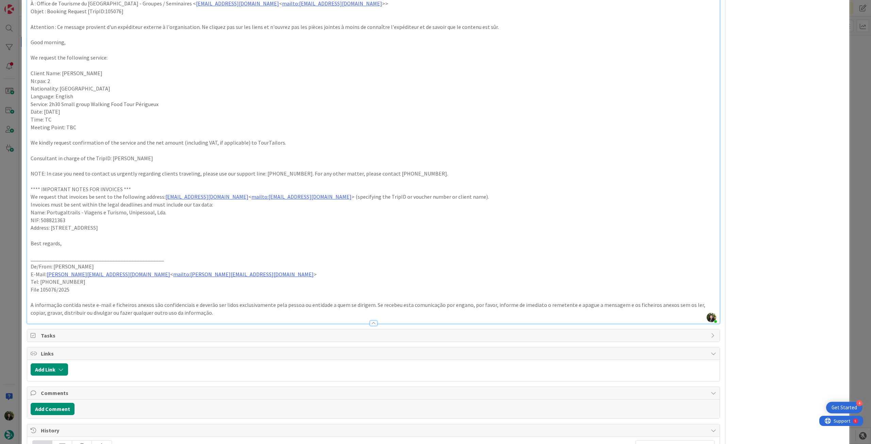
scroll to position [5215, 0]
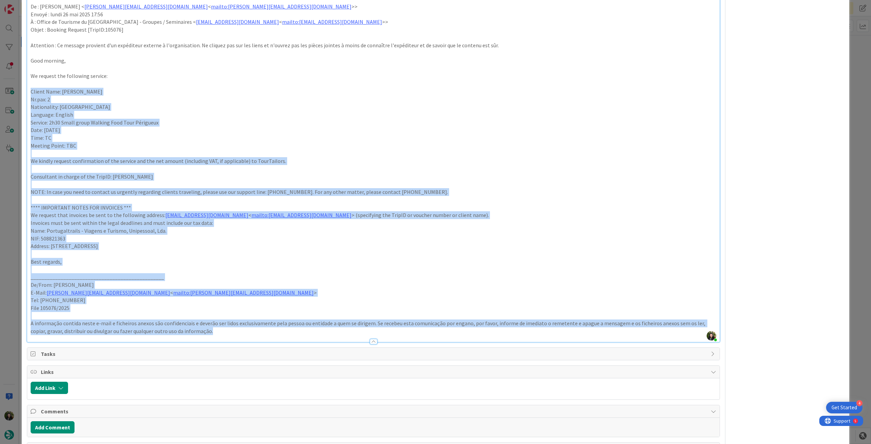
drag, startPoint x: 210, startPoint y: 324, endPoint x: 25, endPoint y: 81, distance: 305.4
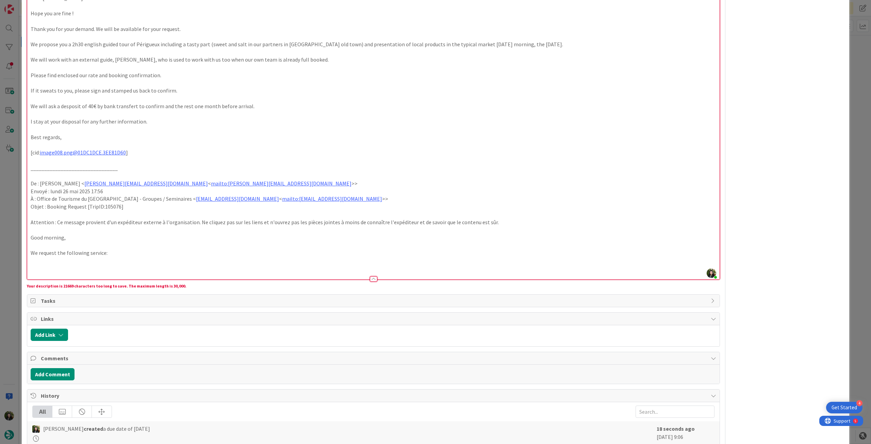
scroll to position [4928, 0]
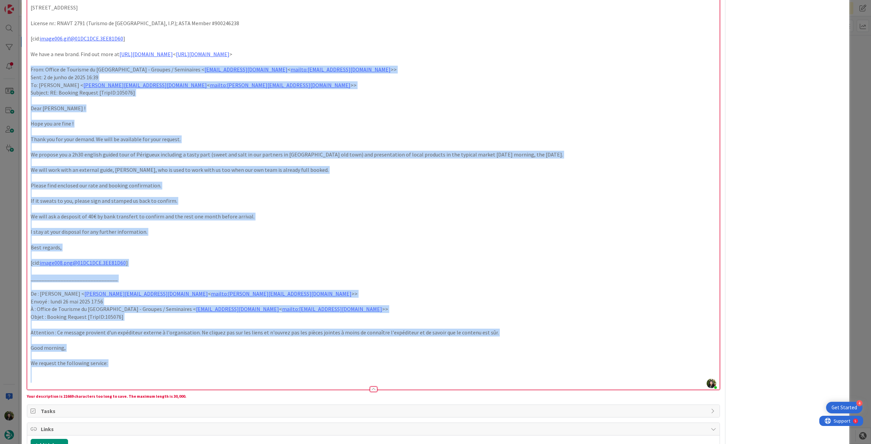
drag, startPoint x: 112, startPoint y: 368, endPoint x: 24, endPoint y: 63, distance: 317.7
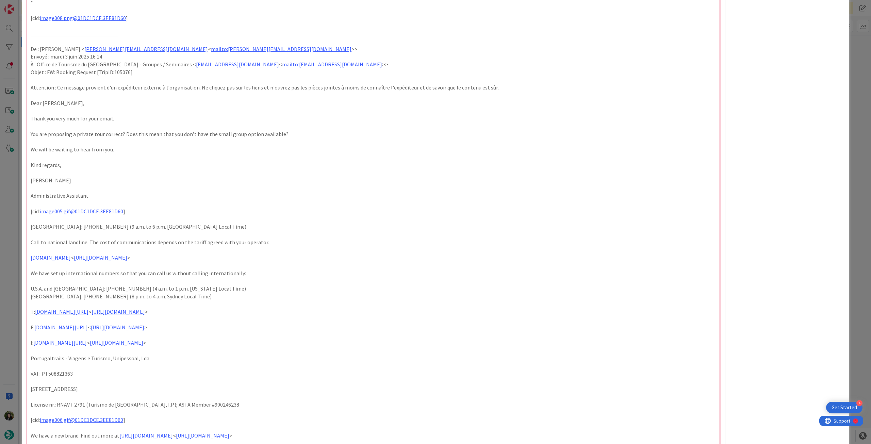
scroll to position [4619, 0]
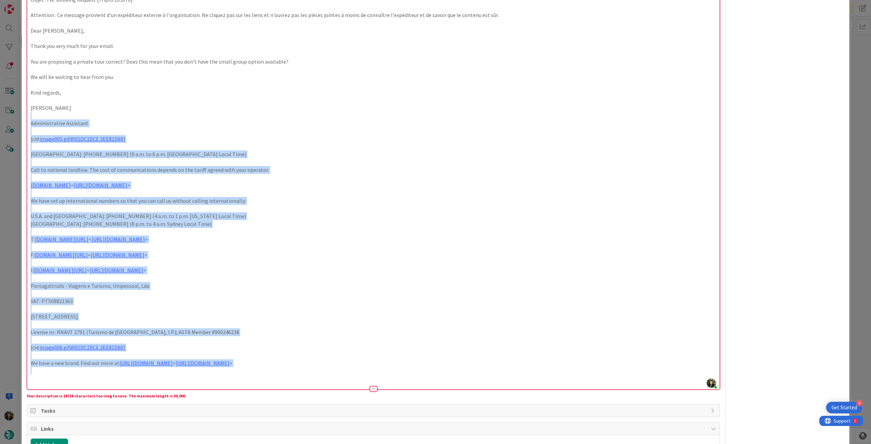
drag, startPoint x: 57, startPoint y: 366, endPoint x: 16, endPoint y: 104, distance: 264.8
click at [16, 104] on div "ID 22467 Creative Team - Análise In Progress Title 40 / 128 FW: Meeting point c…" at bounding box center [435, 222] width 871 height 444
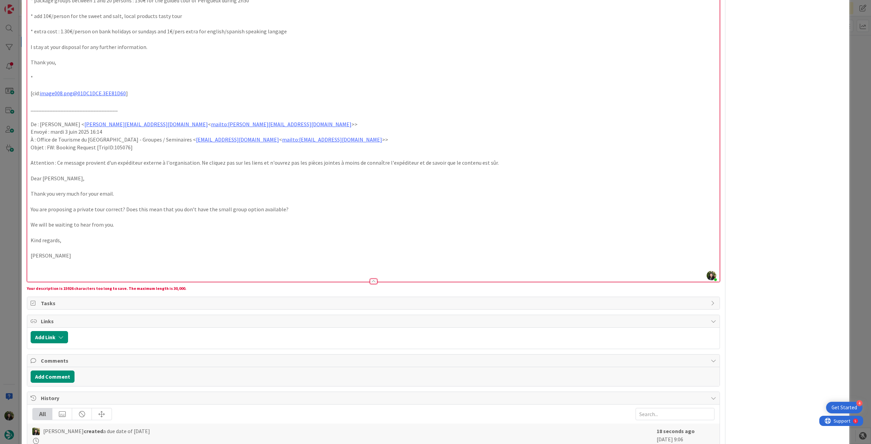
scroll to position [4410, 0]
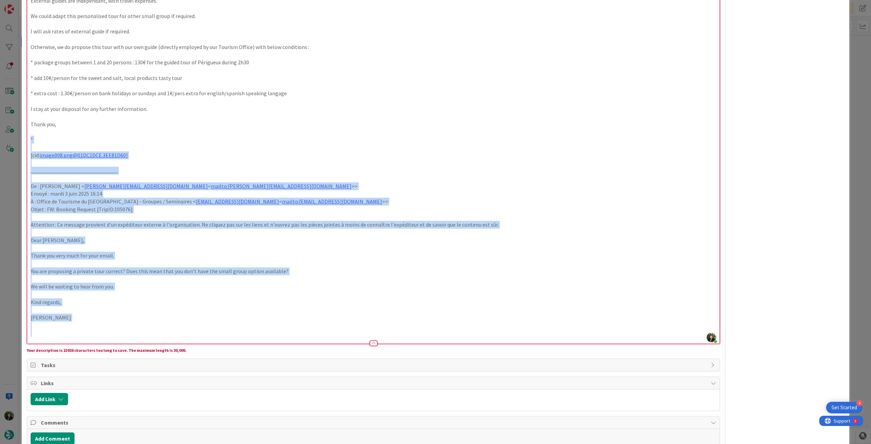
drag, startPoint x: 49, startPoint y: 326, endPoint x: 24, endPoint y: 130, distance: 197.5
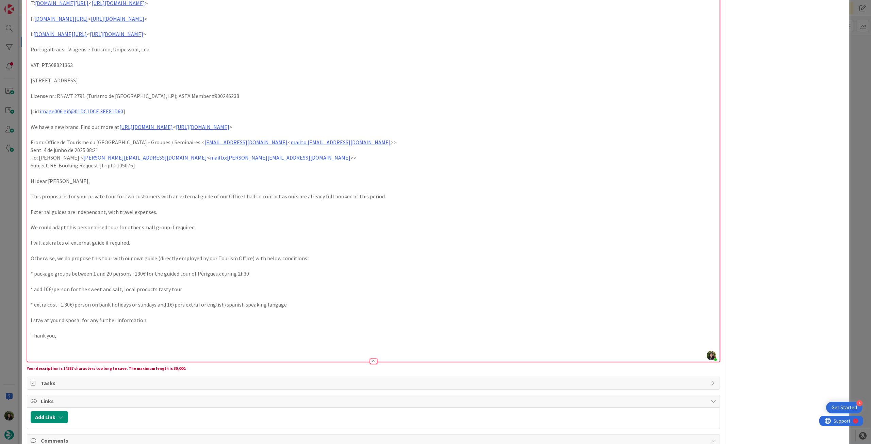
scroll to position [4171, 0]
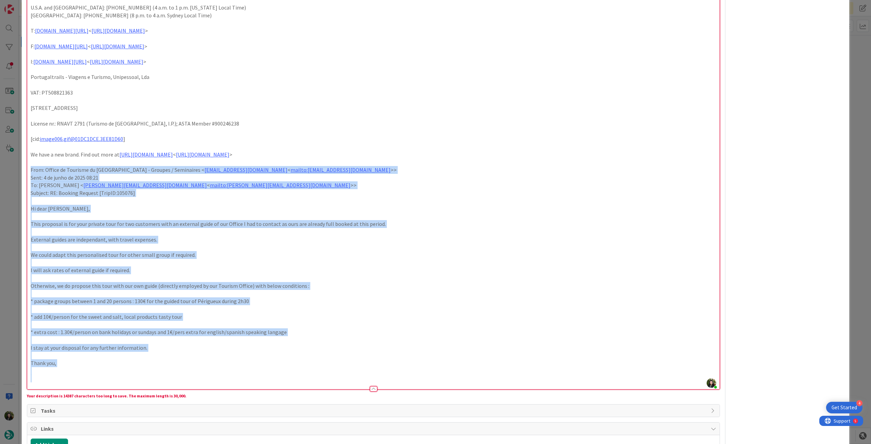
drag, startPoint x: 43, startPoint y: 371, endPoint x: 11, endPoint y: 159, distance: 214.4
click at [11, 159] on div "ID 22467 Creative Team - Análise In Progress Title 40 / 128 FW: Meeting point c…" at bounding box center [435, 222] width 871 height 444
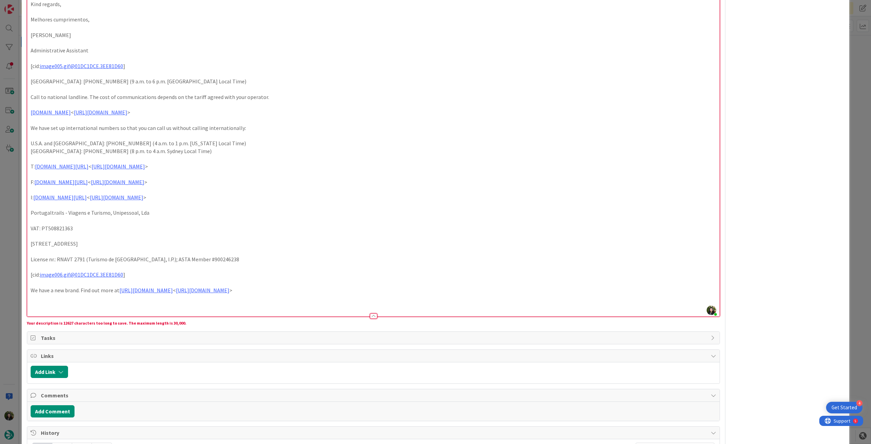
scroll to position [4035, 0]
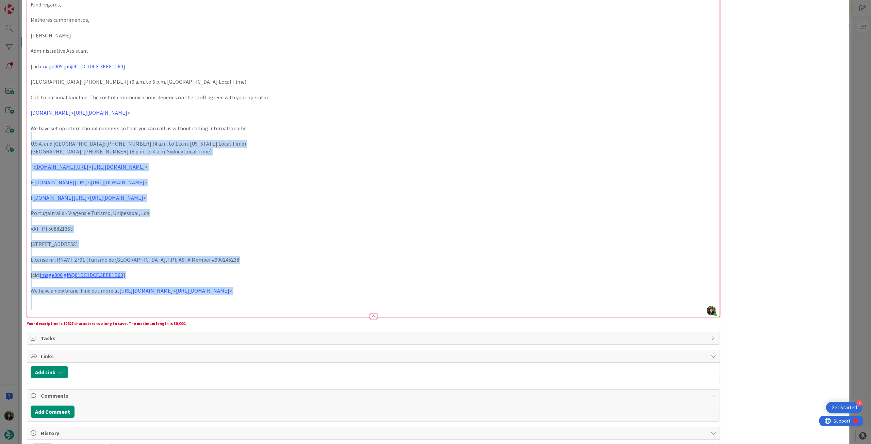
drag, startPoint x: 44, startPoint y: 298, endPoint x: 27, endPoint y: 131, distance: 168.0
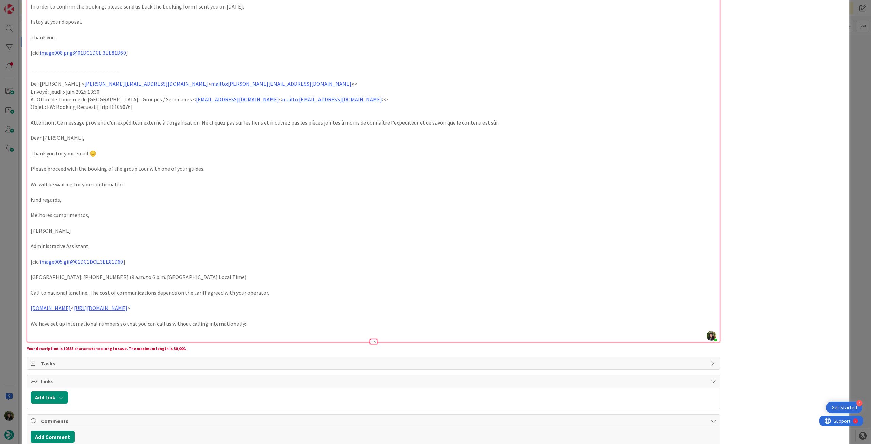
scroll to position [3837, 0]
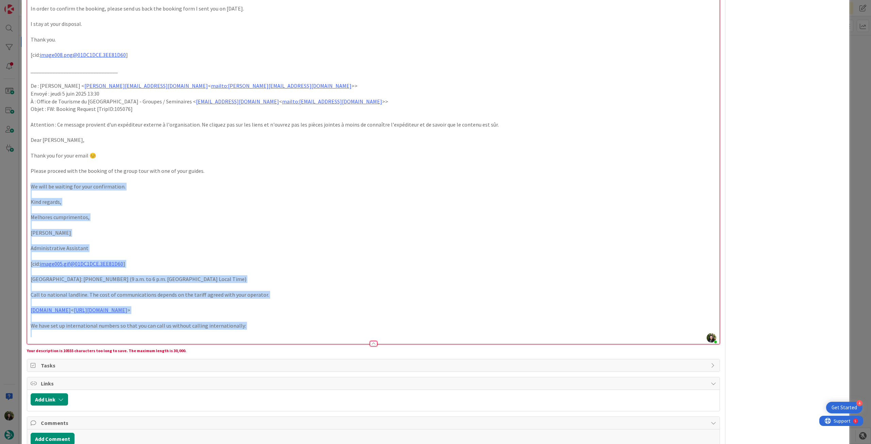
drag, startPoint x: 35, startPoint y: 325, endPoint x: 15, endPoint y: 181, distance: 145.9
click at [15, 181] on div "ID 22467 Creative Team - Análise In Progress Title 40 / 128 FW: Meeting point c…" at bounding box center [435, 222] width 871 height 444
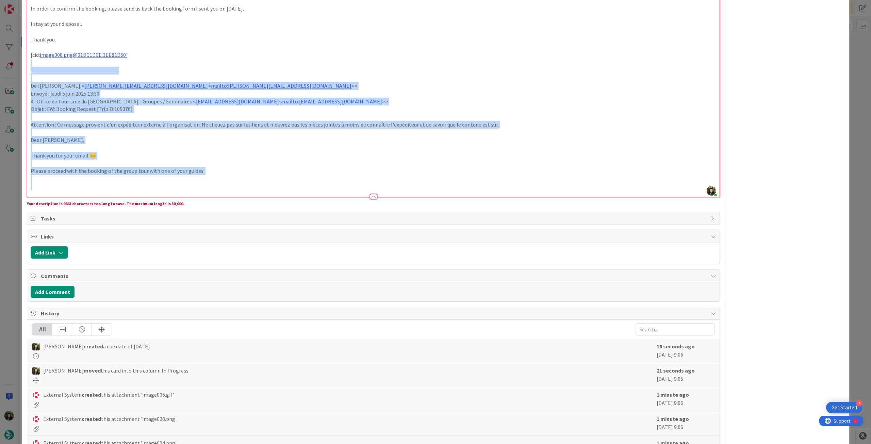
drag, startPoint x: 43, startPoint y: 179, endPoint x: 21, endPoint y: 53, distance: 127.7
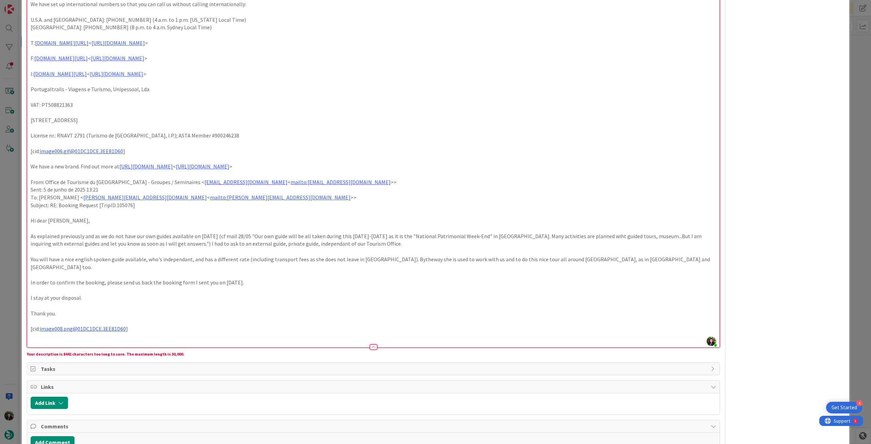
scroll to position [3476, 0]
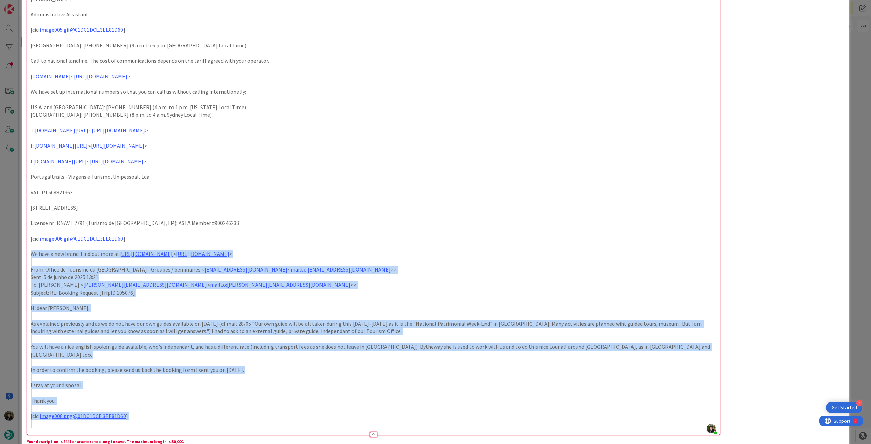
drag, startPoint x: 38, startPoint y: 417, endPoint x: 0, endPoint y: 251, distance: 171.1
click at [0, 248] on div "ID 22467 Creative Team - Análise In Progress Title 40 / 128 FW: Meeting point c…" at bounding box center [435, 222] width 871 height 444
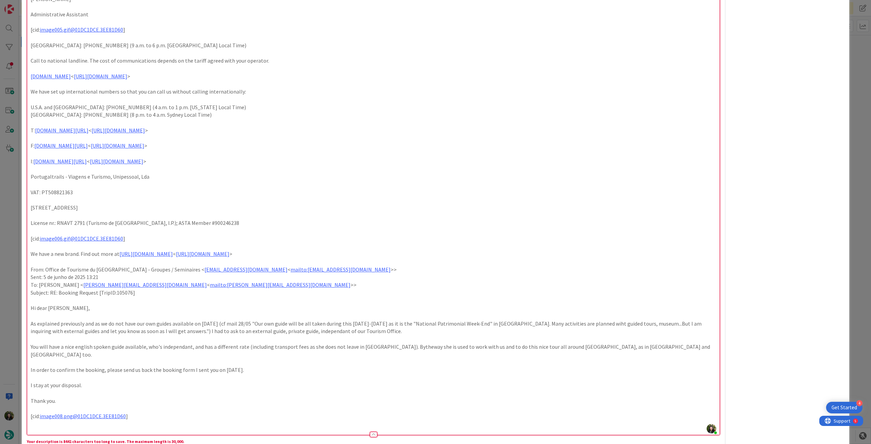
drag, startPoint x: 0, startPoint y: 251, endPoint x: 2, endPoint y: 257, distance: 6.7
click at [2, 248] on div "ID 22467 Creative Team - Análise In Progress Title 40 / 128 FW: Meeting point c…" at bounding box center [435, 222] width 871 height 444
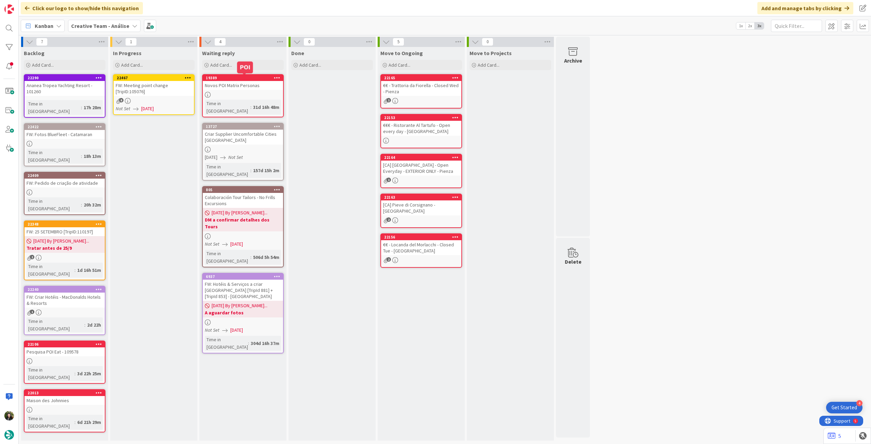
click at [165, 99] on div "8" at bounding box center [154, 101] width 80 height 6
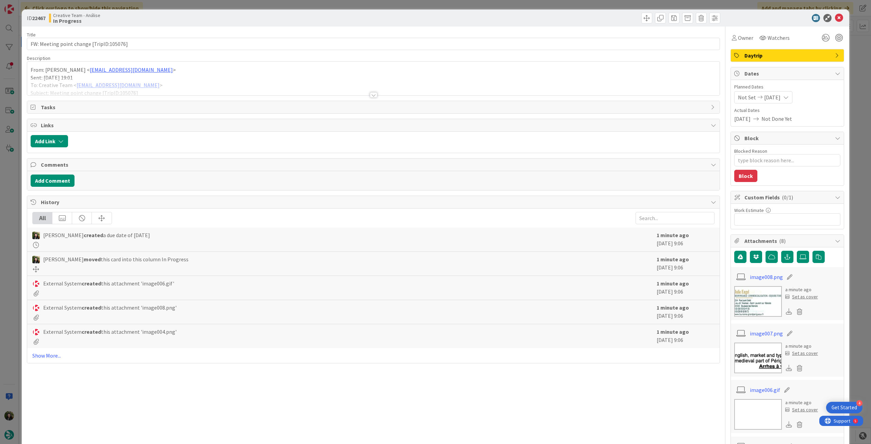
click at [490, 82] on div at bounding box center [373, 86] width 692 height 17
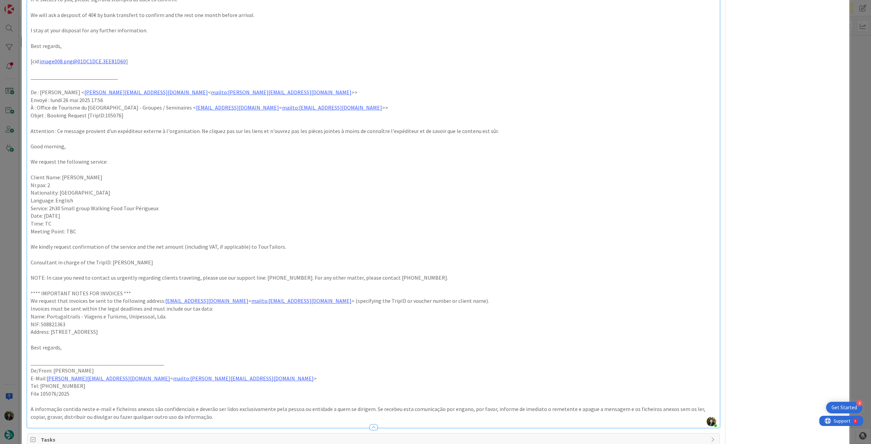
scroll to position [5139, 0]
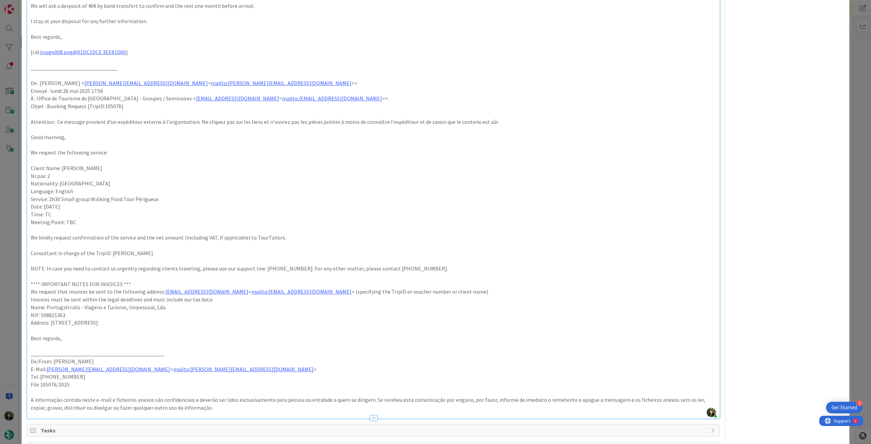
click at [229, 248] on p "A informação contida neste e-mail e ficheiros anexos são confidenciais e deverã…" at bounding box center [374, 411] width 686 height 15
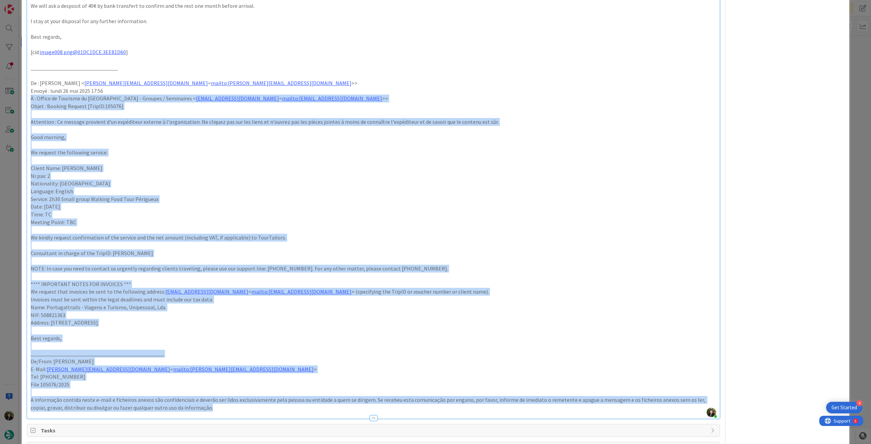
drag, startPoint x: 212, startPoint y: 401, endPoint x: 23, endPoint y: 94, distance: 360.9
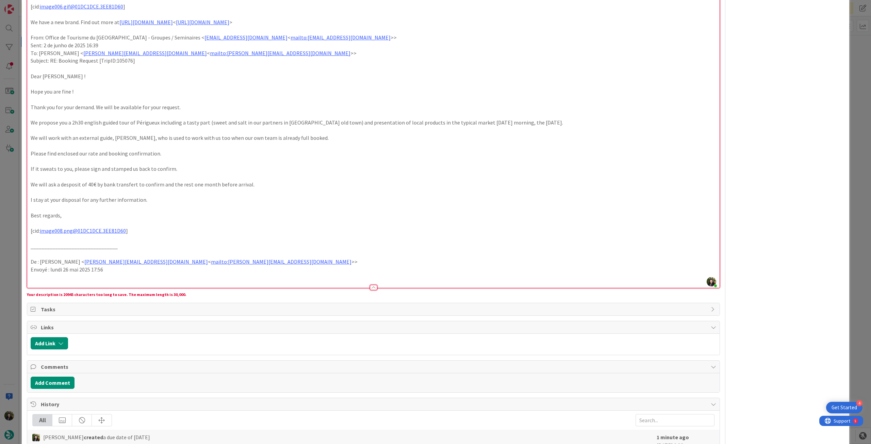
scroll to position [4950, 0]
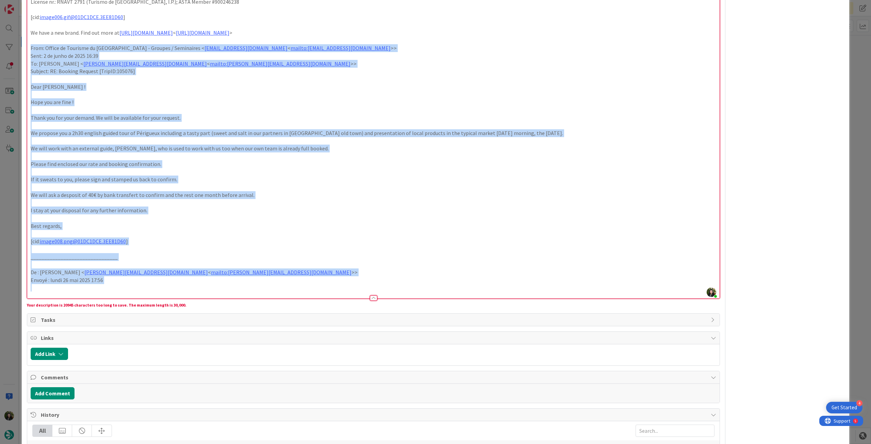
drag, startPoint x: 40, startPoint y: 281, endPoint x: 24, endPoint y: 39, distance: 242.7
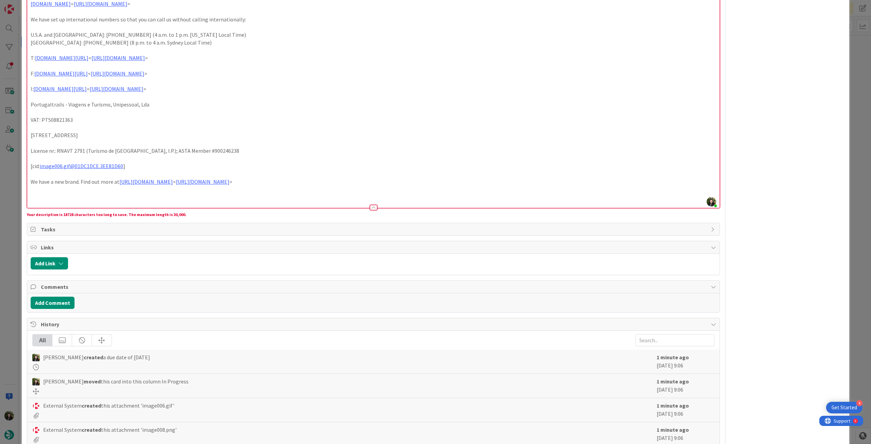
scroll to position [4665, 0]
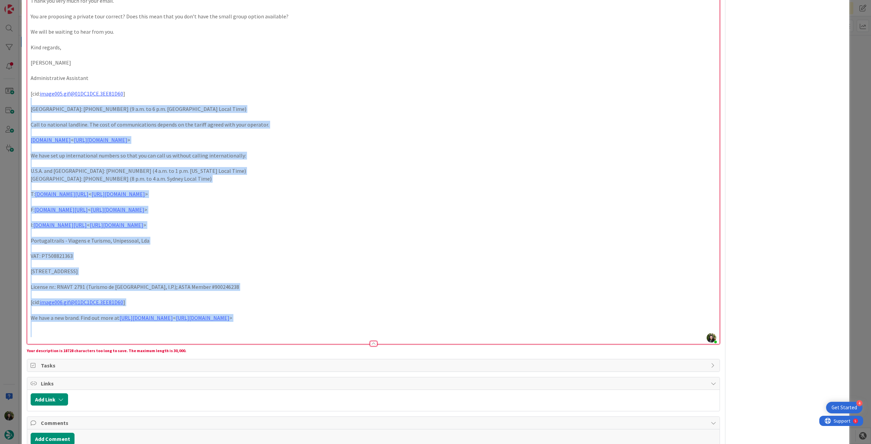
drag, startPoint x: 41, startPoint y: 324, endPoint x: 12, endPoint y: 92, distance: 233.8
click at [12, 92] on div "ID 22467 Creative Team - Análise In Progress Title 40 / 128 FW: Meeting point c…" at bounding box center [435, 222] width 871 height 444
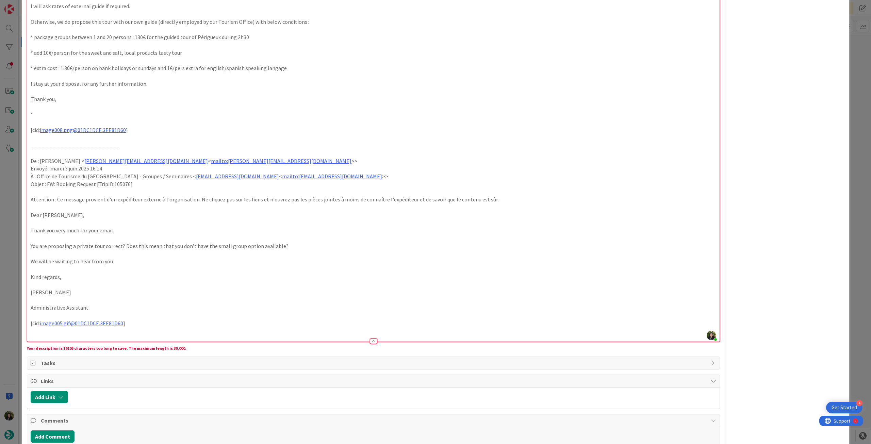
scroll to position [4433, 0]
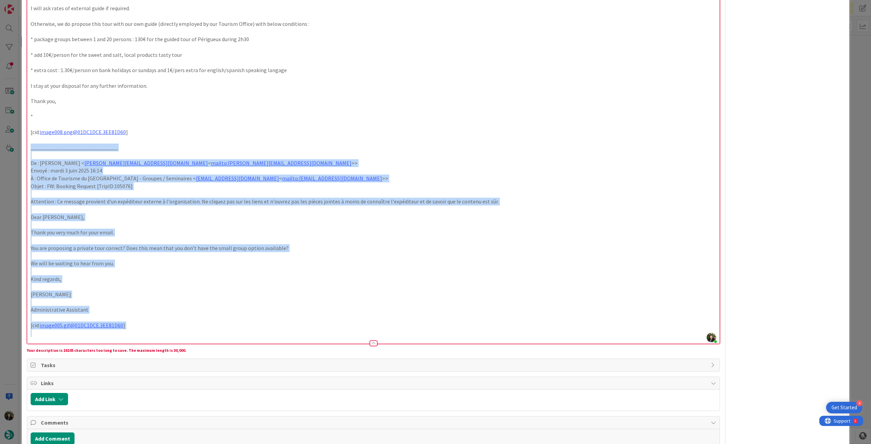
drag, startPoint x: 42, startPoint y: 326, endPoint x: 21, endPoint y: 136, distance: 191.0
click at [21, 136] on div "ID 22467 Creative Team - Análise In Progress Title 40 / 128 FW: Meeting point c…" at bounding box center [435, 222] width 871 height 444
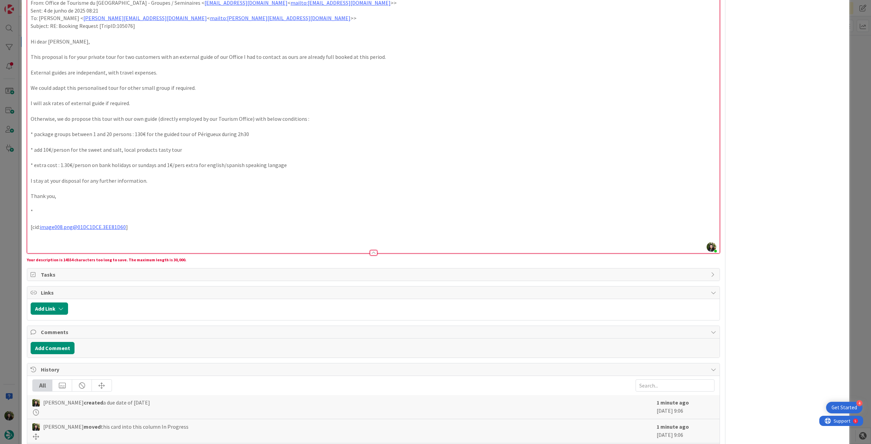
scroll to position [4293, 0]
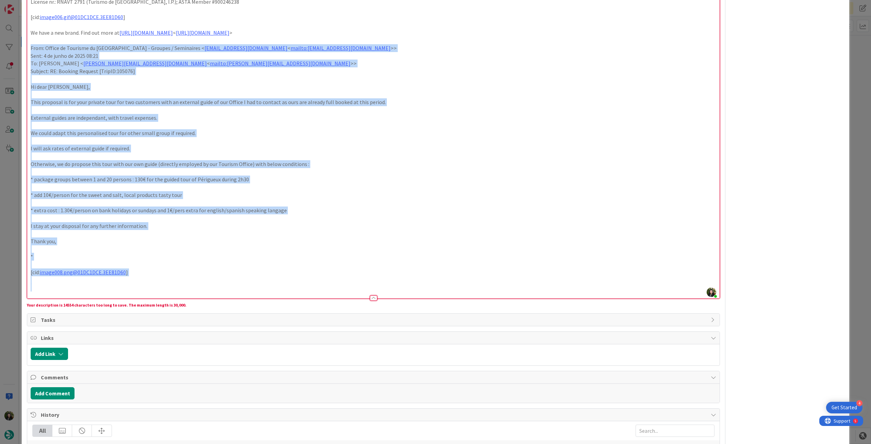
drag, startPoint x: 39, startPoint y: 278, endPoint x: 22, endPoint y: 39, distance: 239.5
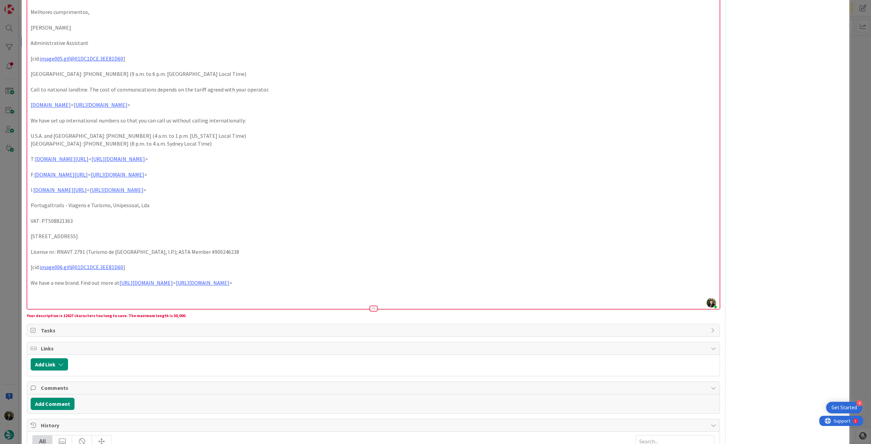
scroll to position [4008, 0]
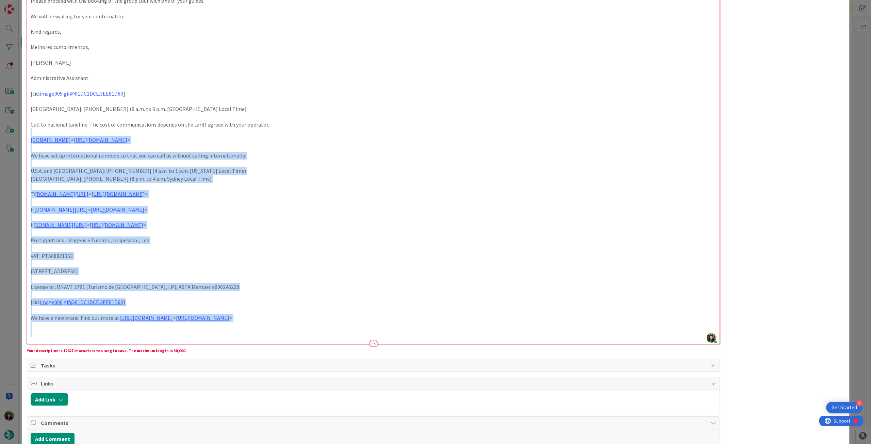
drag, startPoint x: 42, startPoint y: 327, endPoint x: 19, endPoint y: 126, distance: 202.6
click at [18, 126] on div "ID 22467 Creative Team - Análise In Progress Title 40 / 128 FW: Meeting point c…" at bounding box center [435, 222] width 871 height 444
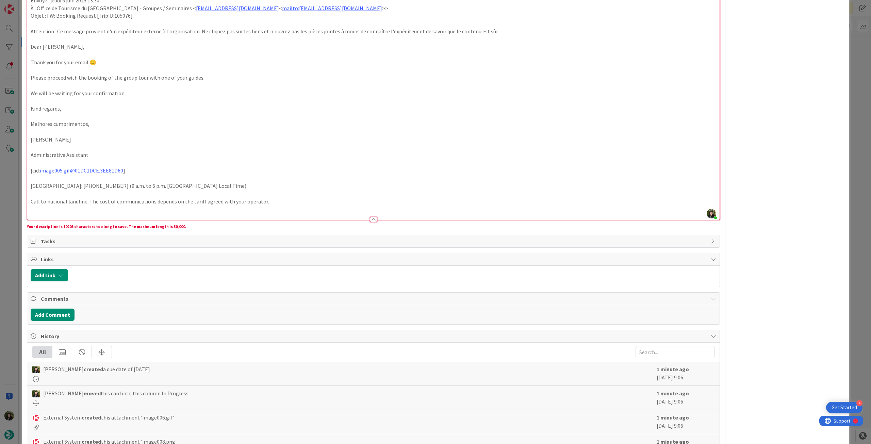
scroll to position [3897, 0]
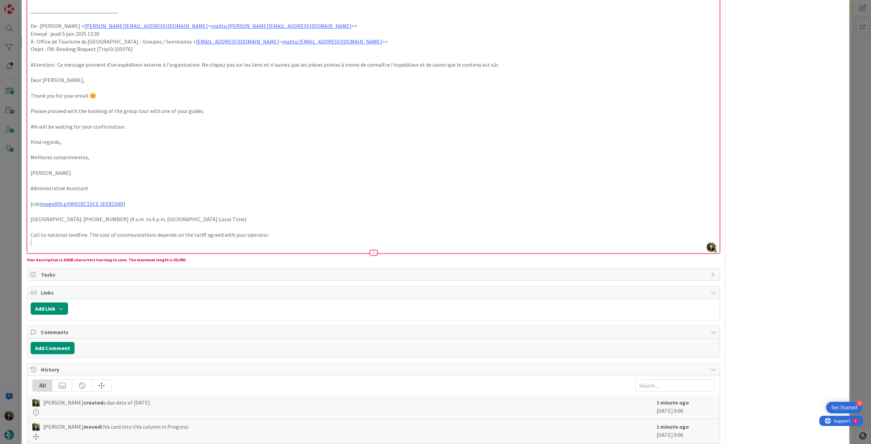
drag, startPoint x: 42, startPoint y: 238, endPoint x: 37, endPoint y: 234, distance: 6.5
drag, startPoint x: 39, startPoint y: 235, endPoint x: 32, endPoint y: 68, distance: 167.5
click at [37, 246] on p at bounding box center [374, 250] width 686 height 8
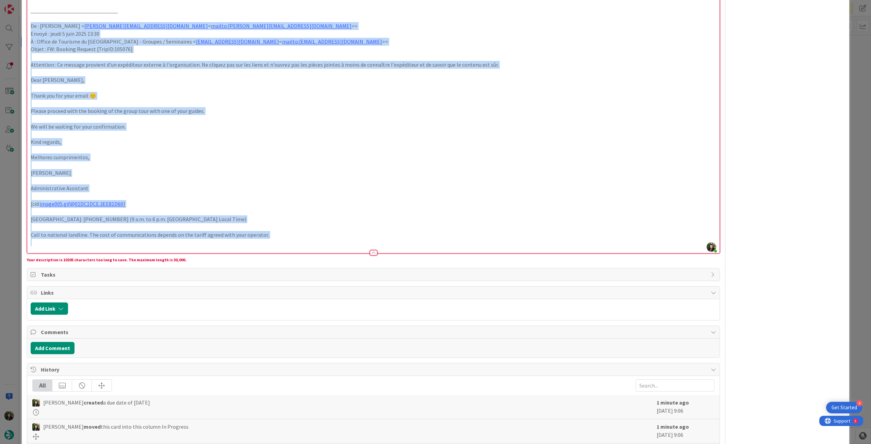
drag, startPoint x: 29, startPoint y: 209, endPoint x: 27, endPoint y: 15, distance: 193.6
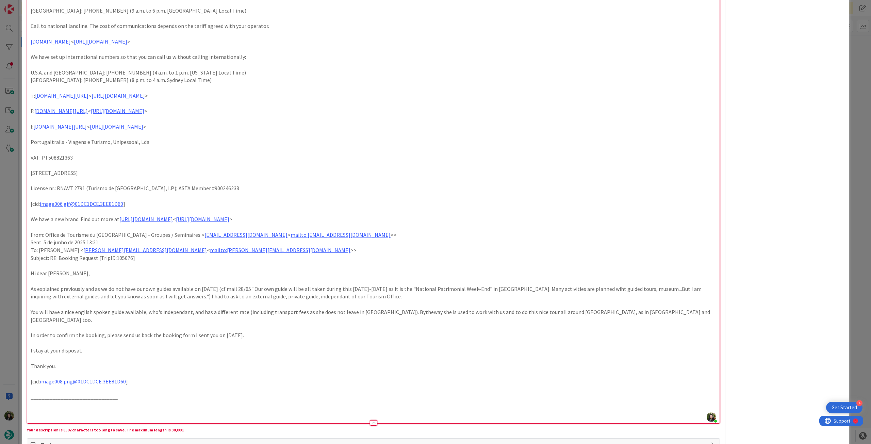
scroll to position [3545, 0]
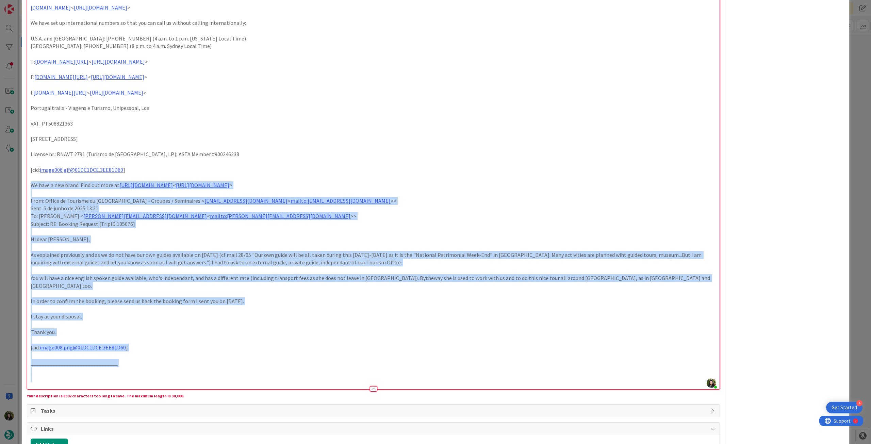
drag, startPoint x: 46, startPoint y: 367, endPoint x: 16, endPoint y: 183, distance: 186.6
click at [16, 183] on div "ID 22467 Creative Team - Análise In Progress Title 40 / 128 FW: Meeting point c…" at bounding box center [435, 222] width 871 height 444
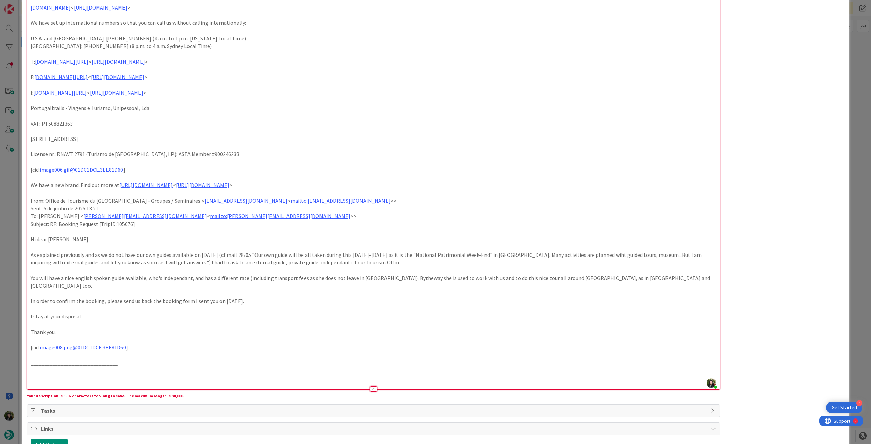
click at [16, 183] on div "ID 22467 Creative Team - Análise In Progress Title 40 / 128 FW: Meeting point c…" at bounding box center [435, 222] width 871 height 444
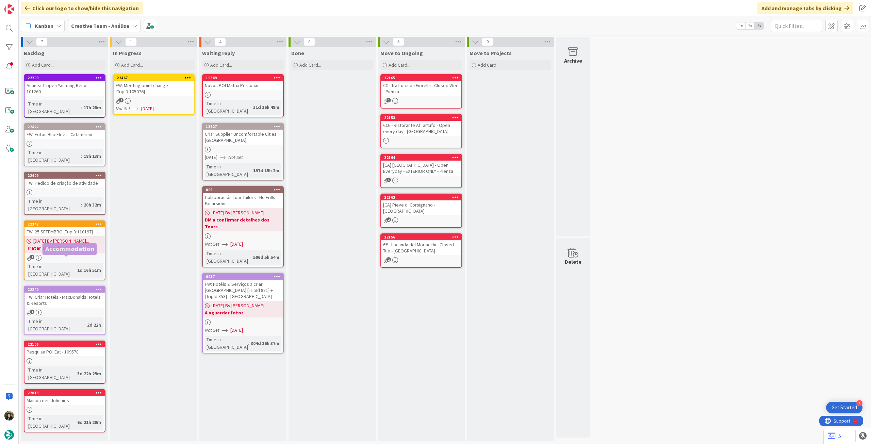
click at [154, 109] on span "[DATE]" at bounding box center [147, 108] width 13 height 7
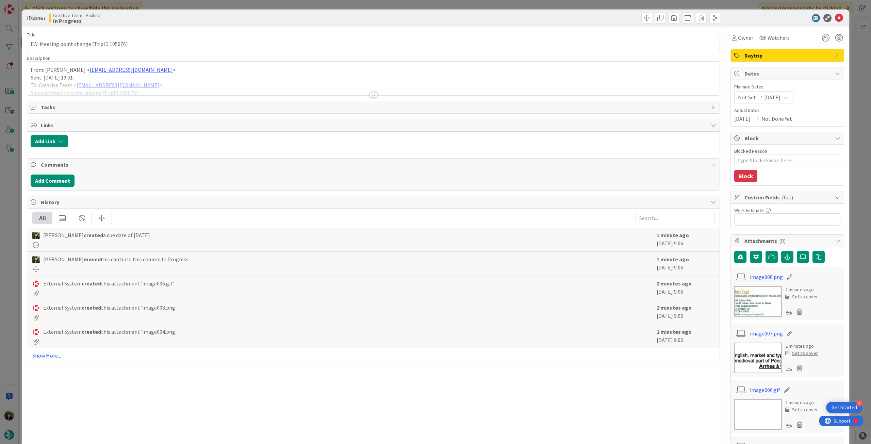
click at [501, 87] on div at bounding box center [373, 86] width 692 height 17
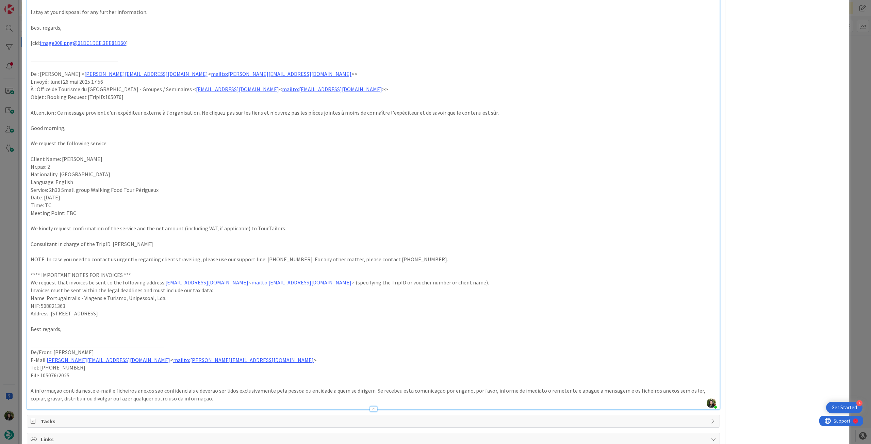
scroll to position [5191, 0]
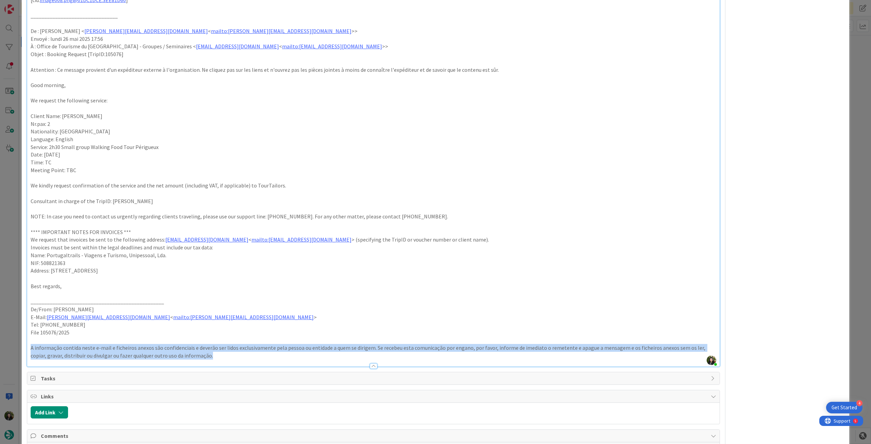
drag, startPoint x: 204, startPoint y: 352, endPoint x: 199, endPoint y: 342, distance: 11.9
click at [199, 248] on p "A informação contida neste e-mail e ficheiros anexos são confidenciais e deverã…" at bounding box center [374, 359] width 686 height 15
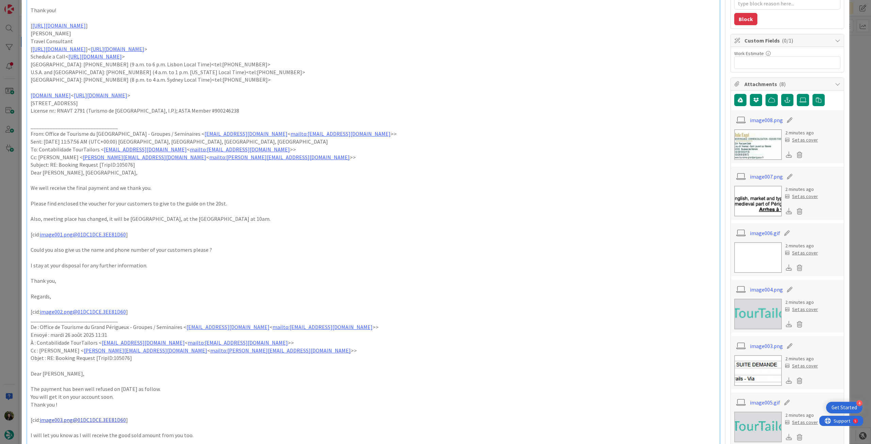
scroll to position [208, 0]
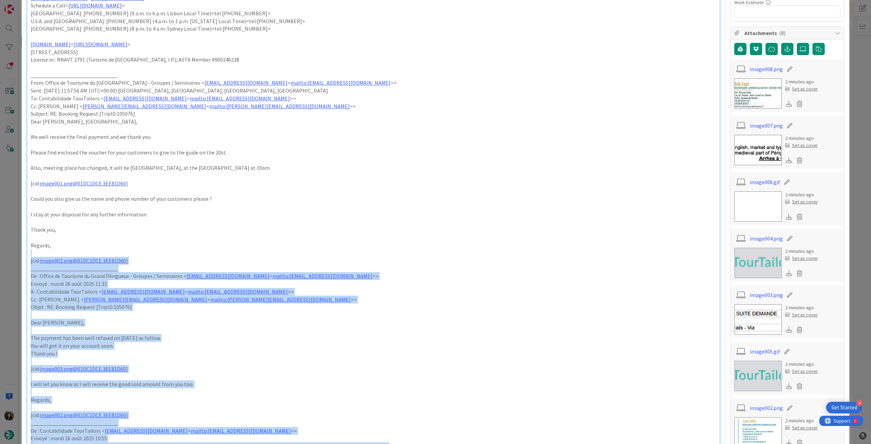
drag, startPoint x: 199, startPoint y: 347, endPoint x: 29, endPoint y: 249, distance: 196.6
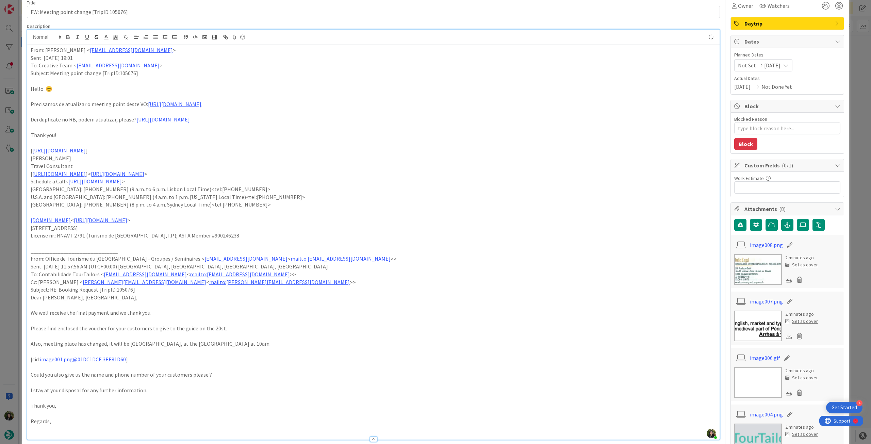
scroll to position [27, 0]
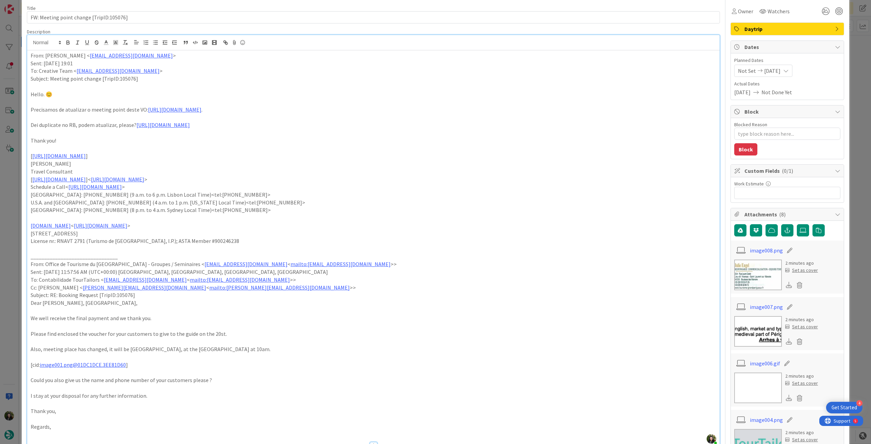
click at [31, 56] on p "From: [PERSON_NAME] < [EMAIL_ADDRESS][DOMAIN_NAME] >" at bounding box center [374, 56] width 686 height 8
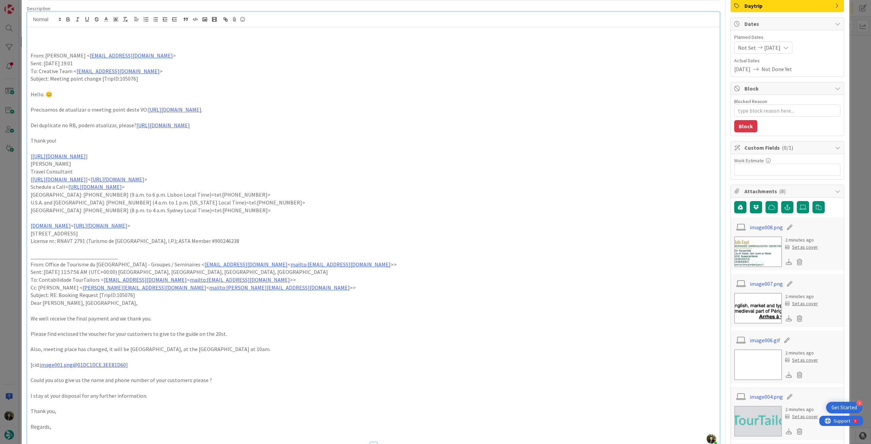
scroll to position [57, 0]
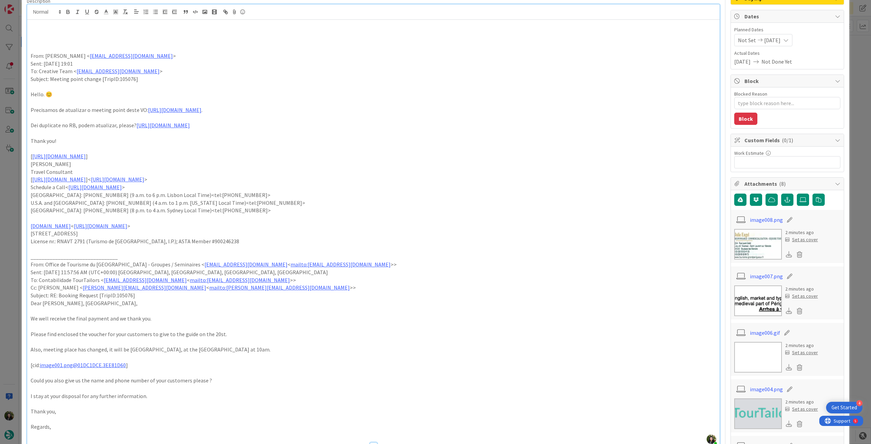
click at [65, 34] on p at bounding box center [374, 33] width 686 height 8
type textarea "x"
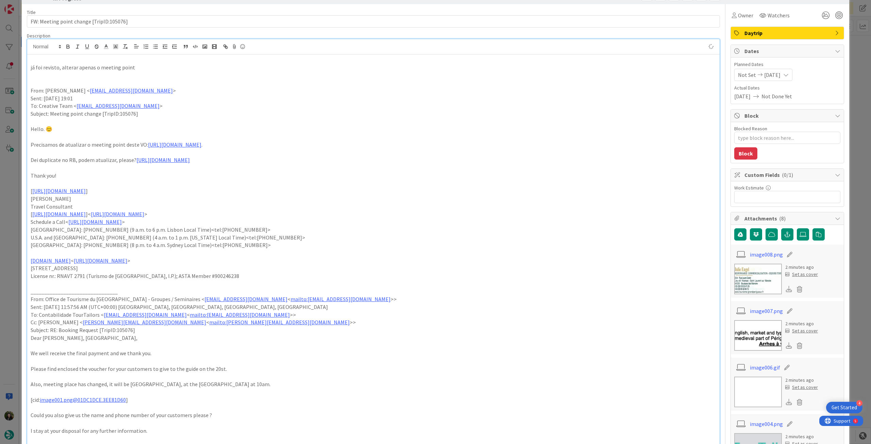
scroll to position [12, 0]
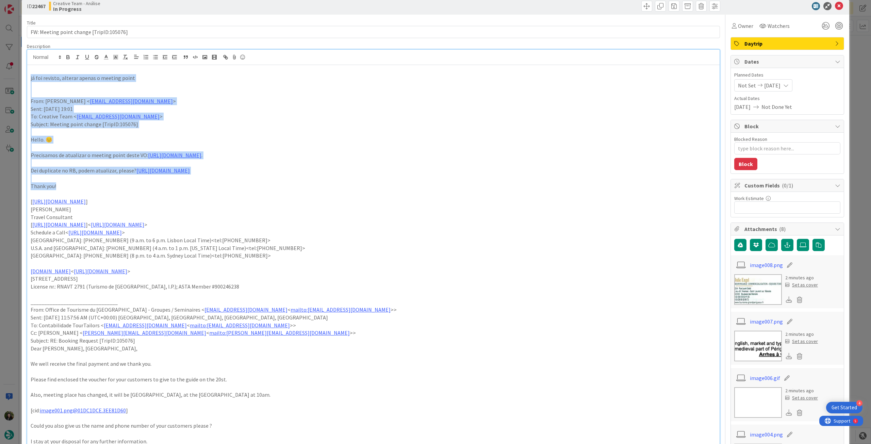
drag, startPoint x: 29, startPoint y: 78, endPoint x: 103, endPoint y: 185, distance: 130.7
click at [103, 185] on div "[PERSON_NAME] foi revisto, alterar apenas o meeting point From: [PERSON_NAME] <…" at bounding box center [373, 278] width 692 height 426
click at [67, 59] on icon "button" at bounding box center [68, 57] width 6 height 6
click at [279, 123] on p "Subject: Meeting point change [TripID:105076]" at bounding box center [374, 124] width 686 height 8
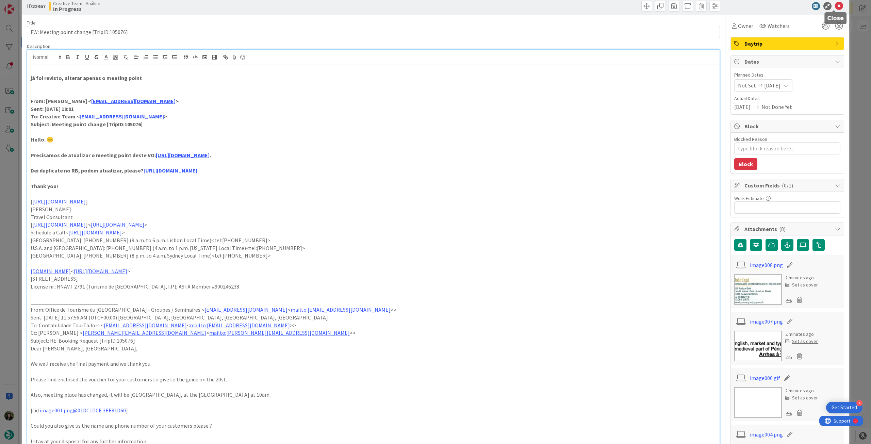
click at [522, 9] on icon at bounding box center [839, 6] width 8 height 8
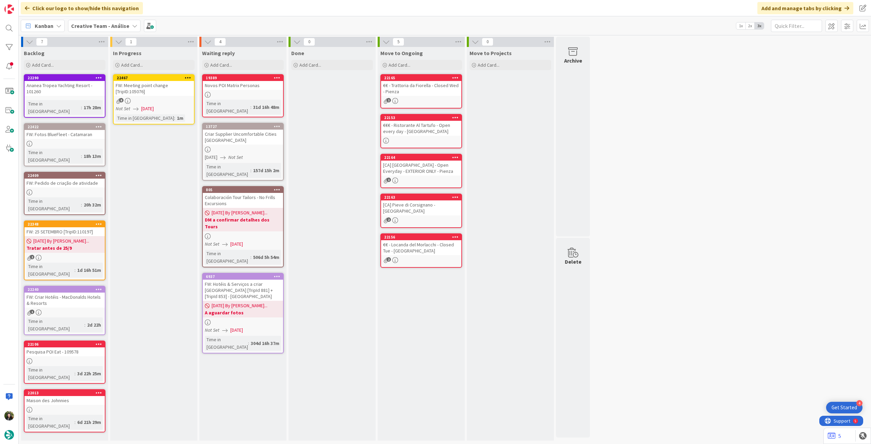
click at [188, 78] on icon at bounding box center [188, 77] width 6 height 5
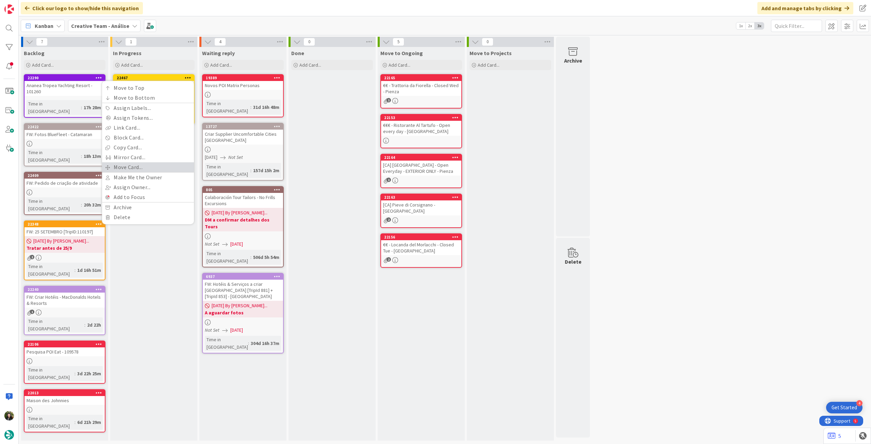
click at [165, 163] on link "Move Card..." at bounding box center [148, 167] width 92 height 10
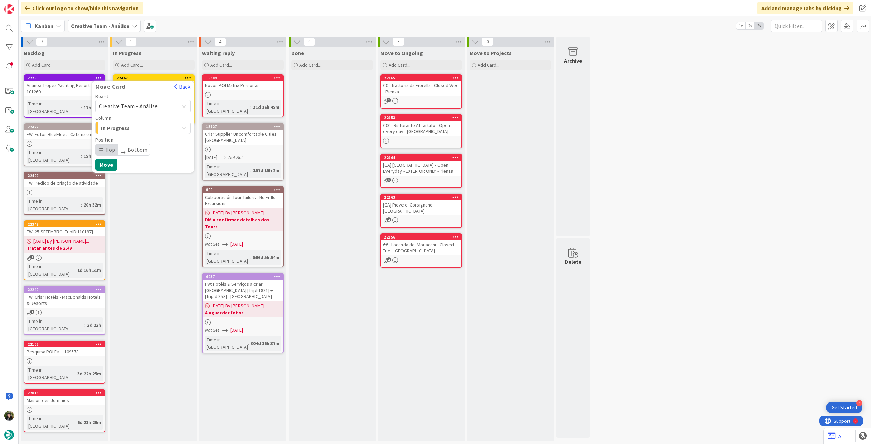
click at [138, 111] on div "Creative Team - Análise" at bounding box center [142, 106] width 95 height 12
click at [134, 136] on span "Creative Team" at bounding box center [147, 138] width 79 height 10
click at [133, 146] on span "Daytrip" at bounding box center [142, 150] width 65 height 10
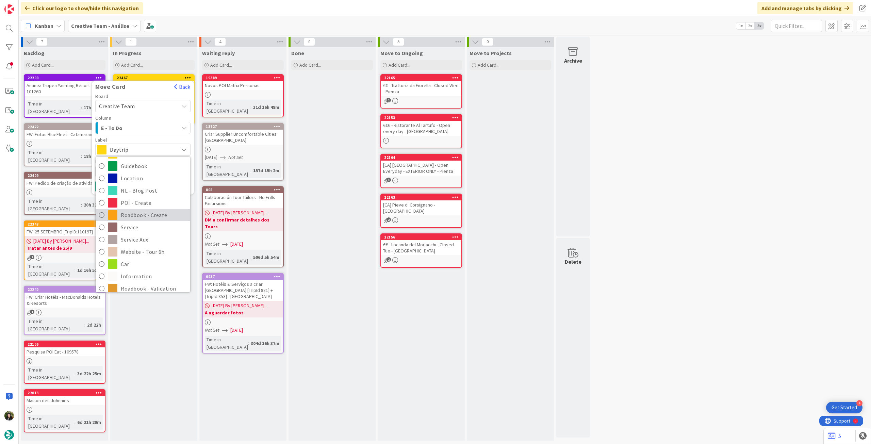
scroll to position [45, 0]
click at [148, 231] on span "Service Aux" at bounding box center [154, 231] width 66 height 10
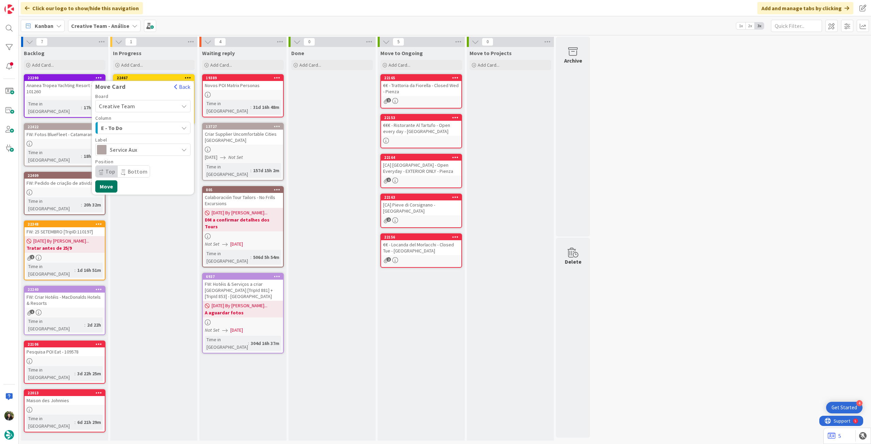
click at [107, 184] on button "Move" at bounding box center [106, 186] width 22 height 12
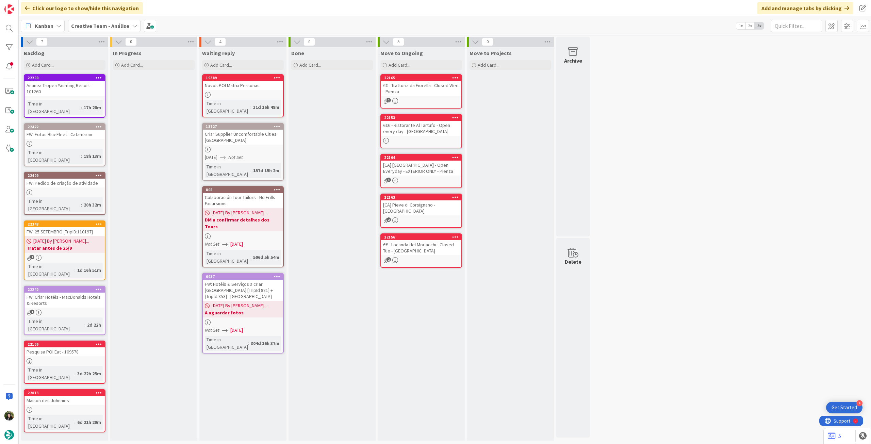
click at [97, 19] on div "Kanban Creative Team - Análise 1x 2x 3x" at bounding box center [445, 25] width 852 height 19
click at [101, 27] on b "Creative Team - Análise" at bounding box center [100, 25] width 58 height 7
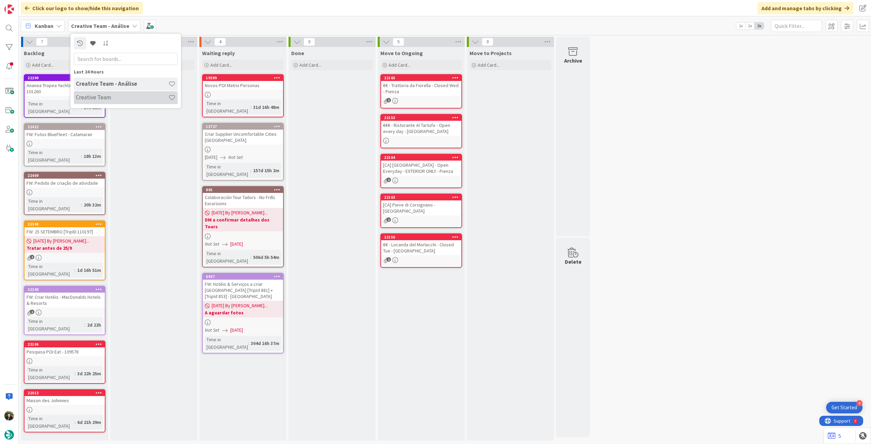
click at [105, 98] on h4 "Creative Team" at bounding box center [122, 97] width 93 height 7
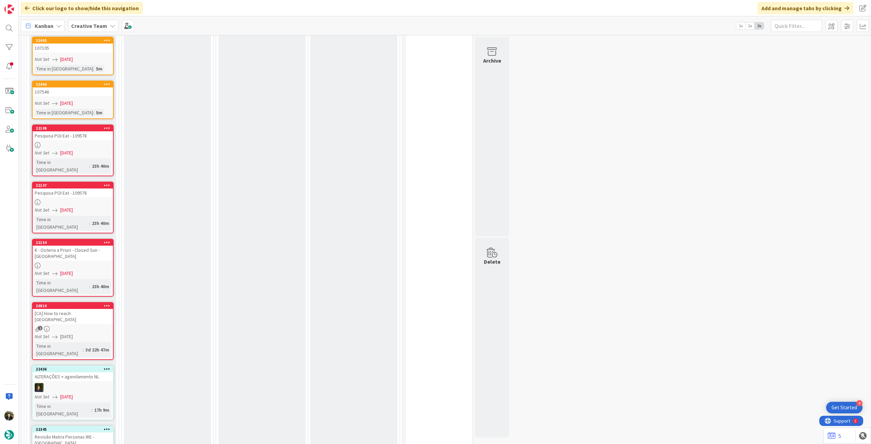
scroll to position [953, 0]
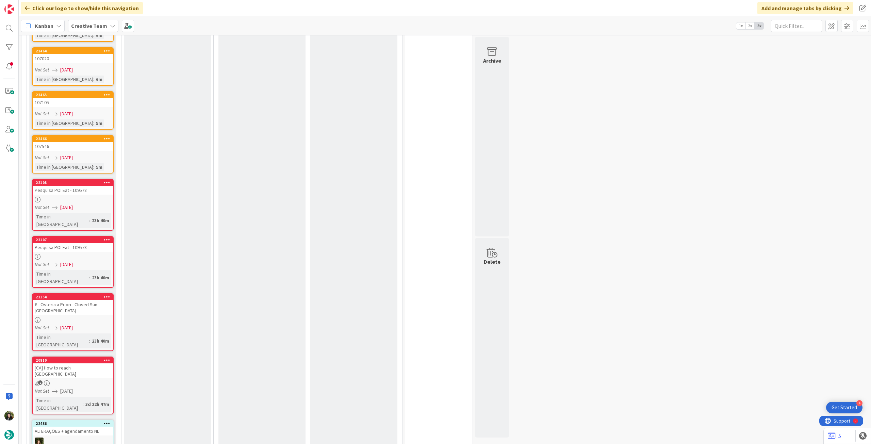
click at [107, 248] on icon at bounding box center [107, 360] width 6 height 5
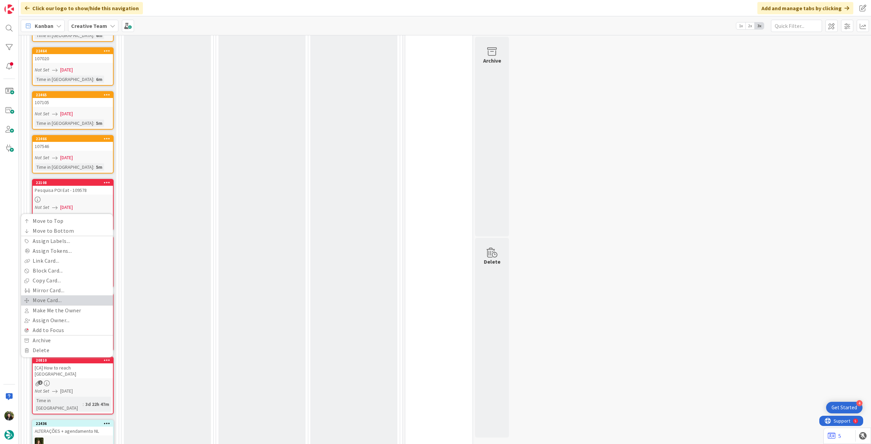
click at [64, 248] on link "Move Card..." at bounding box center [67, 300] width 92 height 10
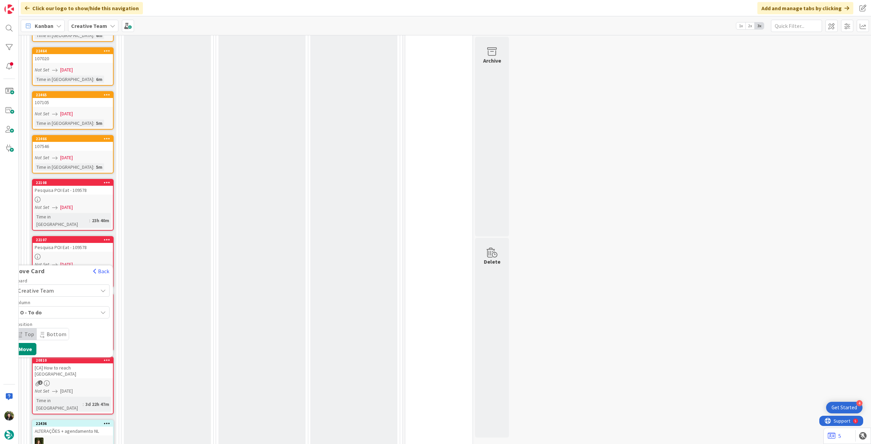
click at [55, 248] on span "Creative Team" at bounding box center [56, 291] width 76 height 10
click at [53, 248] on span "Creative Team - Análise" at bounding box center [71, 322] width 79 height 10
click at [32, 248] on button "Move" at bounding box center [25, 349] width 22 height 12
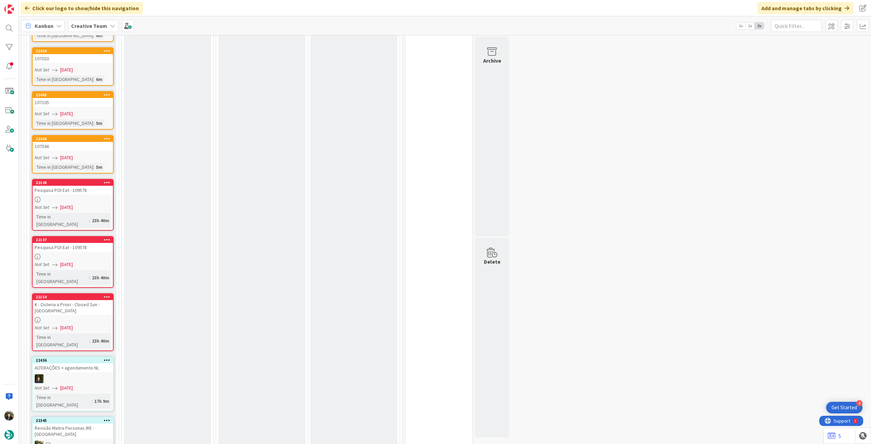
click at [105, 248] on icon at bounding box center [107, 296] width 6 height 5
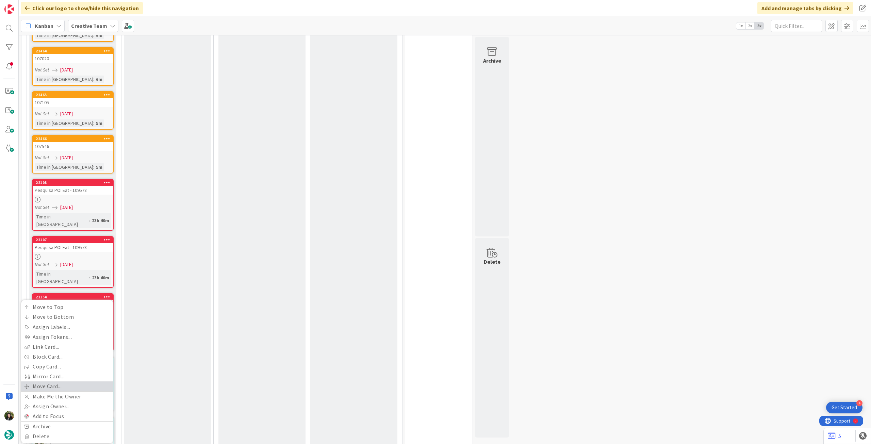
click at [63, 248] on link "Move Card..." at bounding box center [67, 386] width 92 height 10
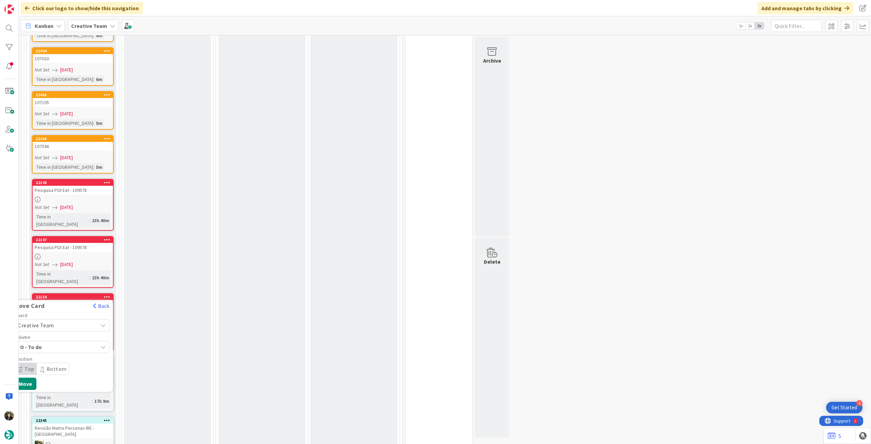
click at [47, 248] on span "Creative Team" at bounding box center [56, 325] width 76 height 10
click at [46, 248] on span "Creative Team - Análise" at bounding box center [71, 357] width 79 height 10
click at [27, 248] on button "Move" at bounding box center [25, 405] width 22 height 12
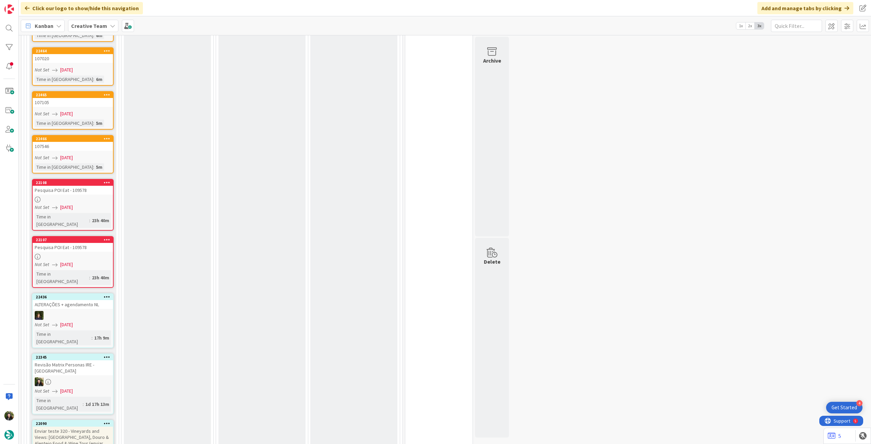
click at [106, 237] on icon at bounding box center [107, 239] width 6 height 5
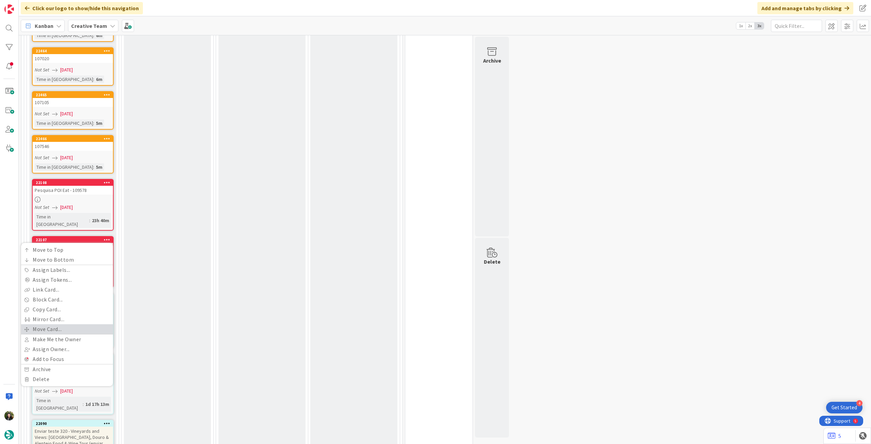
click at [48, 248] on link "Move Card..." at bounding box center [67, 329] width 92 height 10
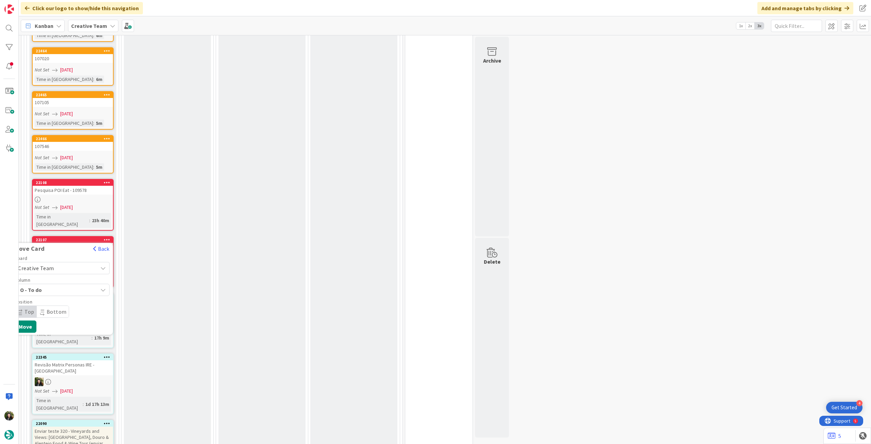
click at [50, 248] on span "Creative Team" at bounding box center [36, 268] width 36 height 7
click at [47, 248] on span "Creative Team - Análise" at bounding box center [71, 300] width 79 height 10
click at [29, 248] on button "Move" at bounding box center [25, 348] width 22 height 12
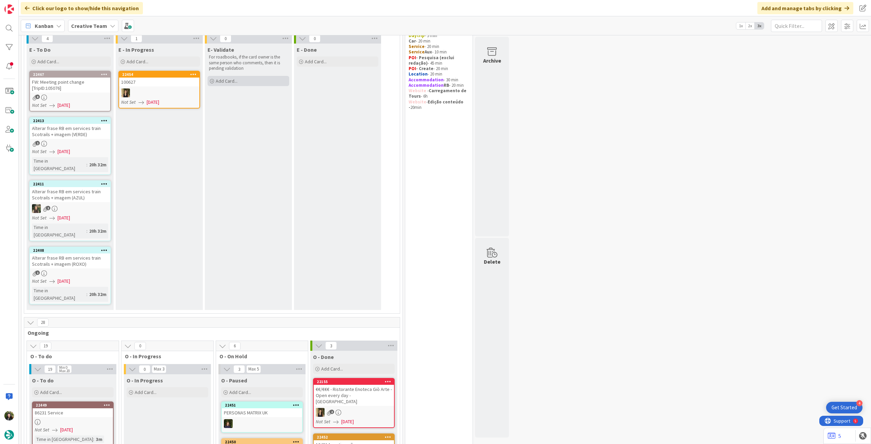
scroll to position [0, 0]
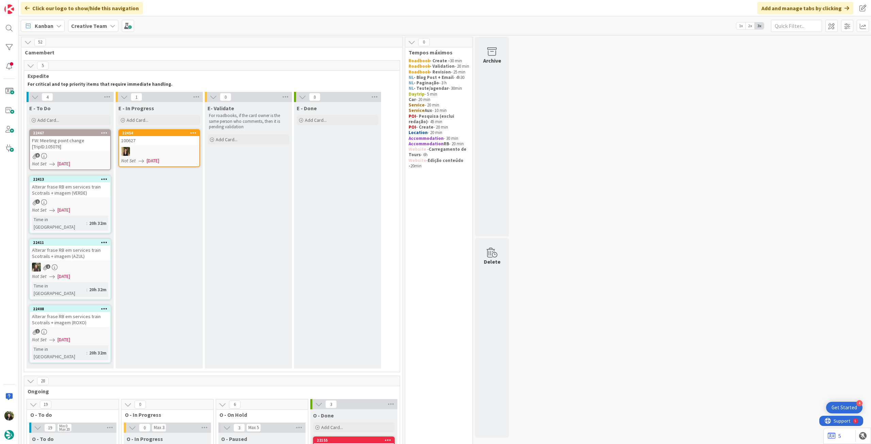
click at [88, 28] on b "Creative Team" at bounding box center [89, 25] width 36 height 7
click at [92, 100] on h4 "Creative Team - Análise" at bounding box center [122, 97] width 93 height 7
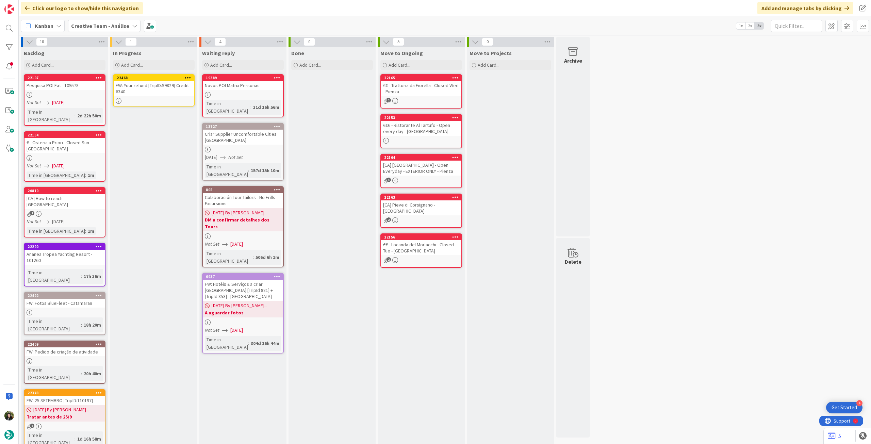
click at [157, 92] on div "FW: Your refund [TripID:99829] Credit 6340" at bounding box center [154, 88] width 80 height 15
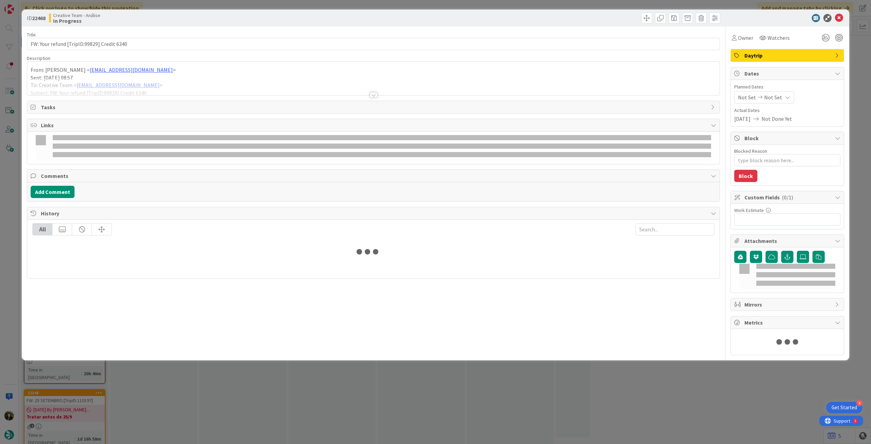
click at [154, 88] on div at bounding box center [373, 86] width 692 height 17
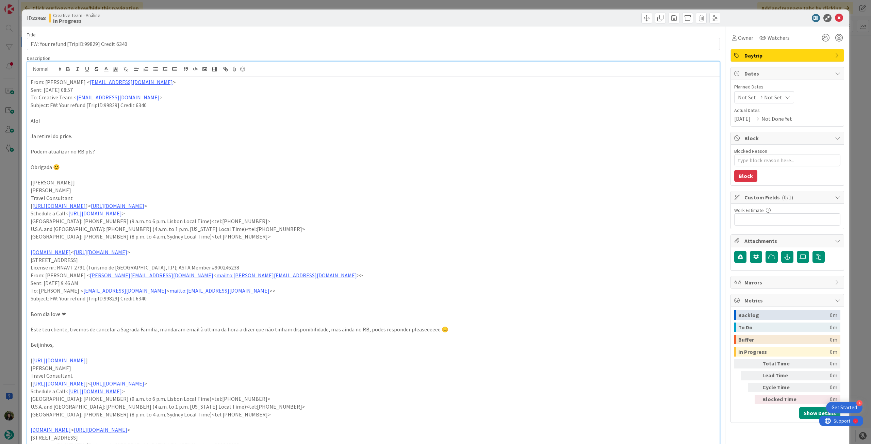
type textarea "x"
click at [522, 95] on div "Not Set Not Set" at bounding box center [764, 97] width 60 height 12
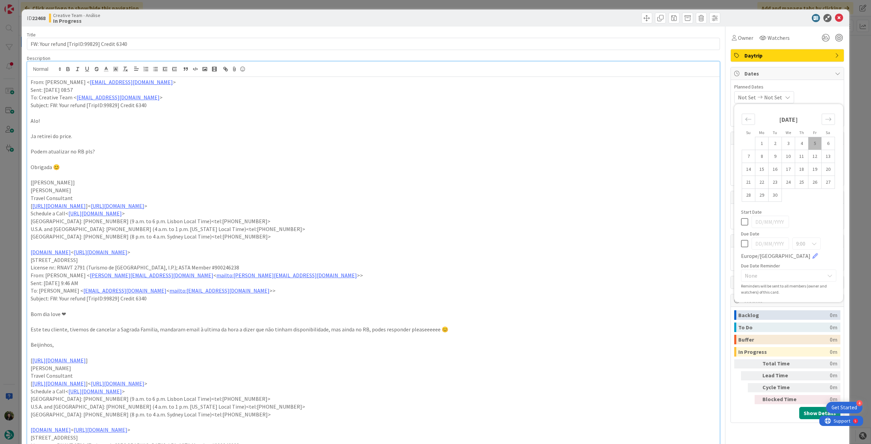
click at [522, 240] on icon at bounding box center [744, 244] width 7 height 8
type input "[DATE]"
click at [522, 15] on icon at bounding box center [839, 18] width 8 height 8
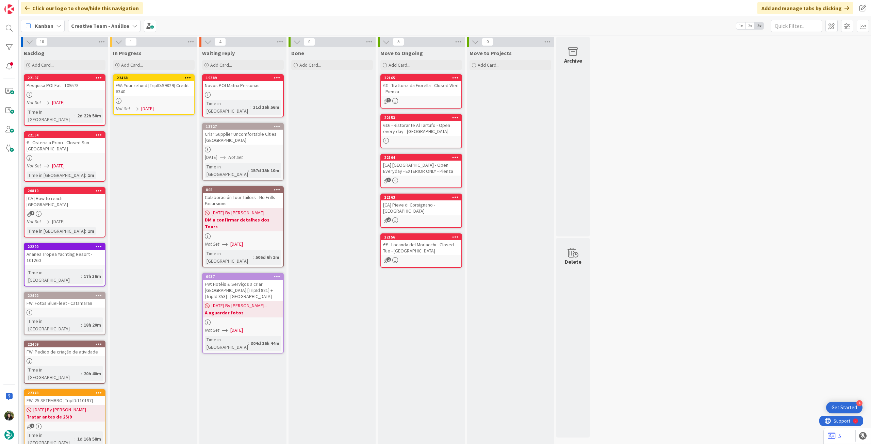
click at [192, 77] on div at bounding box center [188, 78] width 12 height 5
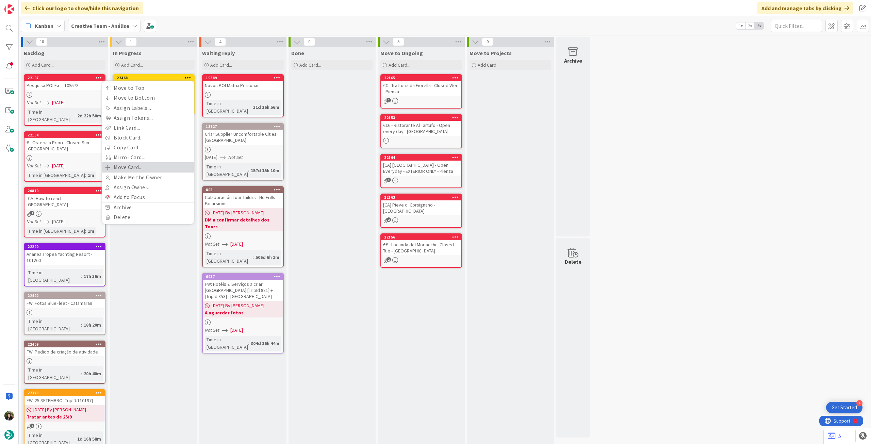
click at [139, 165] on link "Move Card..." at bounding box center [148, 167] width 92 height 10
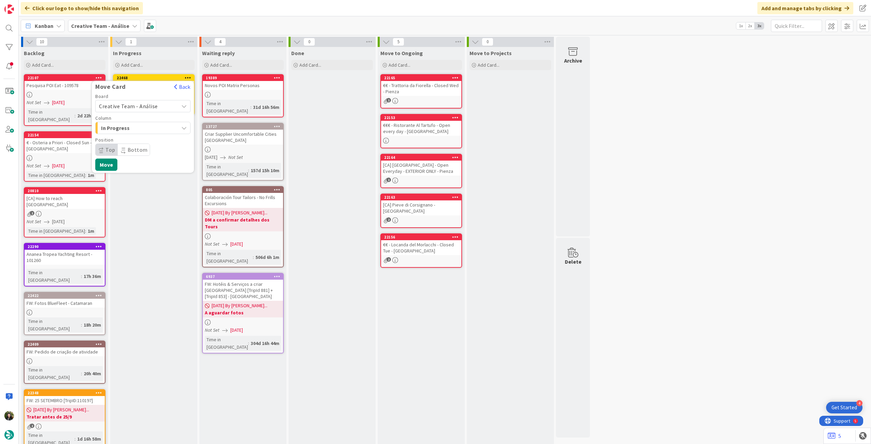
click at [127, 100] on div "Creative Team - Análise" at bounding box center [142, 106] width 95 height 12
click at [121, 134] on span "Creative Team" at bounding box center [147, 138] width 79 height 10
click at [120, 148] on span "Daytrip" at bounding box center [142, 150] width 65 height 10
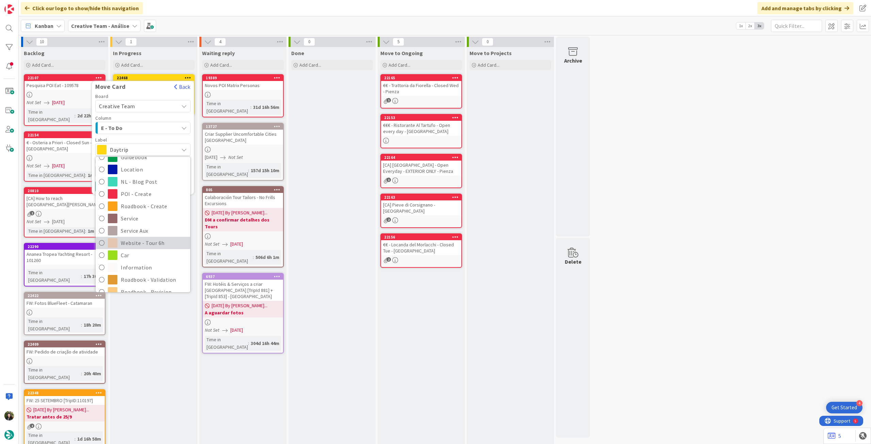
scroll to position [90, 0]
click at [144, 244] on span "Roadbook - Revision" at bounding box center [154, 247] width 66 height 10
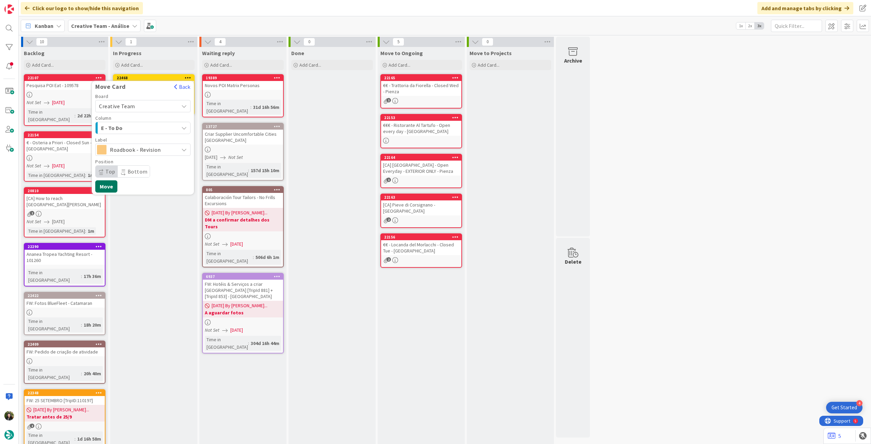
click at [110, 183] on button "Move" at bounding box center [106, 186] width 22 height 12
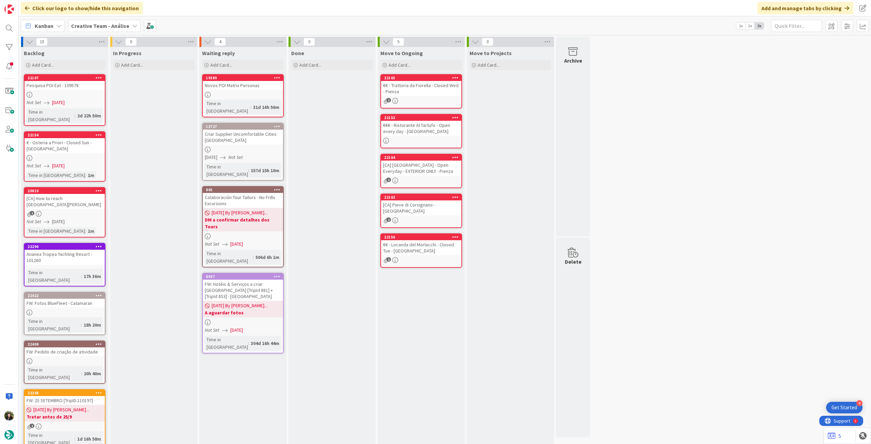
click at [94, 28] on b "Creative Team - Análise" at bounding box center [100, 25] width 58 height 7
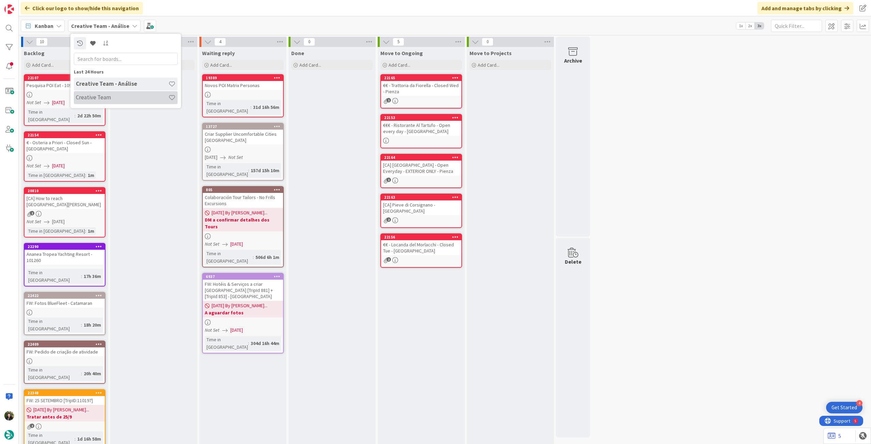
click at [110, 97] on h4 "Creative Team" at bounding box center [122, 97] width 93 height 7
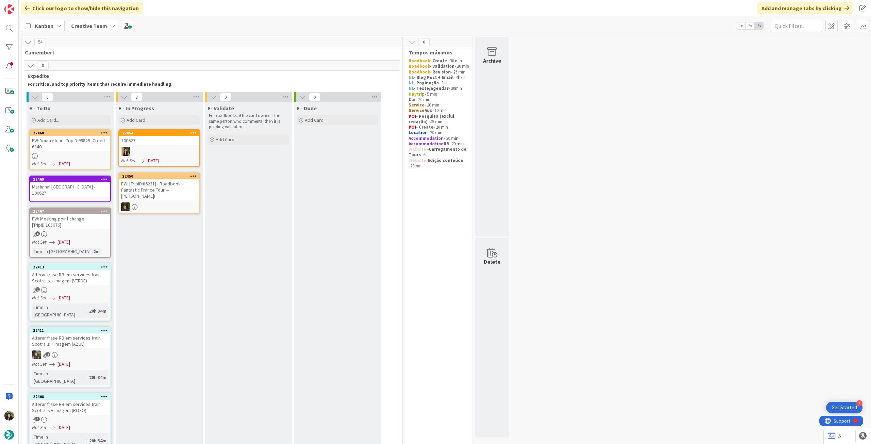
click at [84, 197] on link "[GEOGRAPHIC_DATA] - 100627" at bounding box center [70, 189] width 82 height 27
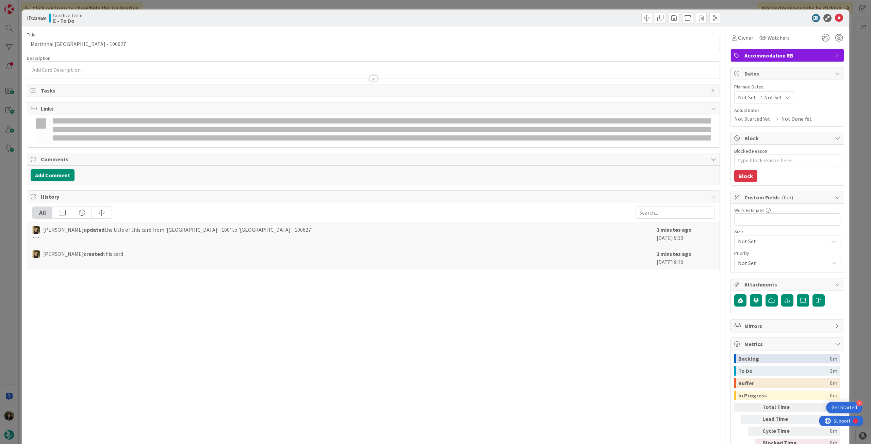
type textarea "x"
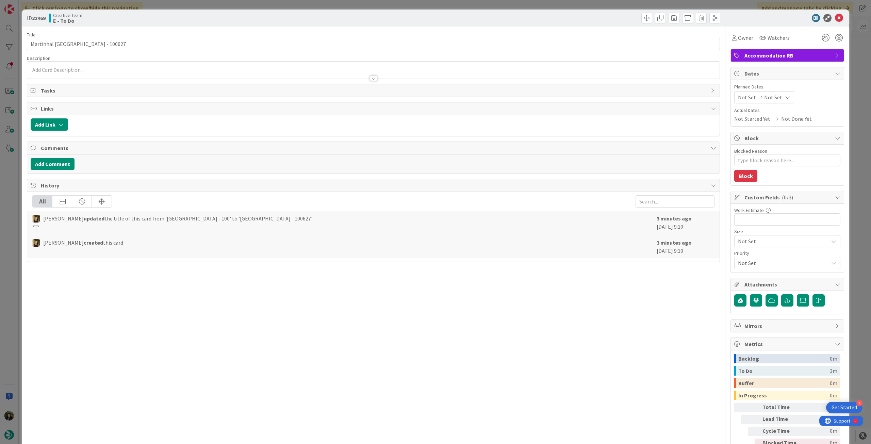
click at [522, 94] on div "Not Set Not Set" at bounding box center [764, 97] width 60 height 12
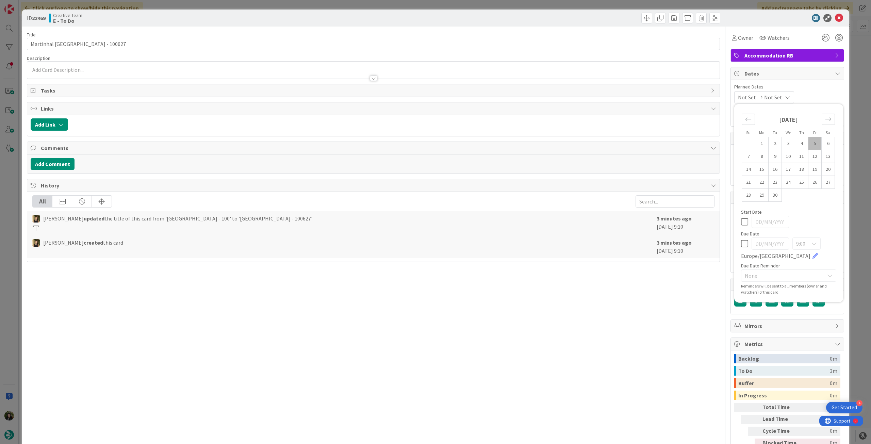
click at [522, 245] on icon at bounding box center [744, 244] width 7 height 8
type input "[DATE]"
click at [522, 19] on icon at bounding box center [839, 18] width 8 height 8
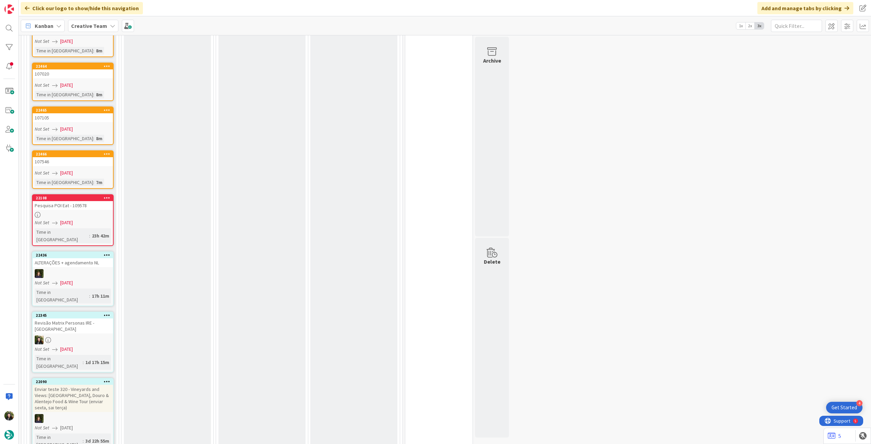
scroll to position [998, 0]
drag, startPoint x: 106, startPoint y: 216, endPoint x: 104, endPoint y: 220, distance: 4.6
click at [106, 248] on icon at bounding box center [107, 256] width 6 height 5
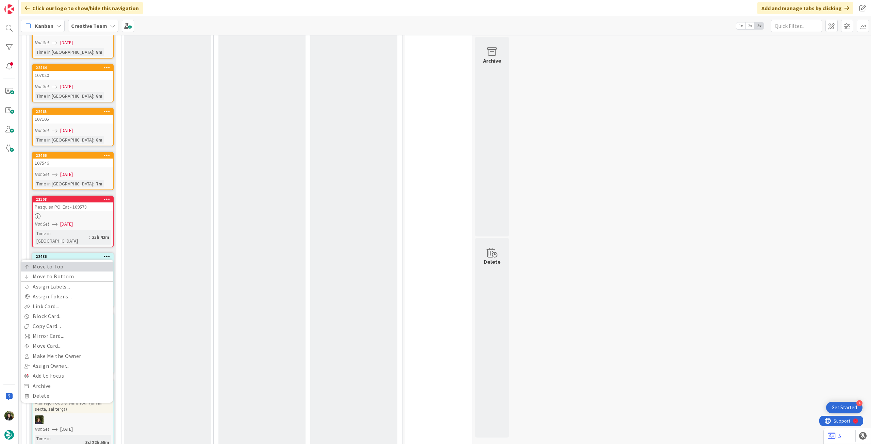
click at [96, 248] on link "Move to Top" at bounding box center [67, 267] width 92 height 10
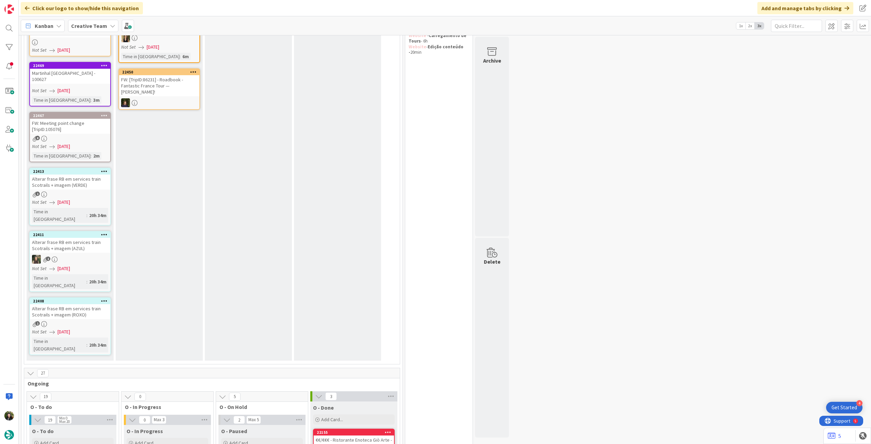
scroll to position [56, 0]
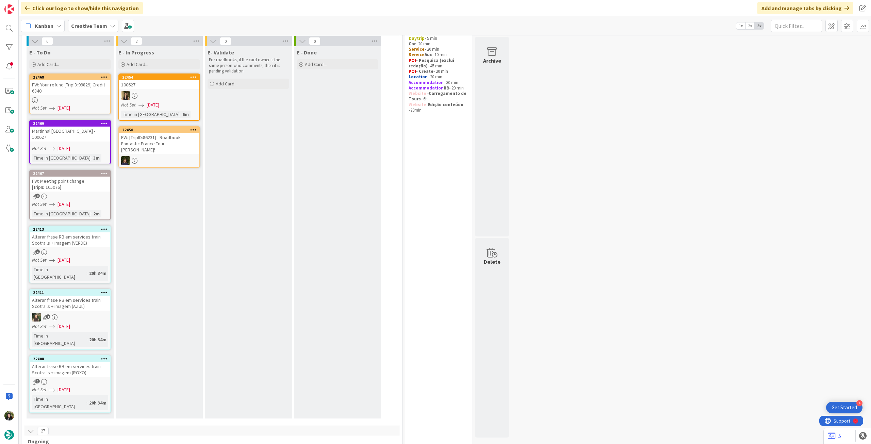
click at [82, 28] on b "Creative Team" at bounding box center [89, 25] width 36 height 7
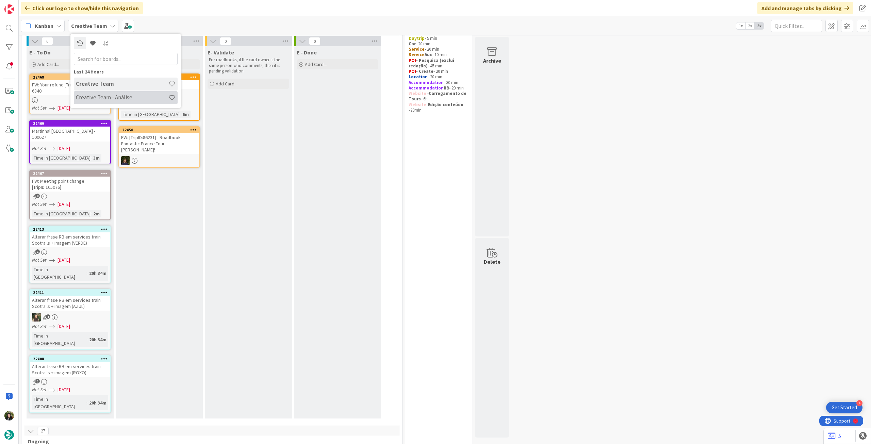
click at [105, 100] on h4 "Creative Team - Análise" at bounding box center [122, 97] width 93 height 7
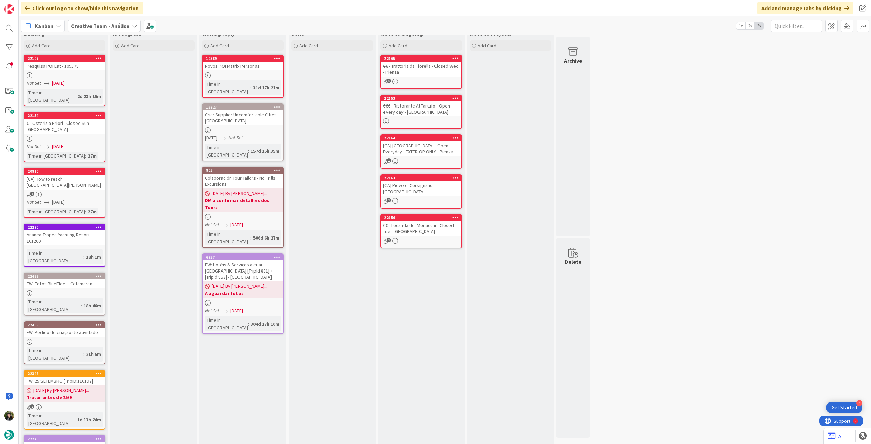
scroll to position [15, 0]
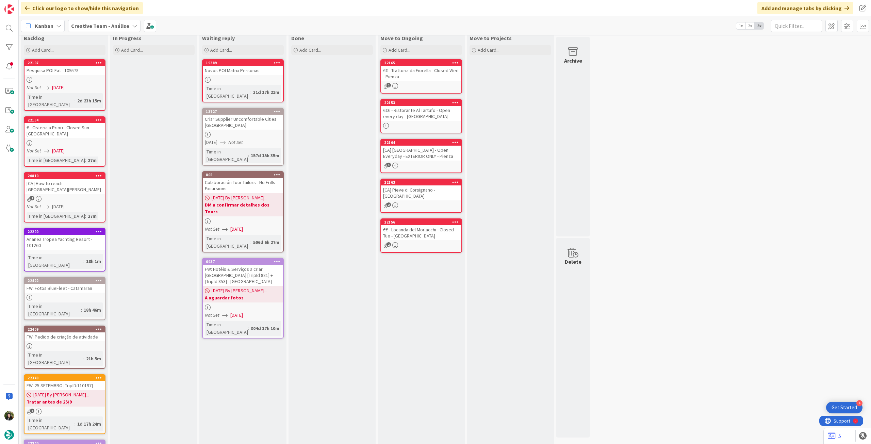
click at [83, 23] on b "Creative Team - Análise" at bounding box center [100, 25] width 58 height 7
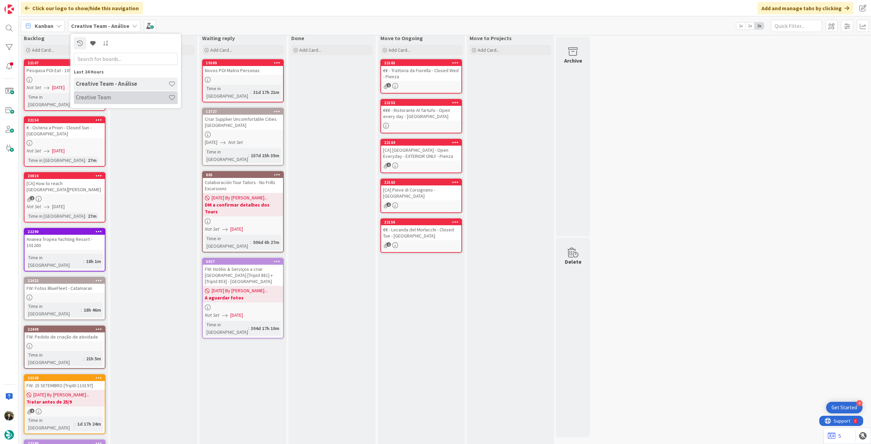
click at [122, 96] on h4 "Creative Team" at bounding box center [122, 97] width 93 height 7
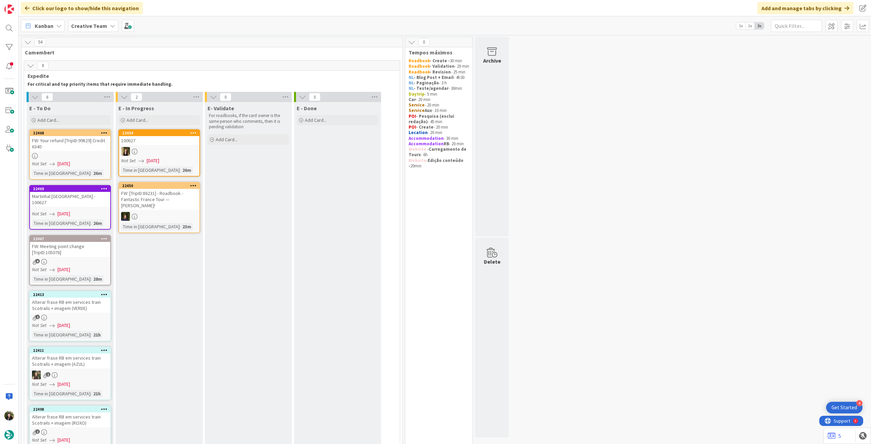
click at [75, 22] on b "Creative Team" at bounding box center [89, 25] width 36 height 7
click at [95, 93] on div "Creative Team - Análise" at bounding box center [126, 97] width 104 height 13
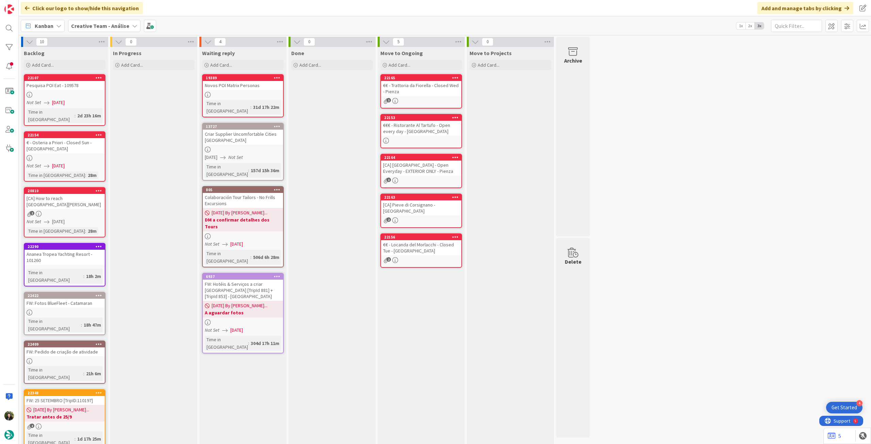
click at [106, 27] on b "Creative Team - Análise" at bounding box center [100, 25] width 58 height 7
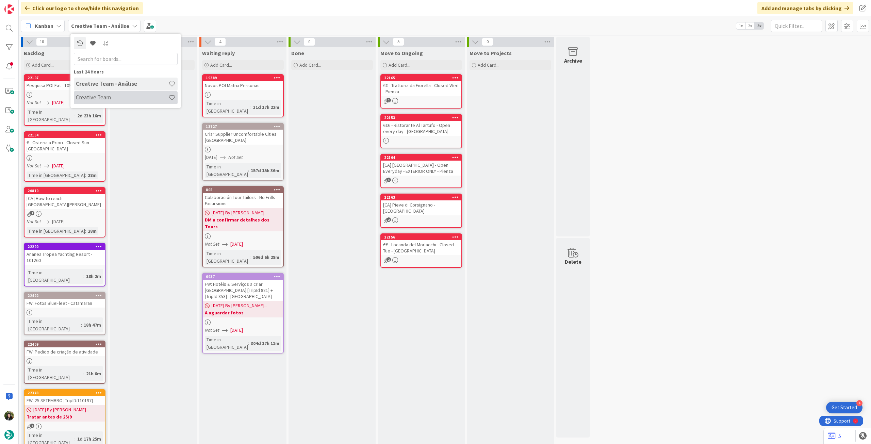
click at [127, 99] on h4 "Creative Team" at bounding box center [122, 97] width 93 height 7
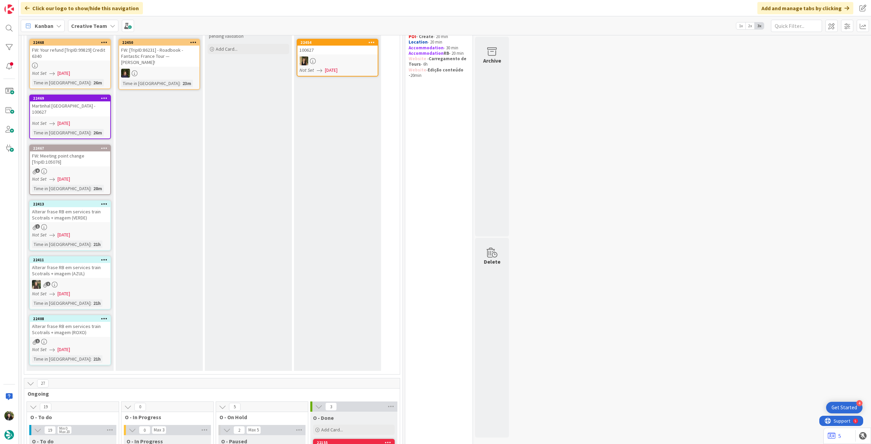
scroll to position [45, 0]
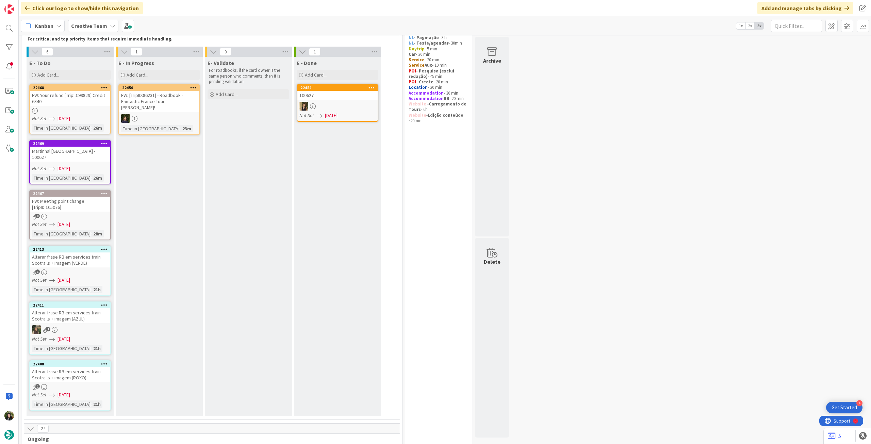
click at [312, 99] on link "22454 100627 Not Set [DATE]" at bounding box center [338, 103] width 82 height 38
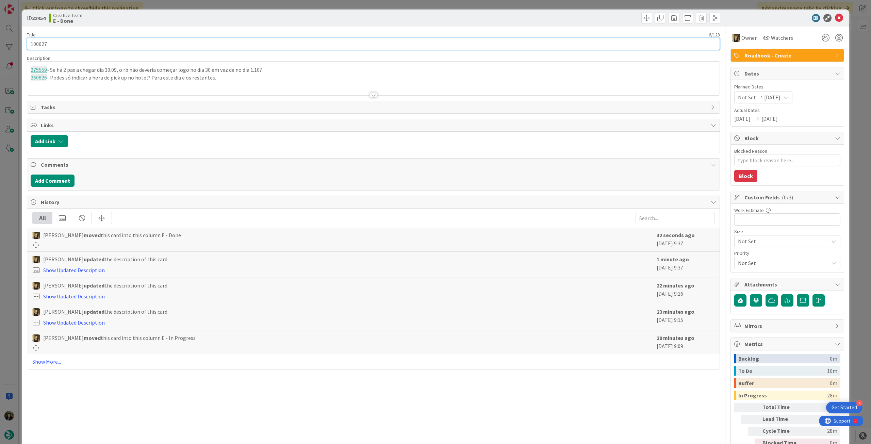
drag, startPoint x: 56, startPoint y: 46, endPoint x: 18, endPoint y: 41, distance: 37.8
click at [18, 41] on div "ID 22454 Creative Team E - Done Title 6 / 128 100627 Description 275559 - Se há…" at bounding box center [435, 222] width 871 height 444
click at [522, 15] on icon at bounding box center [839, 18] width 8 height 8
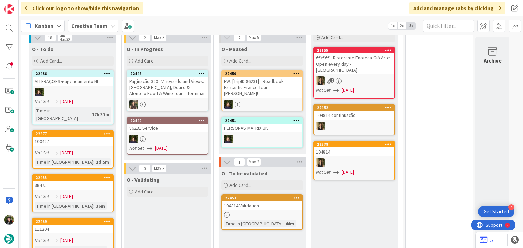
scroll to position [426, 0]
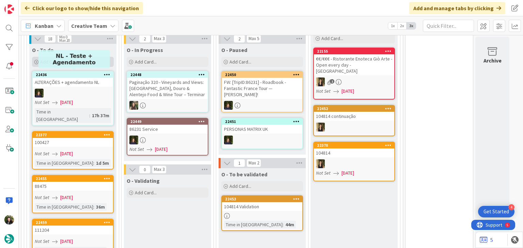
click at [67, 62] on div "Add Card..." at bounding box center [73, 62] width 82 height 10
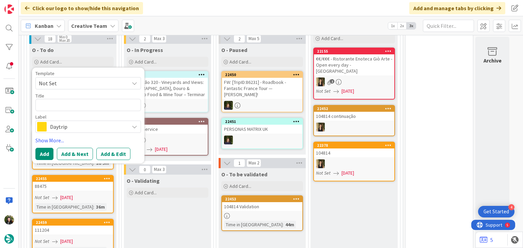
click at [72, 129] on span "Daytrip" at bounding box center [88, 127] width 76 height 10
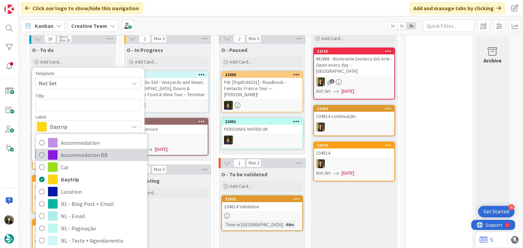
click at [76, 155] on span "Accommodation RB" at bounding box center [102, 155] width 83 height 10
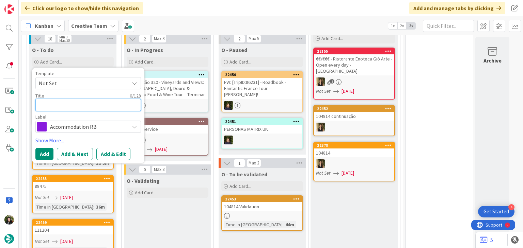
click at [83, 105] on textarea at bounding box center [87, 105] width 105 height 12
paste textarea "Ananea Tropea Yachting Resort"
type textarea "x"
type textarea "Ananea Tropea Yachting Resort"
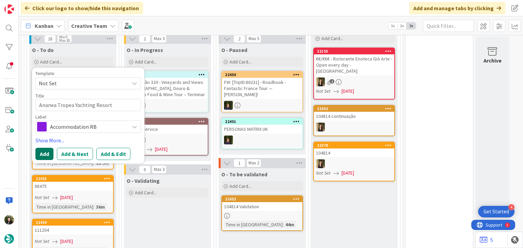
click at [47, 148] on button "Add" at bounding box center [44, 154] width 18 height 12
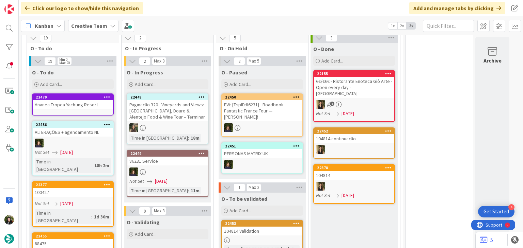
click at [80, 94] on link "22470 [PERSON_NAME] Yachting Resort" at bounding box center [73, 105] width 82 height 22
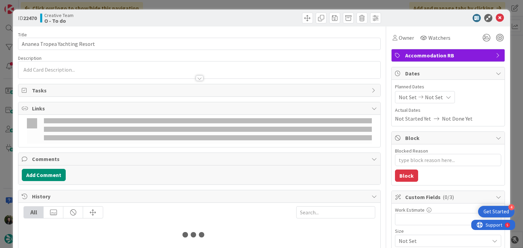
type textarea "x"
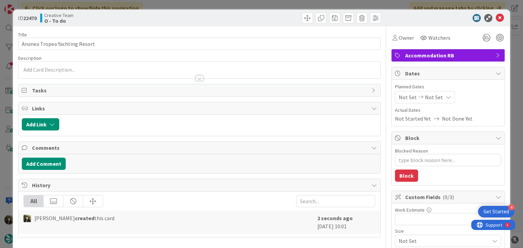
click at [435, 95] on div "Not Set Not Set" at bounding box center [425, 97] width 60 height 12
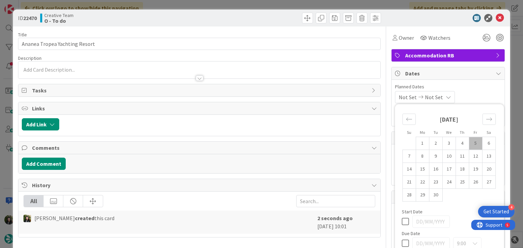
click at [401, 219] on icon at bounding box center [404, 222] width 7 height 8
type input "[DATE]"
type textarea "x"
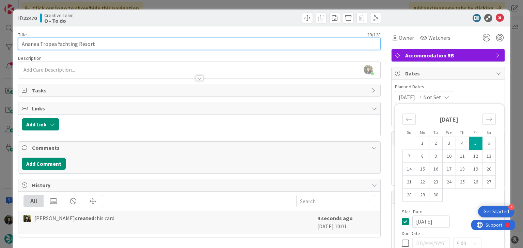
click at [184, 48] on input "Ananea Tropea Yachting Resort" at bounding box center [199, 44] width 362 height 12
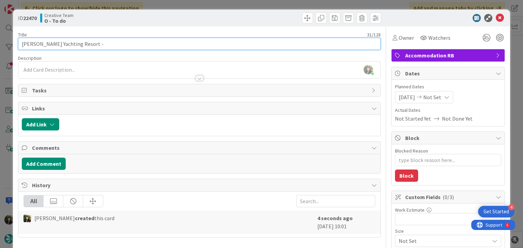
type input "[PERSON_NAME] Yachting Resort -"
type textarea "x"
paste input "101260"
type input "Ananea Tropea Yachting Resort - 101260"
type textarea "x"
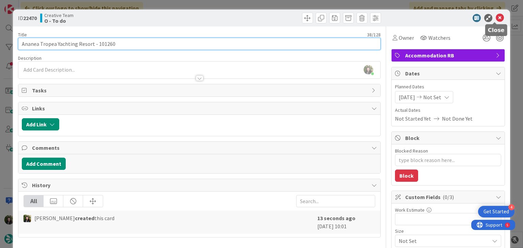
type input "Ananea Tropea Yachting Resort - 101260"
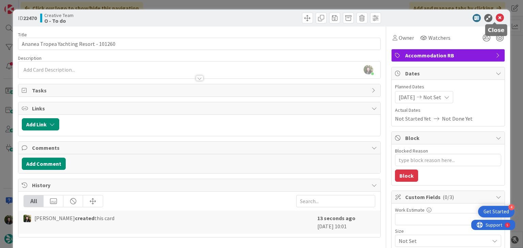
click at [495, 15] on icon at bounding box center [499, 18] width 8 height 8
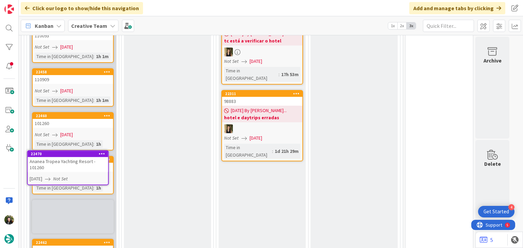
scroll to position [740, 0]
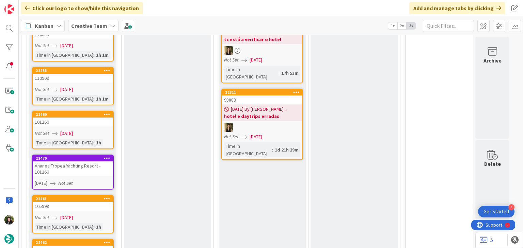
click at [102, 20] on div "Creative Team" at bounding box center [93, 26] width 50 height 12
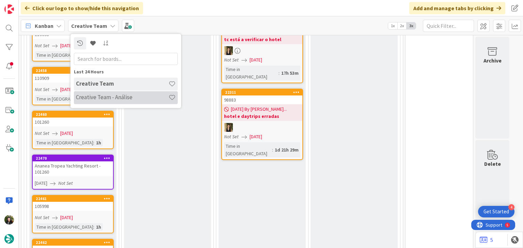
click at [100, 98] on h4 "Creative Team - Análise" at bounding box center [122, 97] width 93 height 7
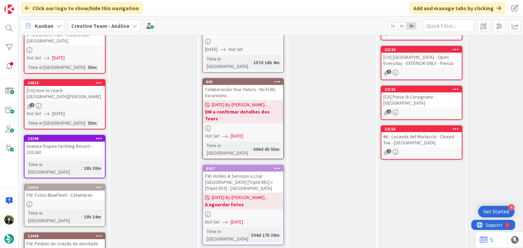
scroll to position [70, 0]
